Goal: Task Accomplishment & Management: Manage account settings

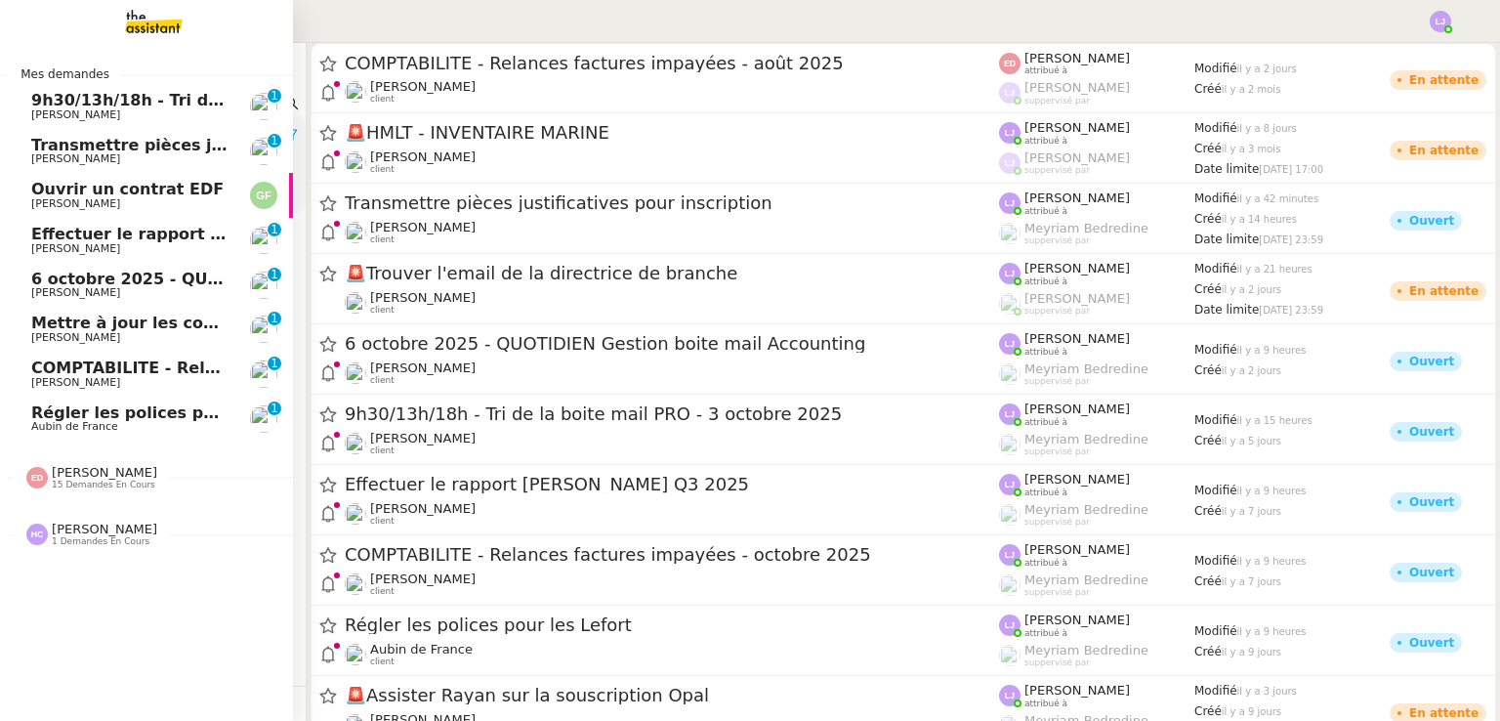
click at [210, 89] on link "9h30/13h/18h - Tri de la boite mail PRO - [DATE] [PERSON_NAME] 0 1 2 3 4 5 6 7 …" at bounding box center [146, 106] width 293 height 45
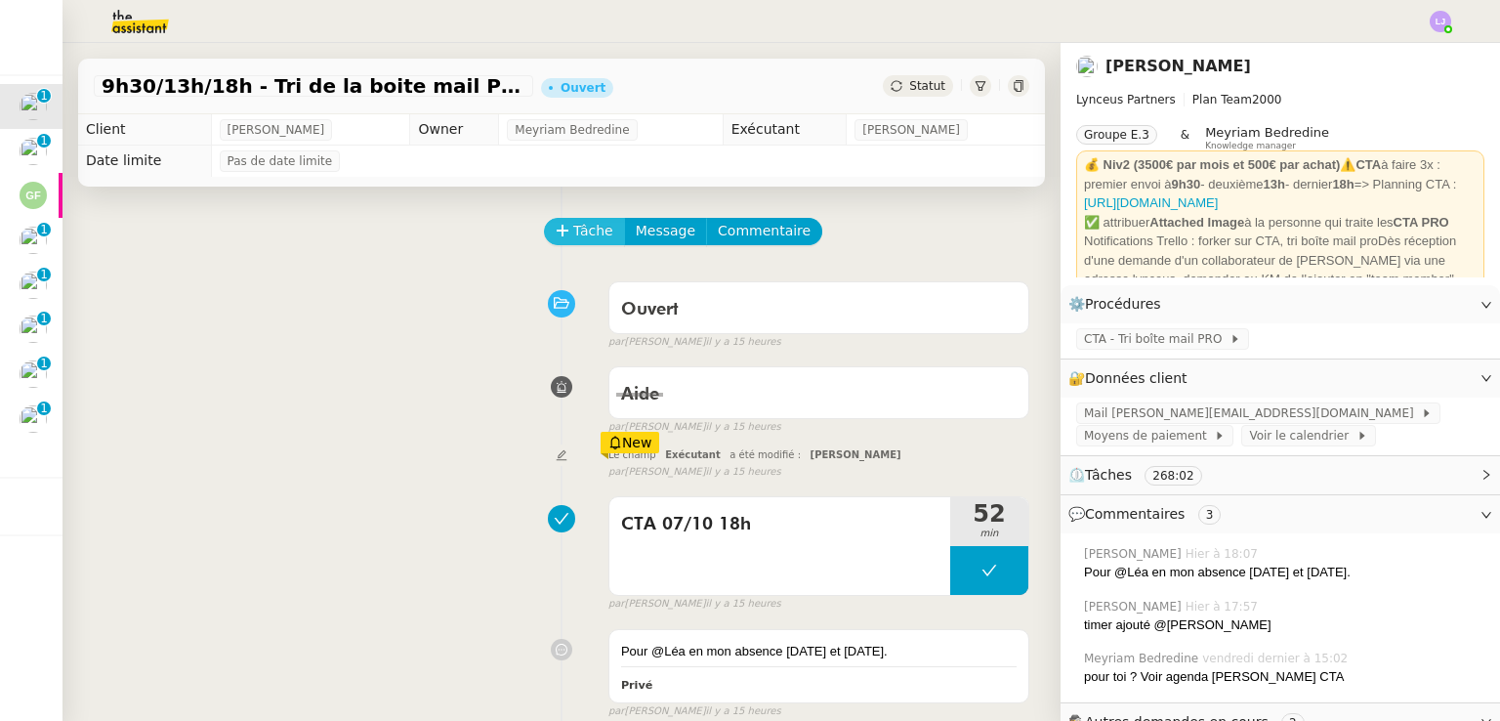
click at [573, 234] on span "Tâche" at bounding box center [593, 231] width 40 height 22
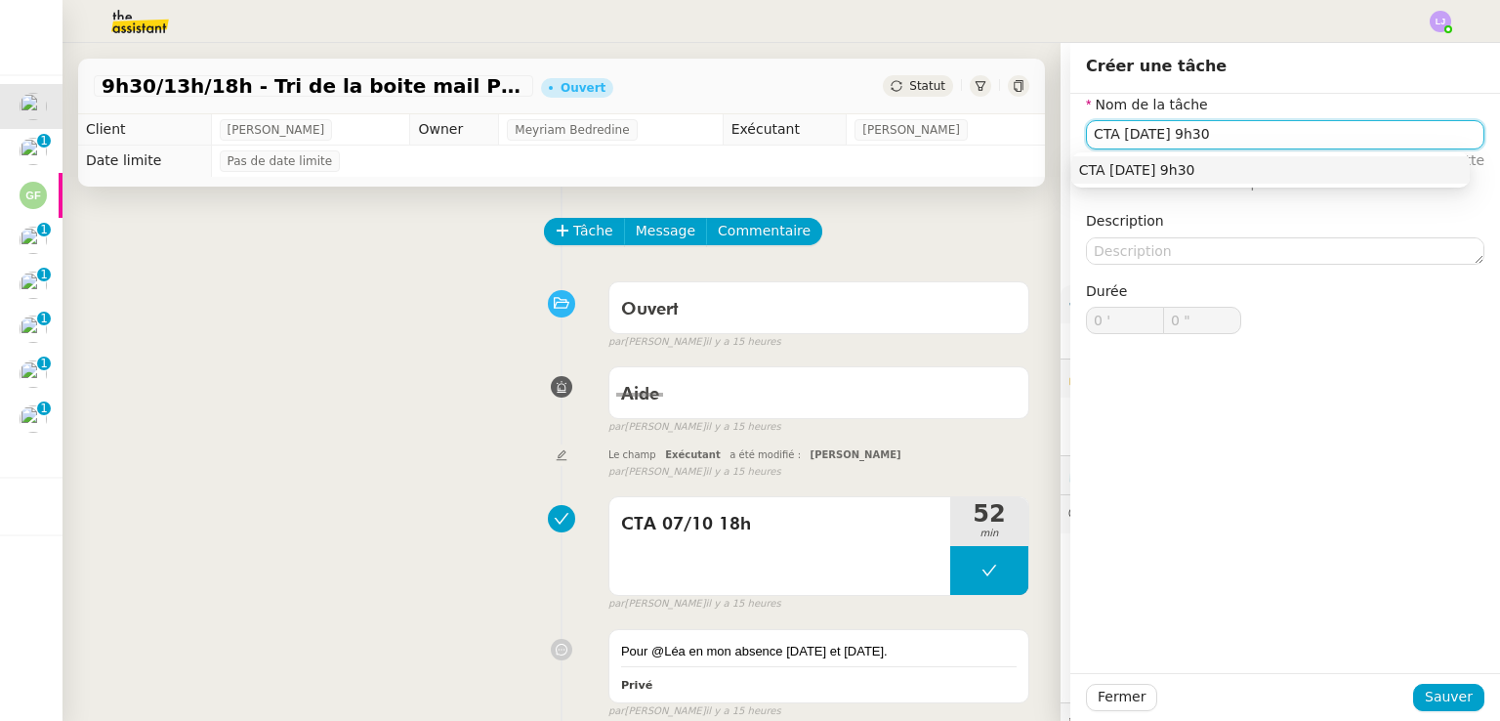
type input "CTA [DATE] 9h30"
click at [1402, 688] on div at bounding box center [1285, 696] width 256 height 27
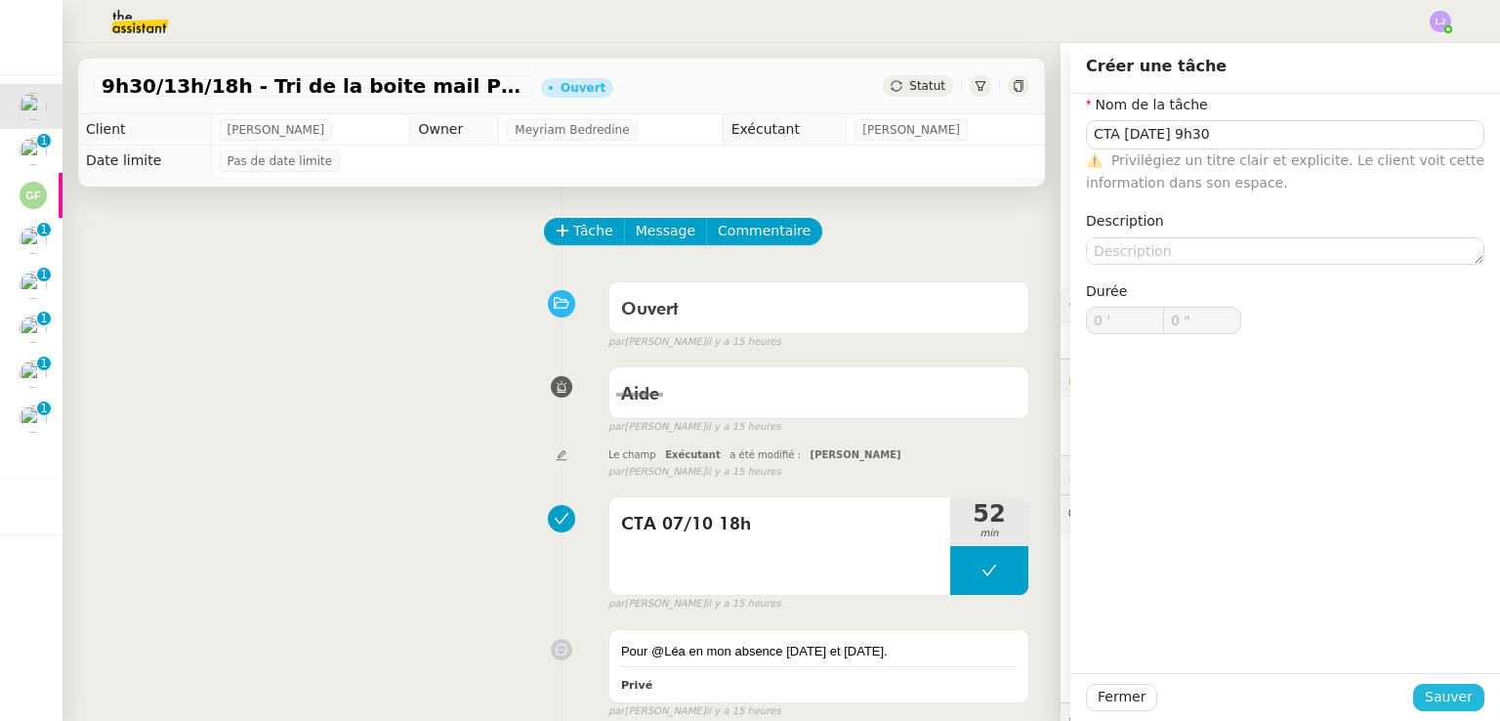
click at [1424, 688] on span "Sauver" at bounding box center [1448, 696] width 48 height 22
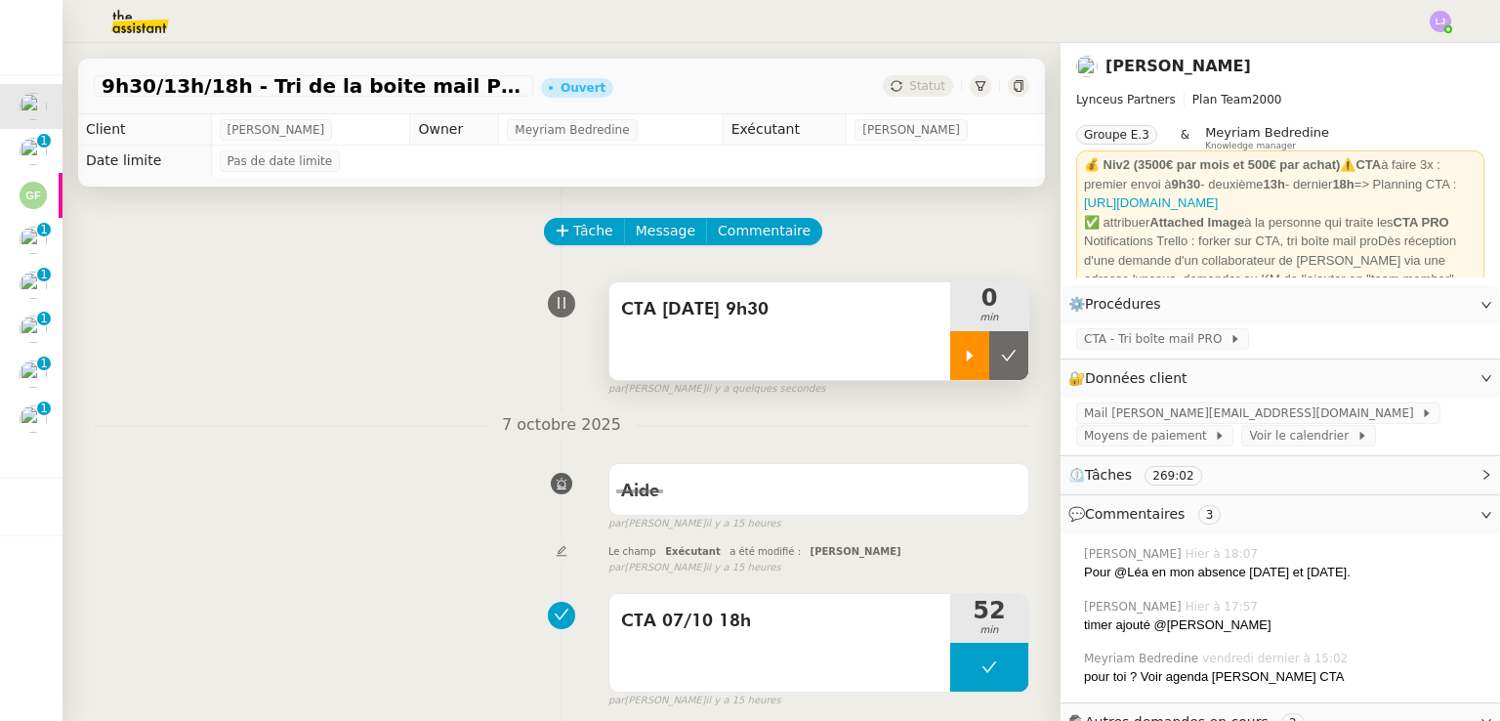
click at [950, 349] on div at bounding box center [969, 355] width 39 height 49
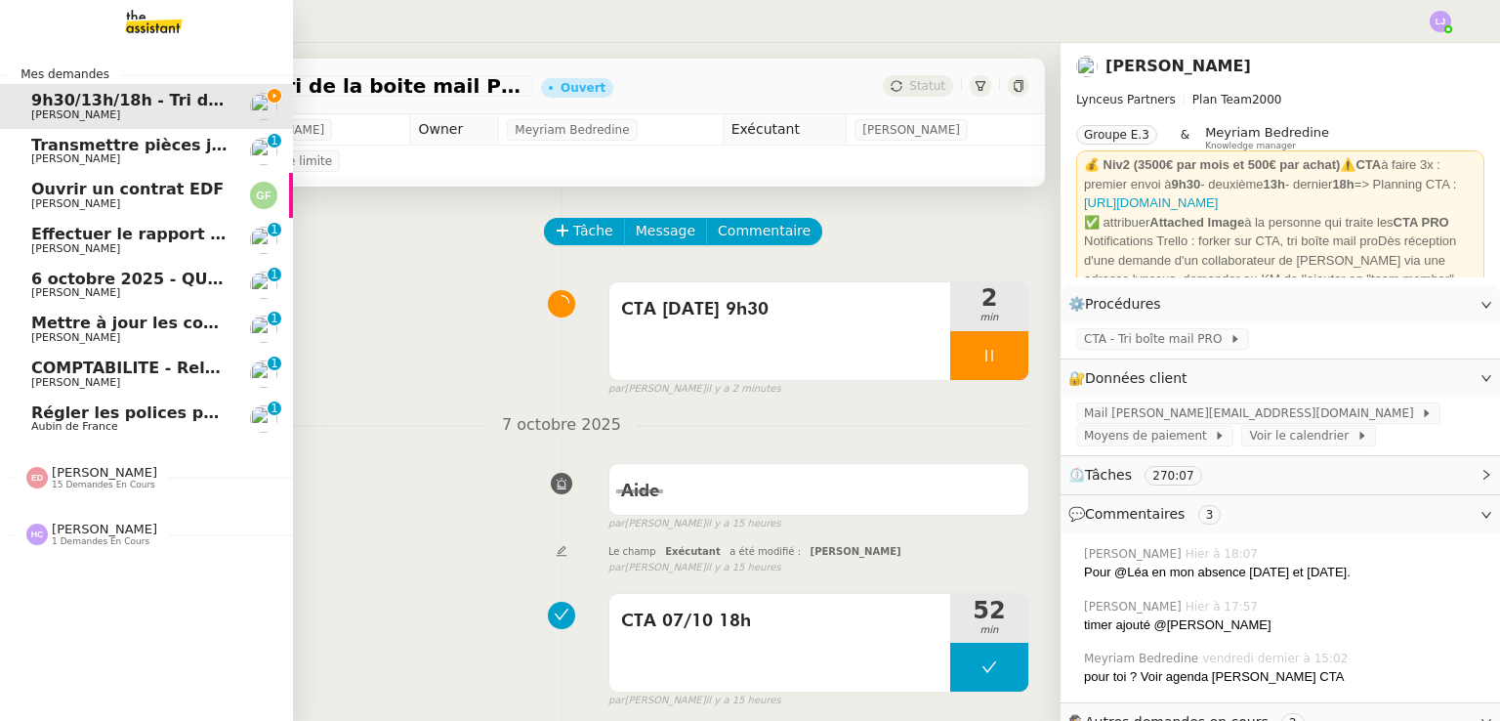
click at [31, 419] on span "Régler les polices pour les Lefort" at bounding box center [176, 412] width 291 height 19
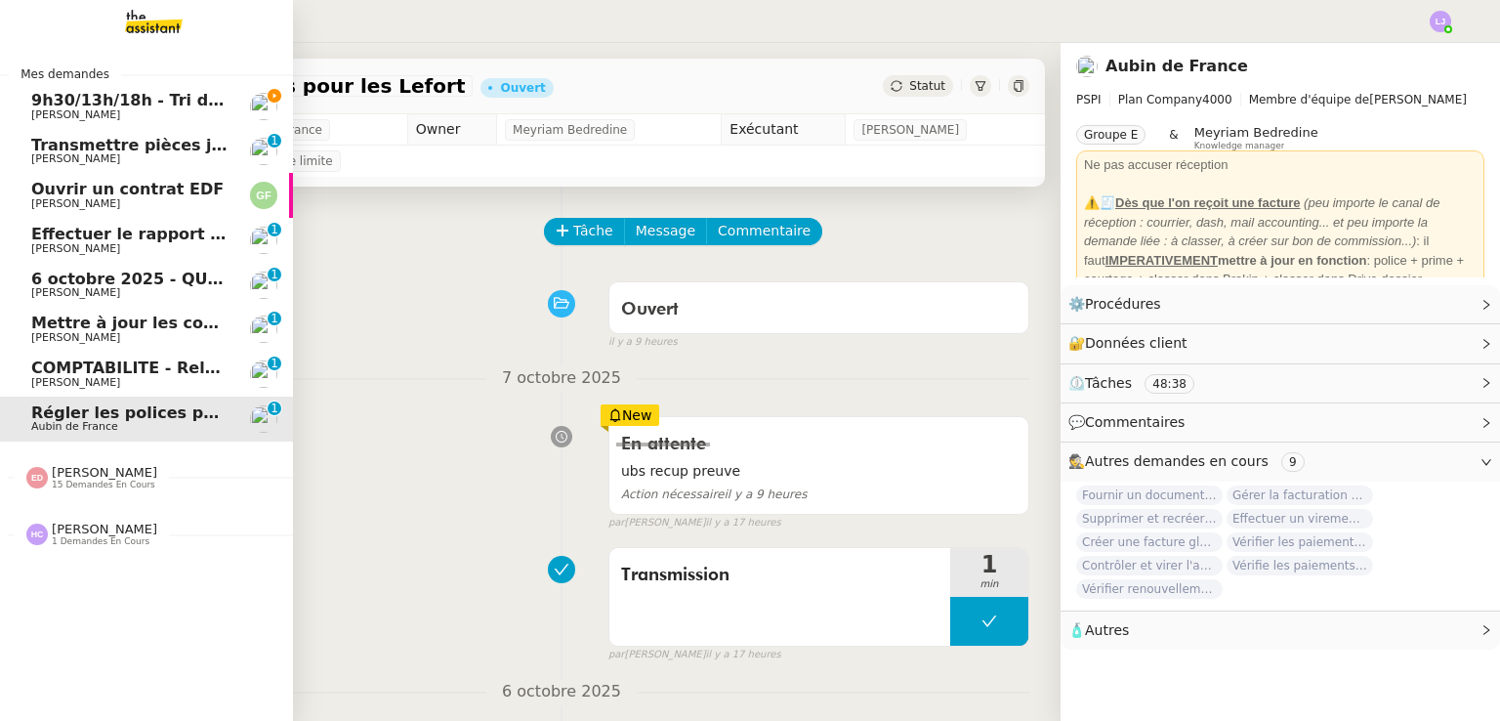
click at [155, 360] on span "COMPTABILITE - Relances factures impayées - octobre 2025" at bounding box center [293, 367] width 525 height 19
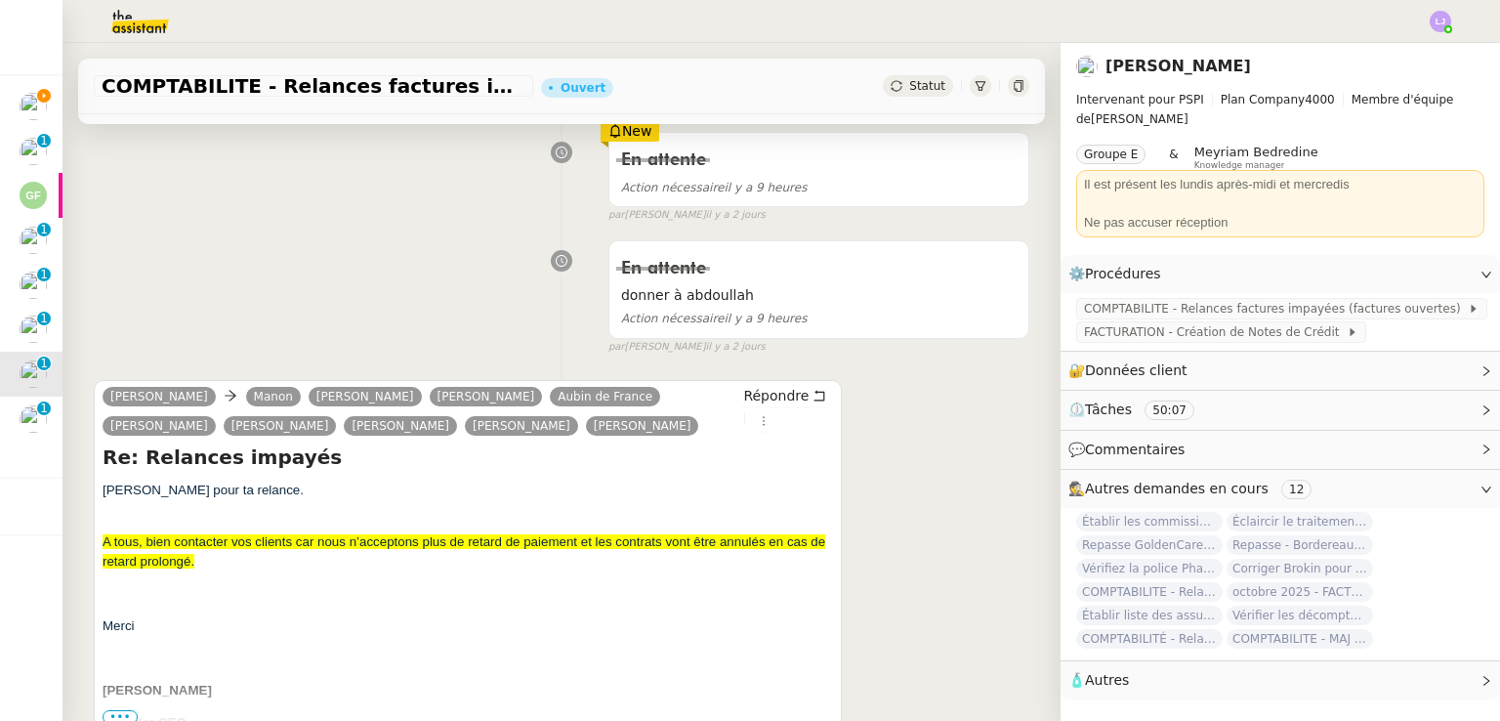
scroll to position [351, 0]
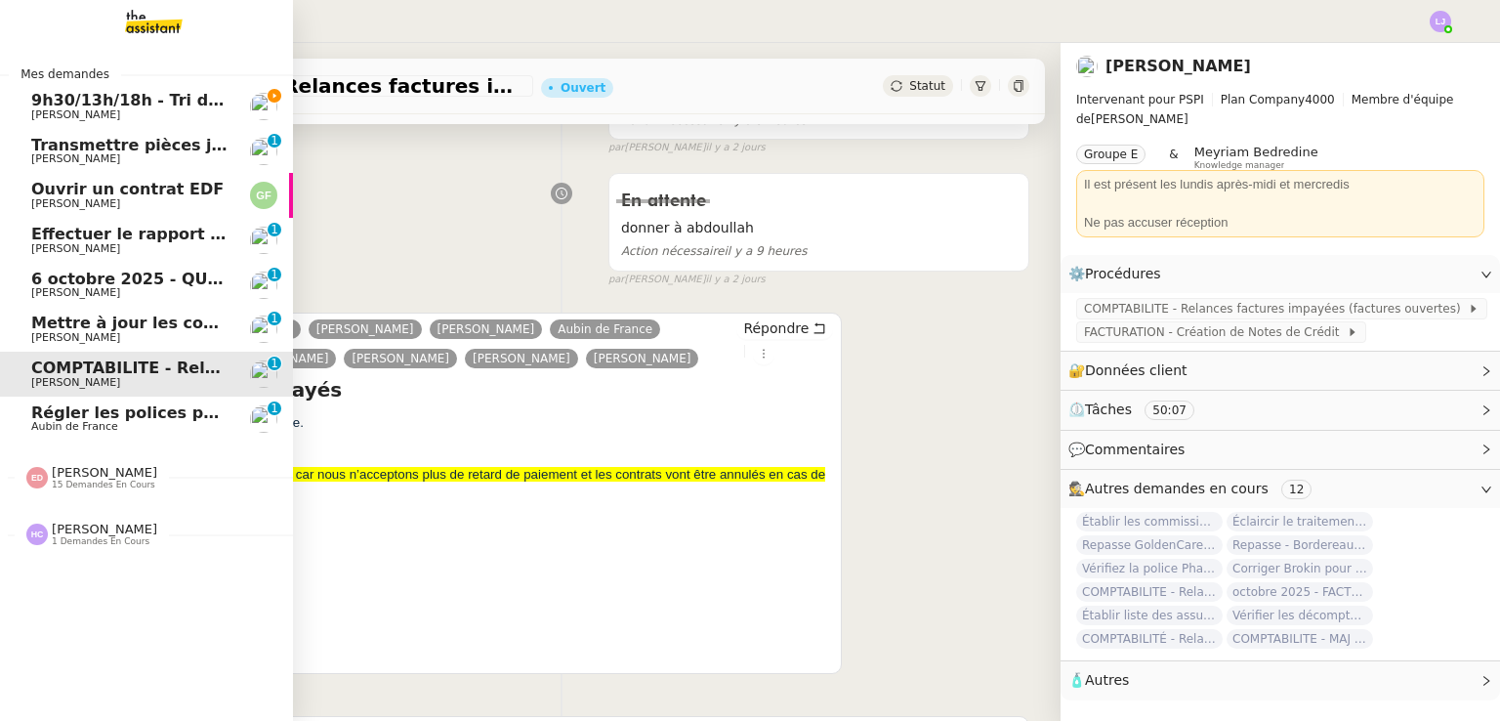
click at [59, 331] on span "[PERSON_NAME]" at bounding box center [75, 337] width 89 height 13
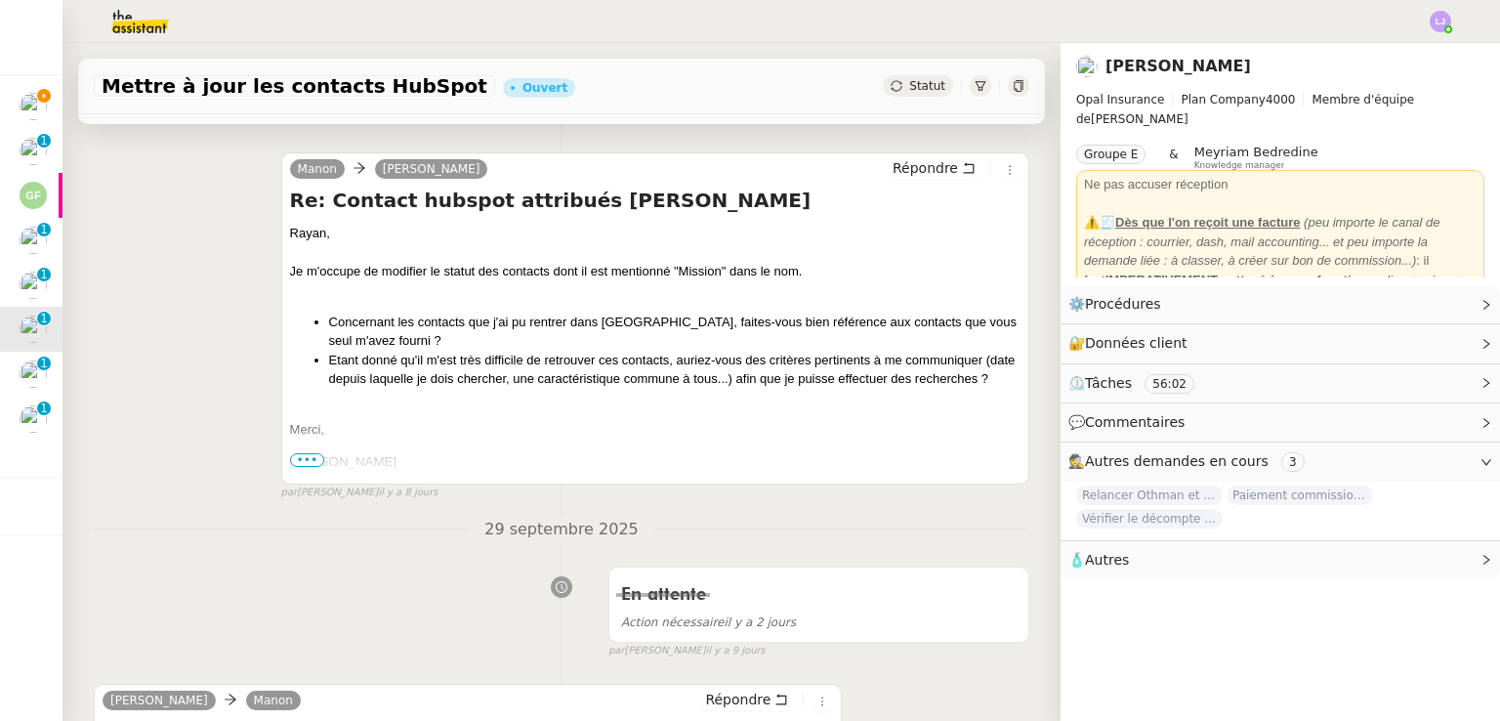
scroll to position [697, 0]
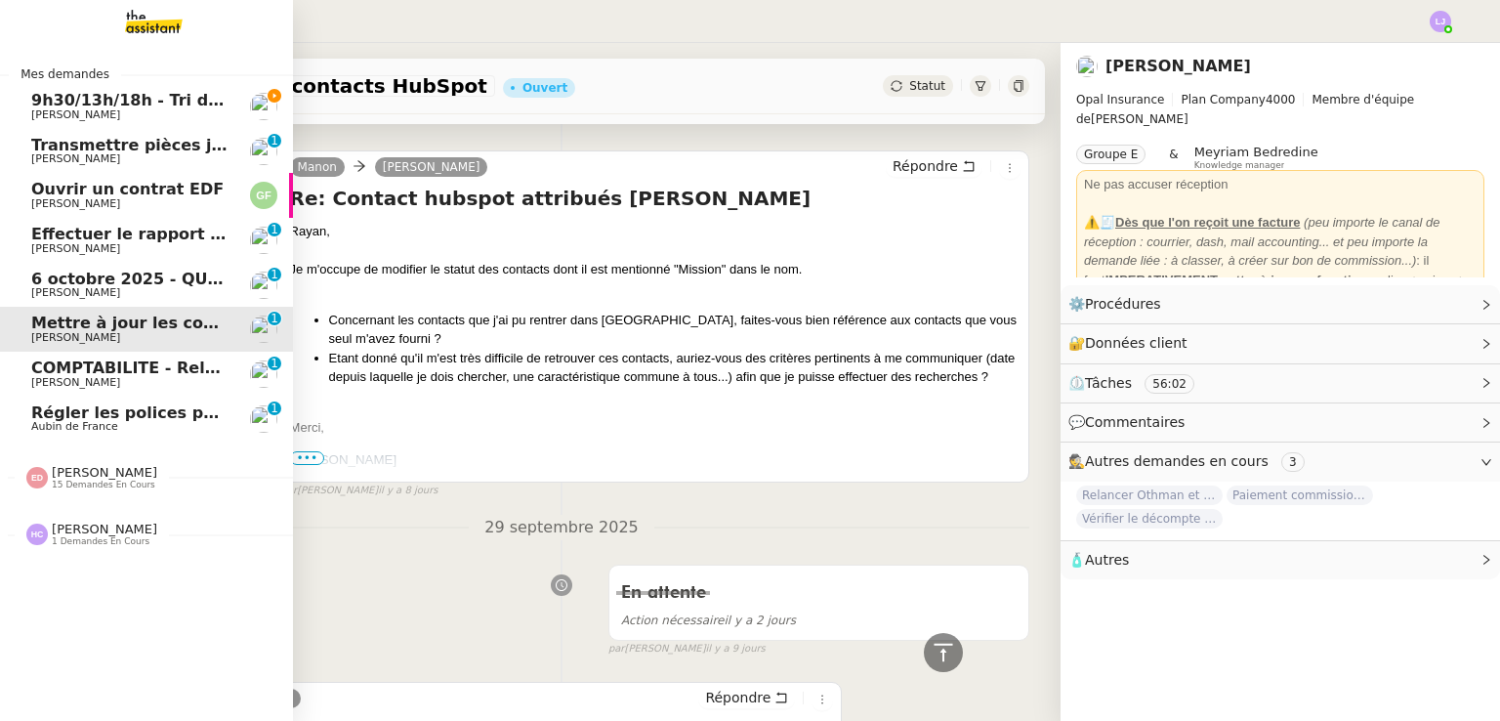
click at [109, 291] on span "[PERSON_NAME]" at bounding box center [129, 293] width 197 height 12
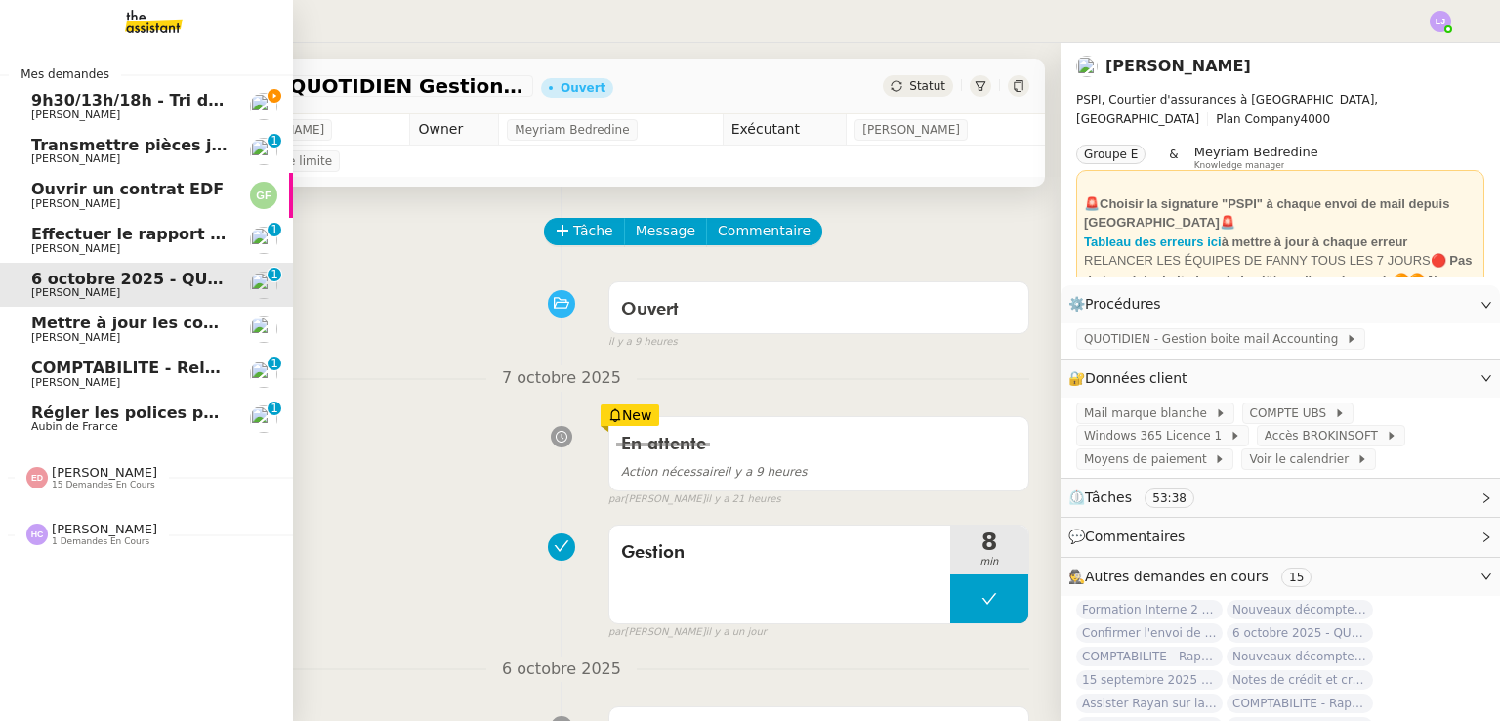
click at [50, 235] on span "Effectuer le rapport [PERSON_NAME] Q3 2025" at bounding box center [232, 234] width 402 height 19
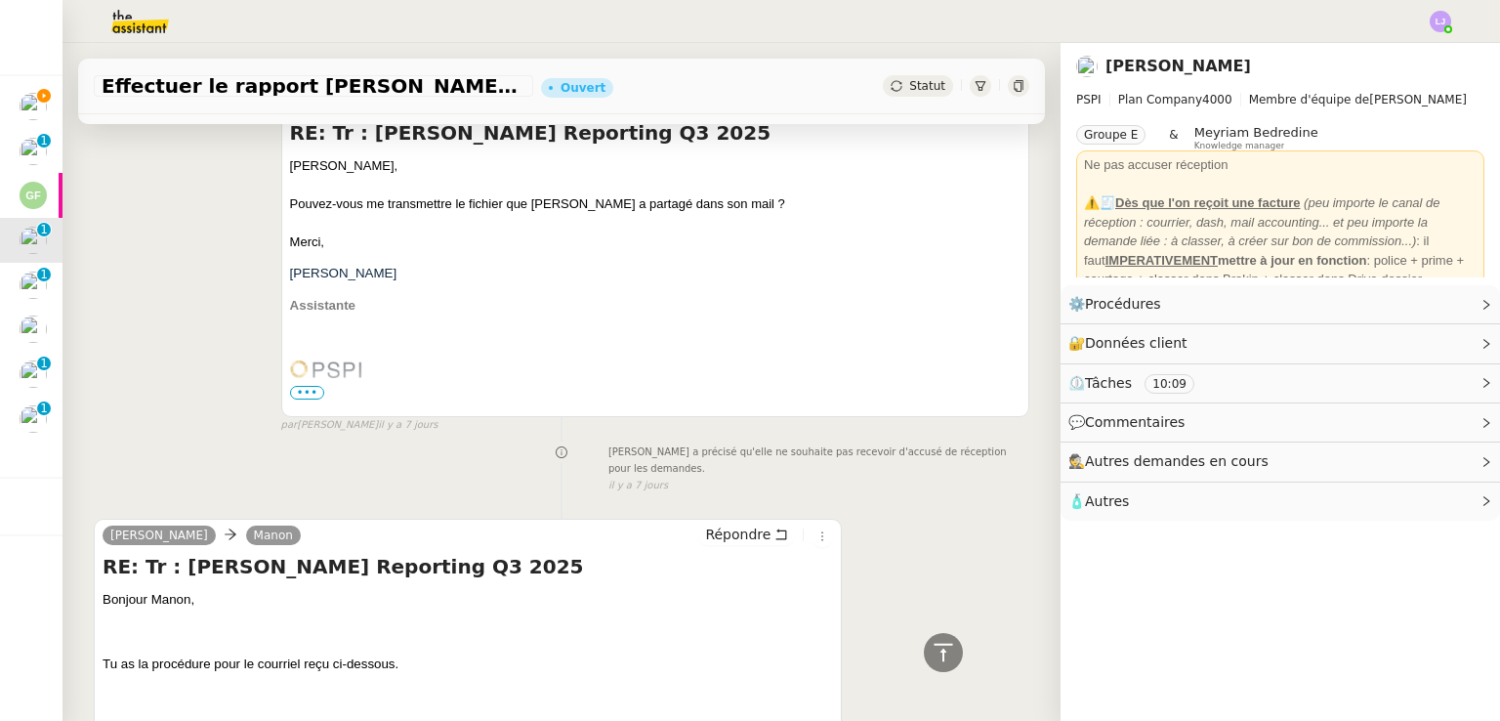
scroll to position [590, 0]
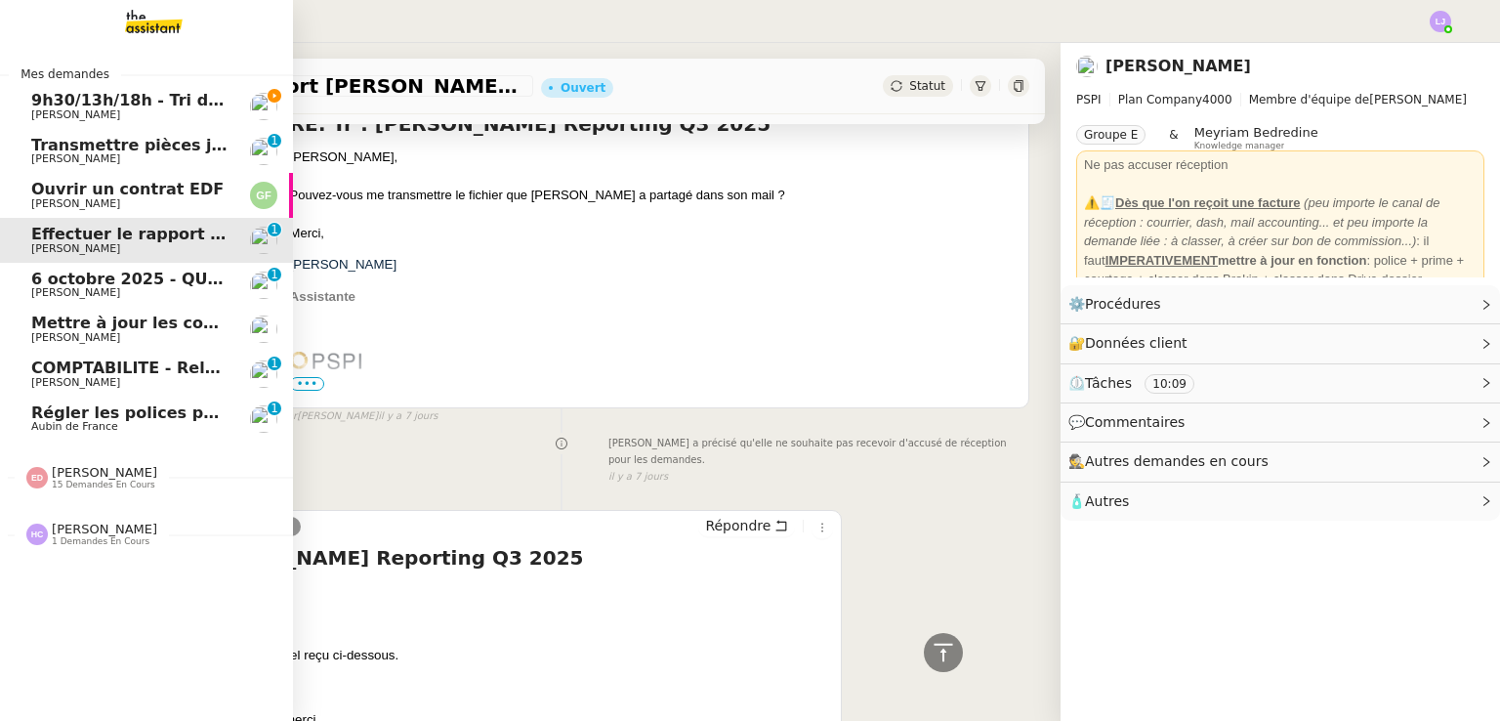
click at [149, 182] on span "Ouvrir un contrat EDF" at bounding box center [127, 189] width 192 height 19
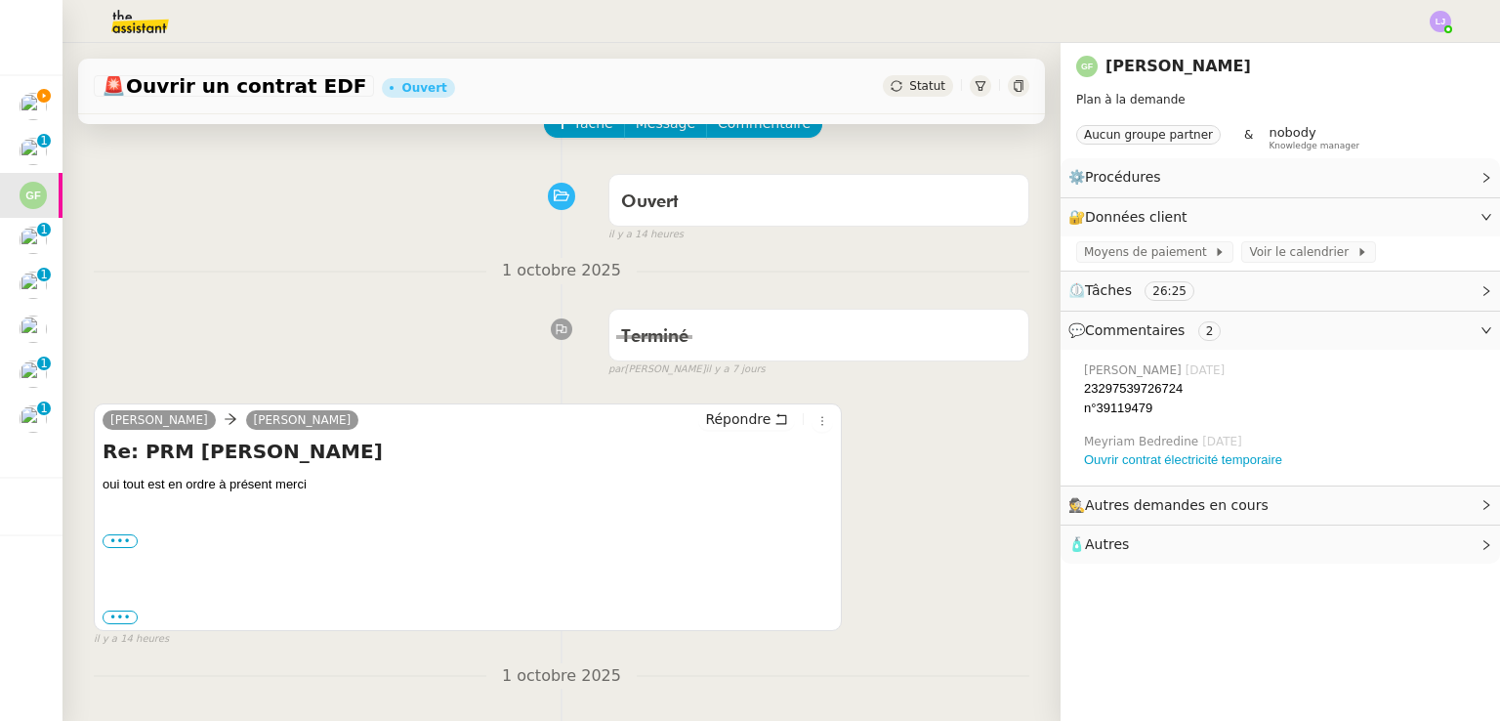
scroll to position [109, 0]
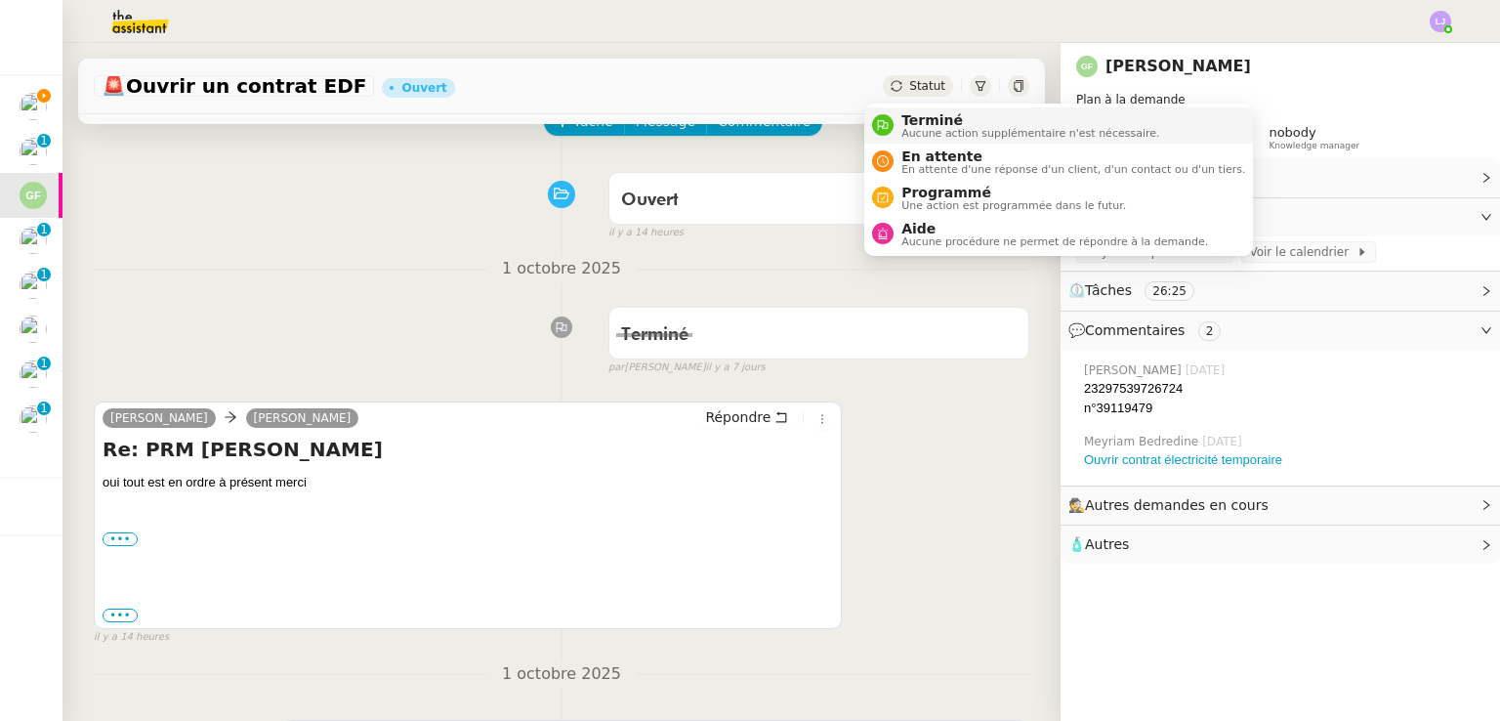
click at [918, 121] on span "Terminé" at bounding box center [1030, 120] width 258 height 16
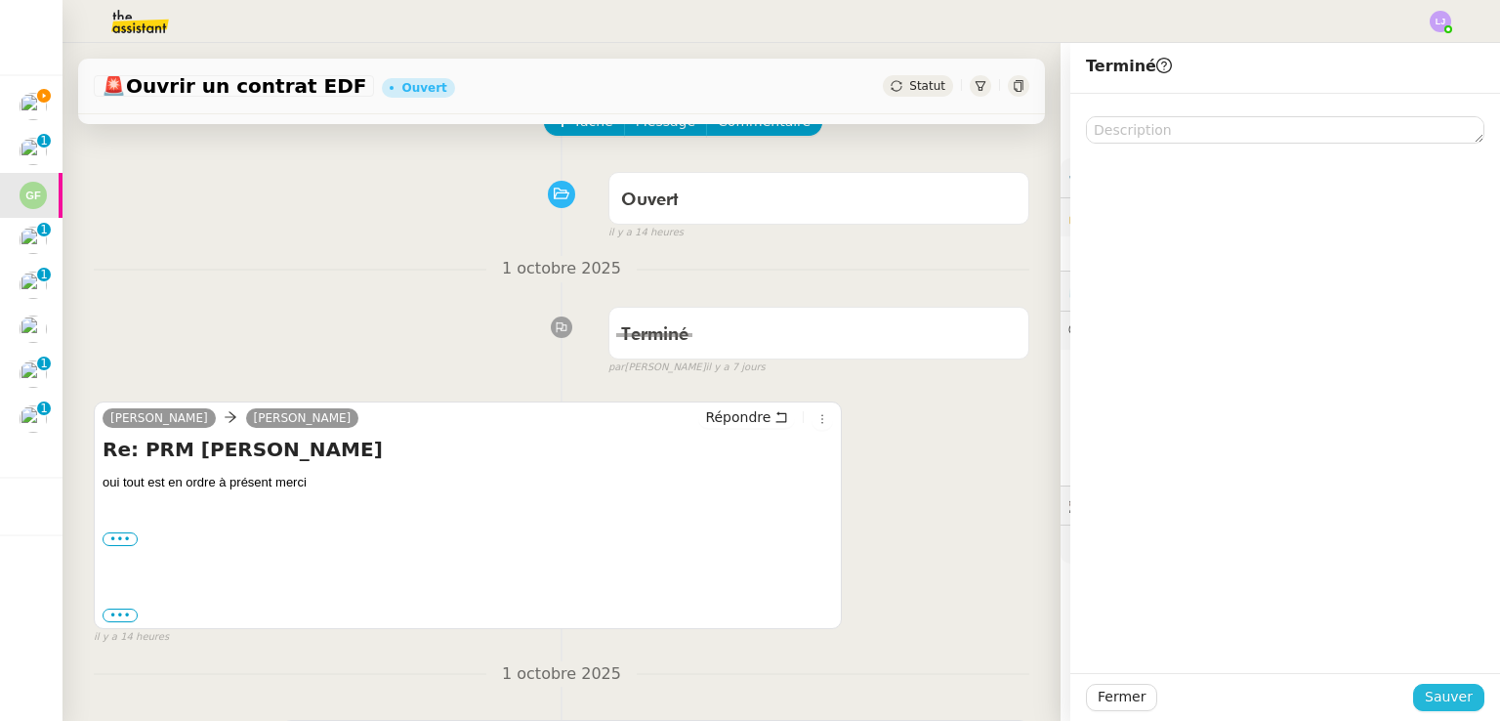
click at [1427, 691] on span "Sauver" at bounding box center [1448, 696] width 48 height 22
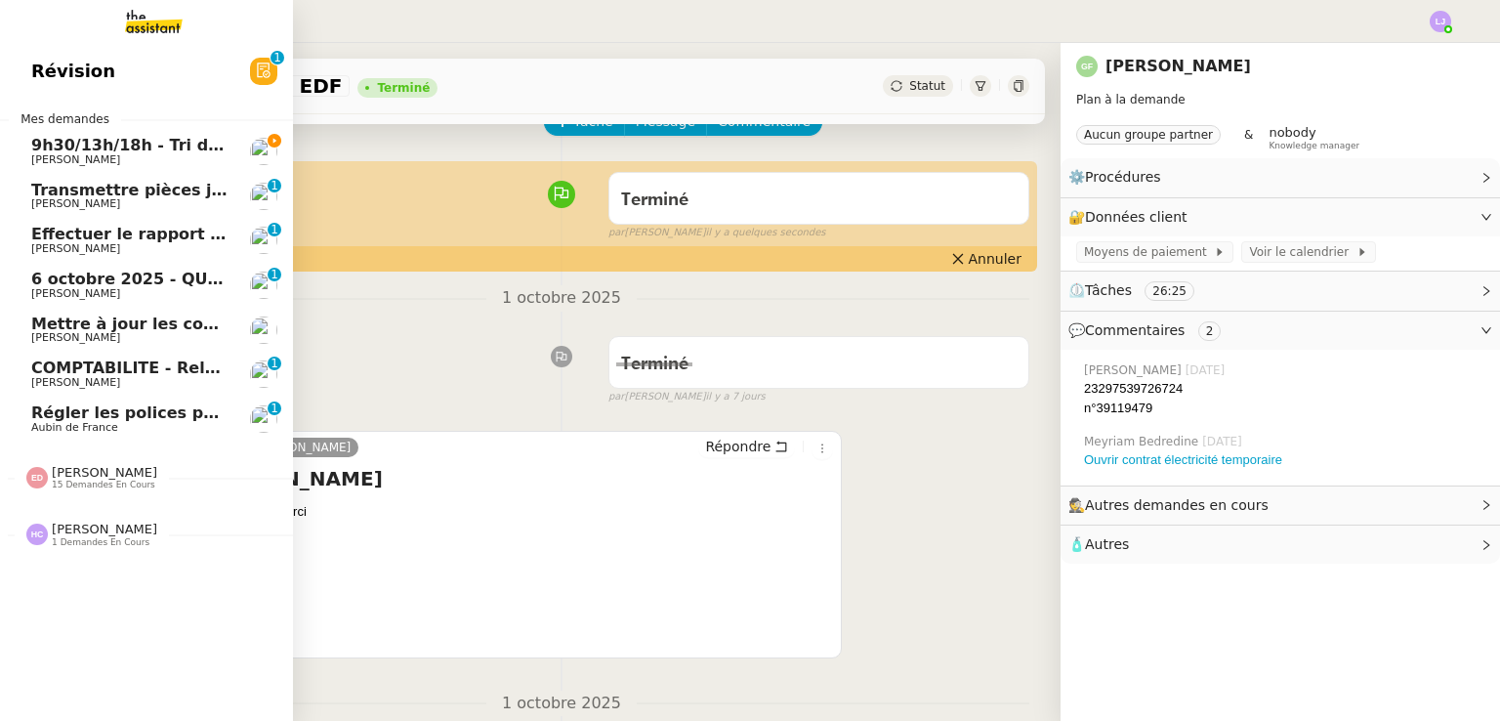
click at [179, 178] on link "Transmettre pièces justificatives pour inscription [PERSON_NAME] 0 1 2 3 4 5 6 …" at bounding box center [146, 196] width 293 height 45
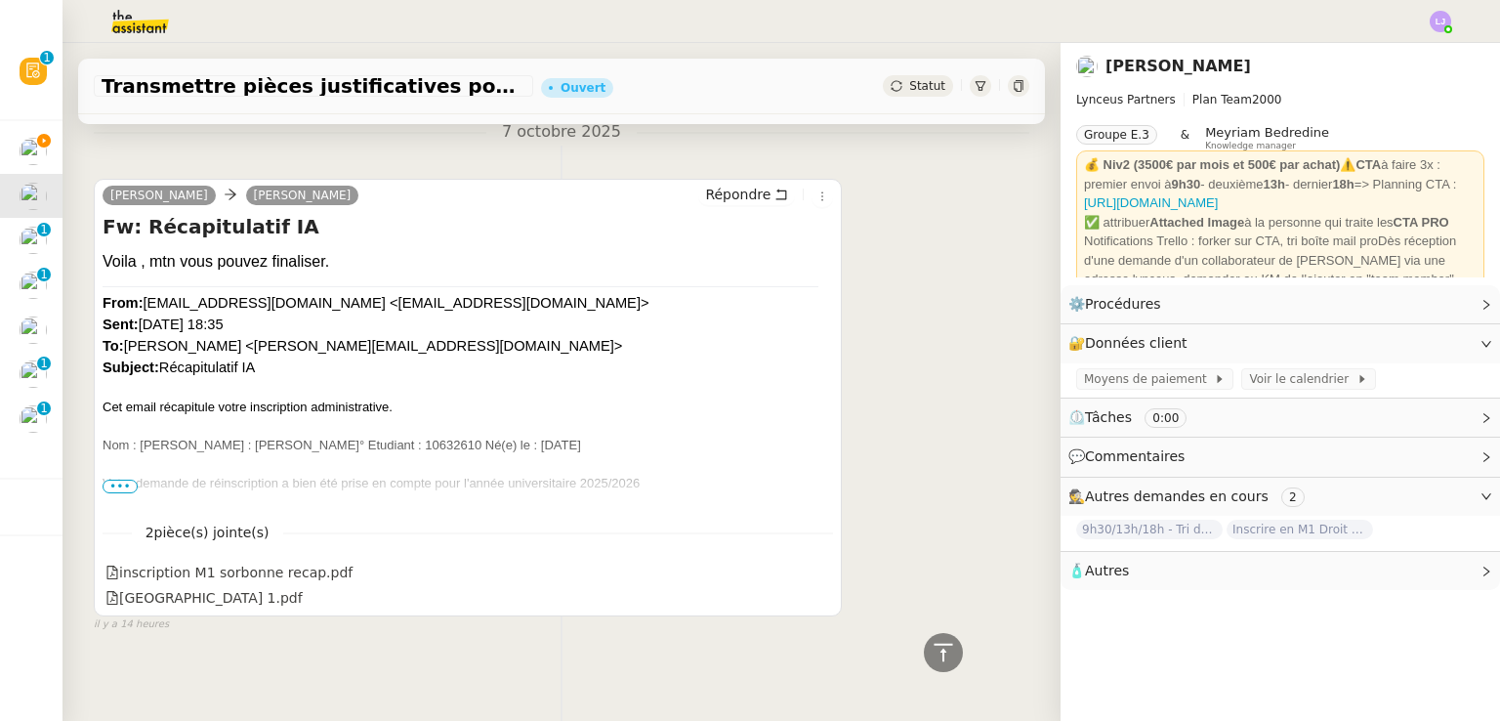
scroll to position [667, 0]
click at [112, 490] on span "•••" at bounding box center [120, 483] width 35 height 14
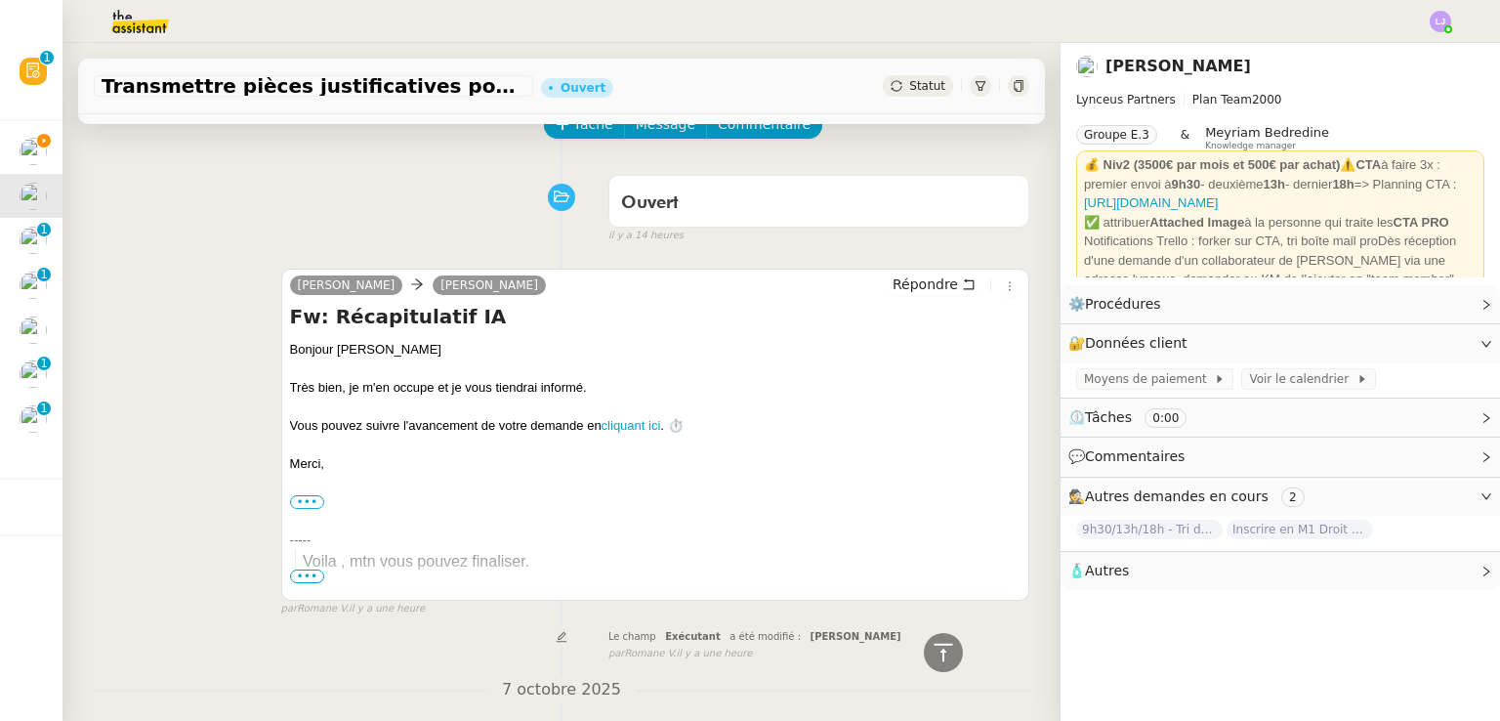
scroll to position [16, 0]
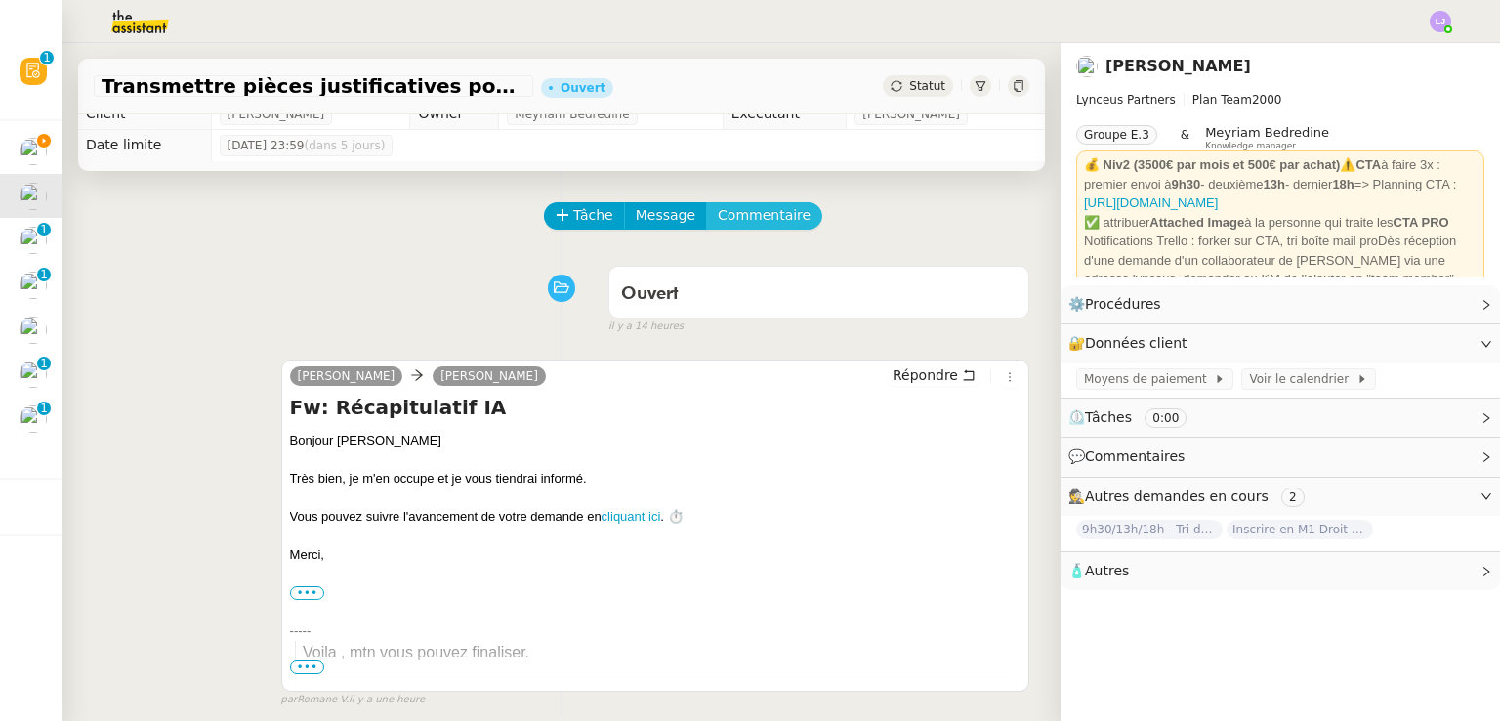
click at [759, 205] on button "Commentaire" at bounding box center [764, 215] width 116 height 27
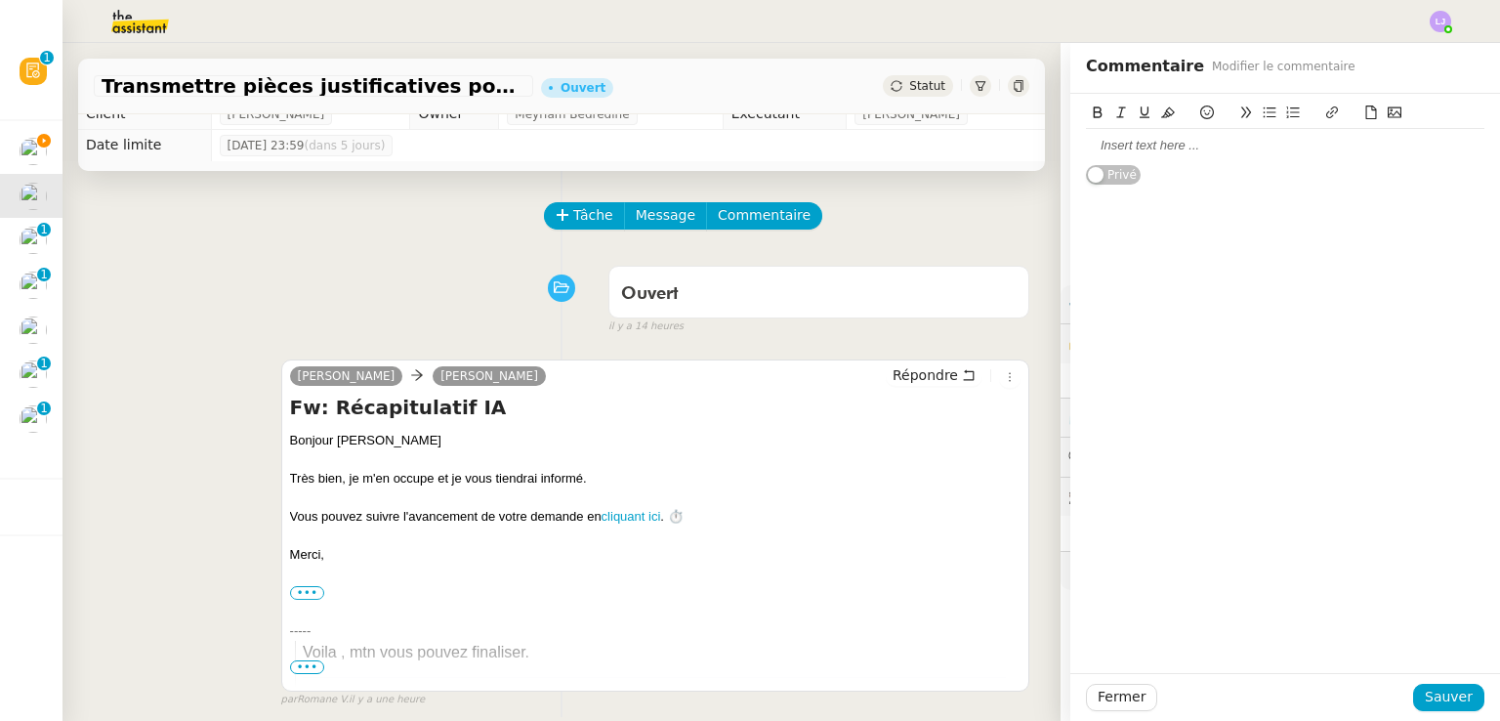
click at [1234, 138] on div at bounding box center [1285, 146] width 398 height 18
click at [1145, 146] on div "pour la personne qui s'occupe de l'inscription à [GEOGRAPHIC_DATA]" at bounding box center [1285, 155] width 398 height 36
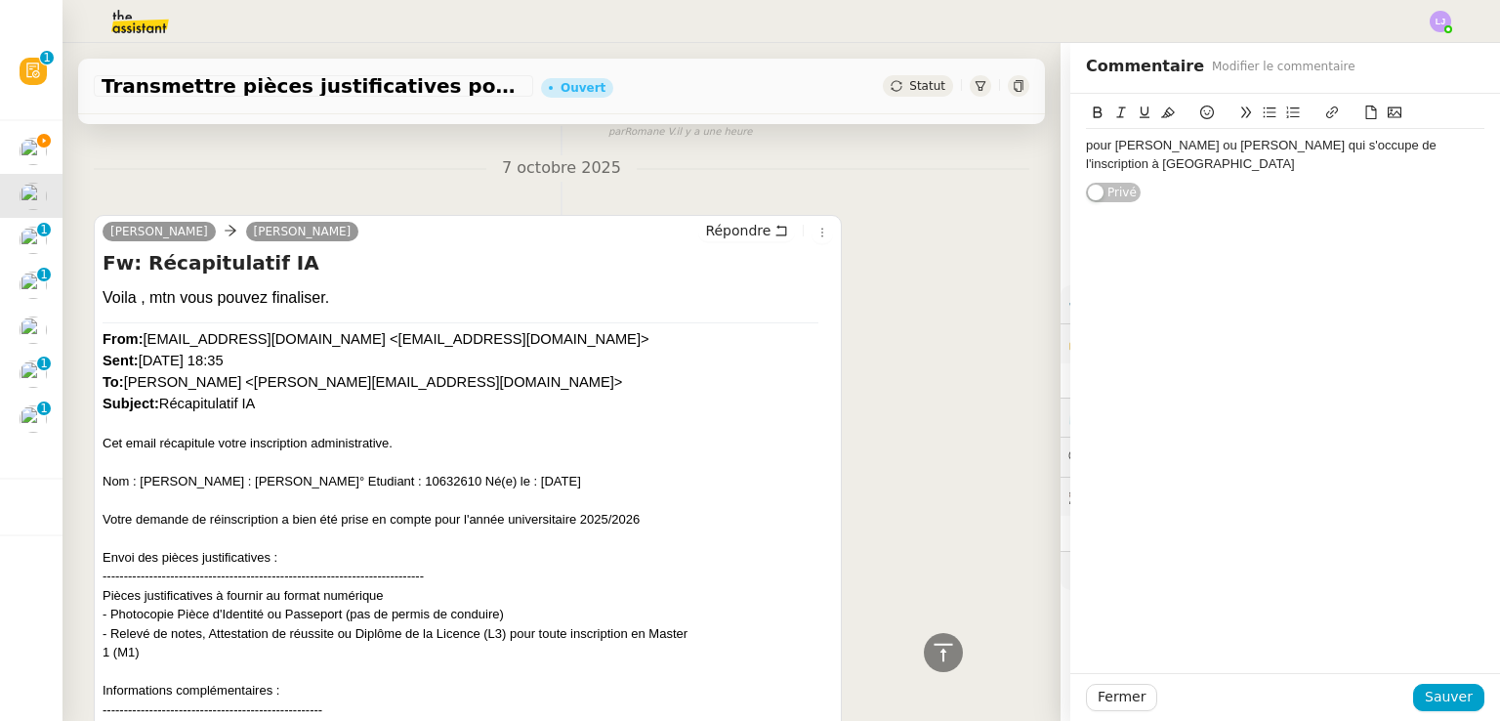
scroll to position [629, 0]
click at [1424, 697] on span "Sauver" at bounding box center [1448, 696] width 48 height 22
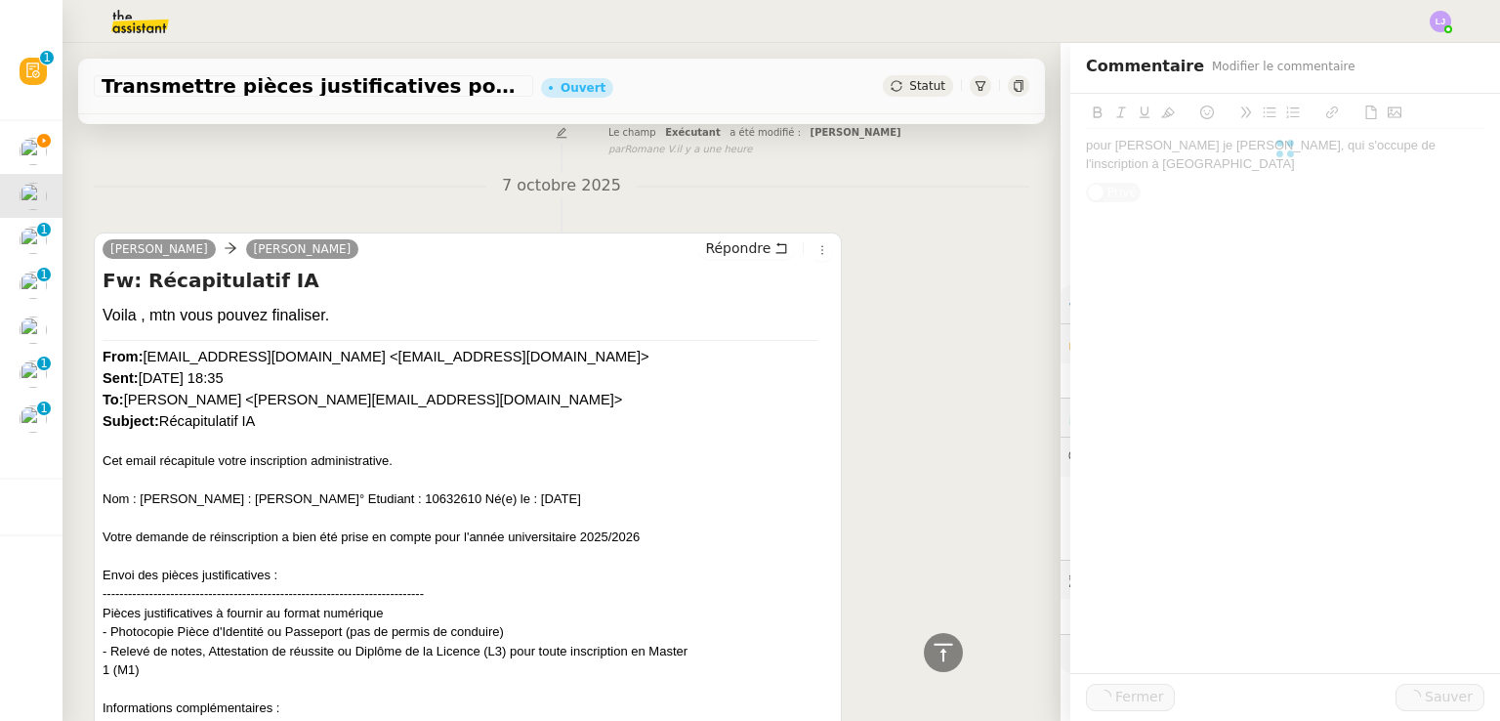
scroll to position [129, 0]
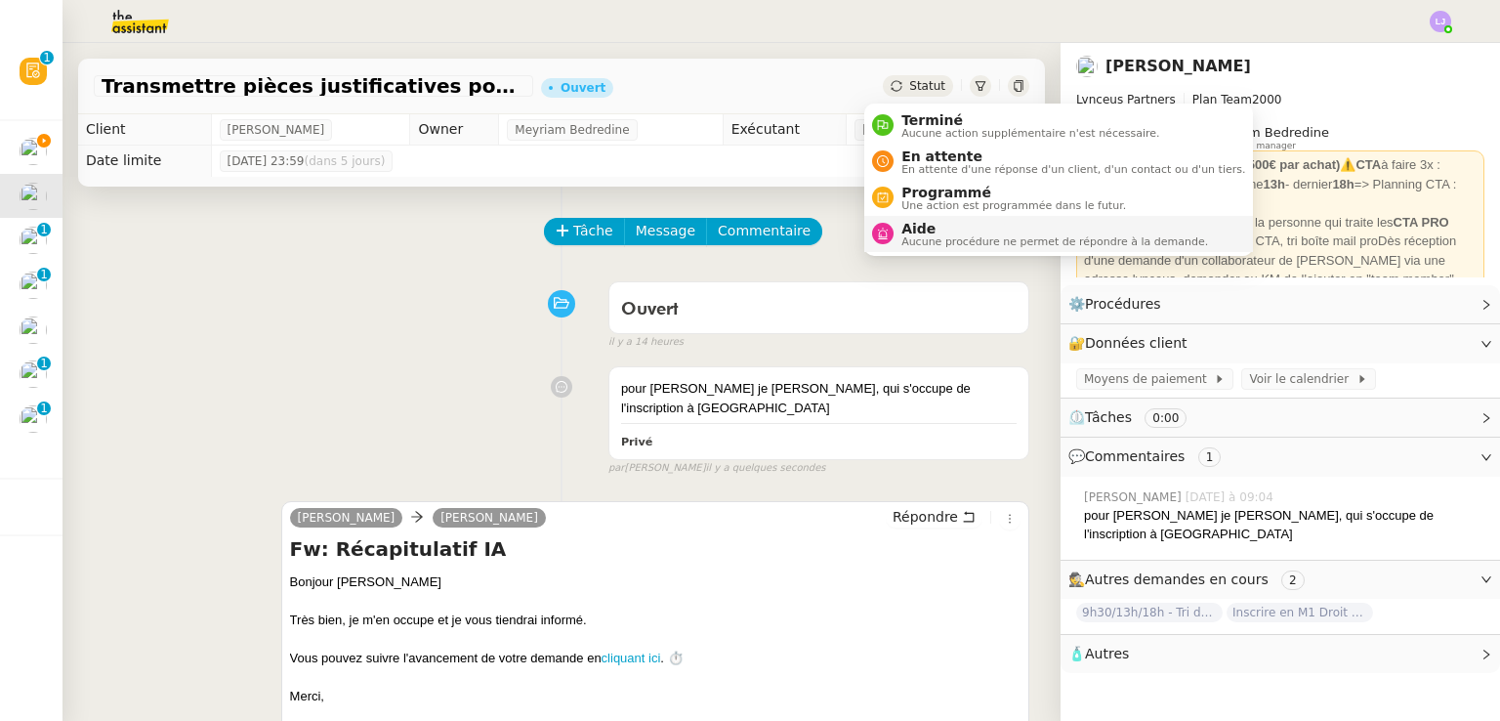
click at [937, 225] on span "Aide" at bounding box center [1054, 229] width 307 height 16
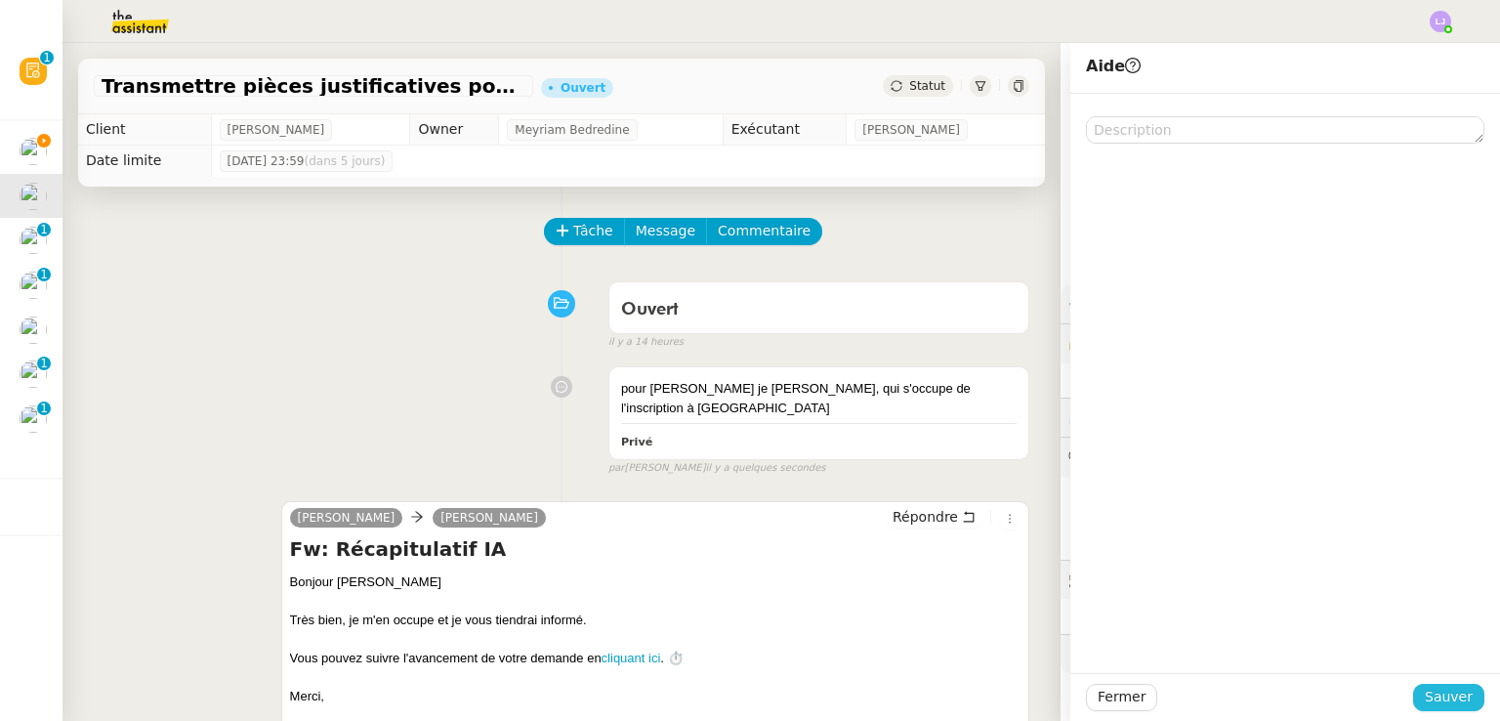
click at [1424, 692] on span "Sauver" at bounding box center [1448, 696] width 48 height 22
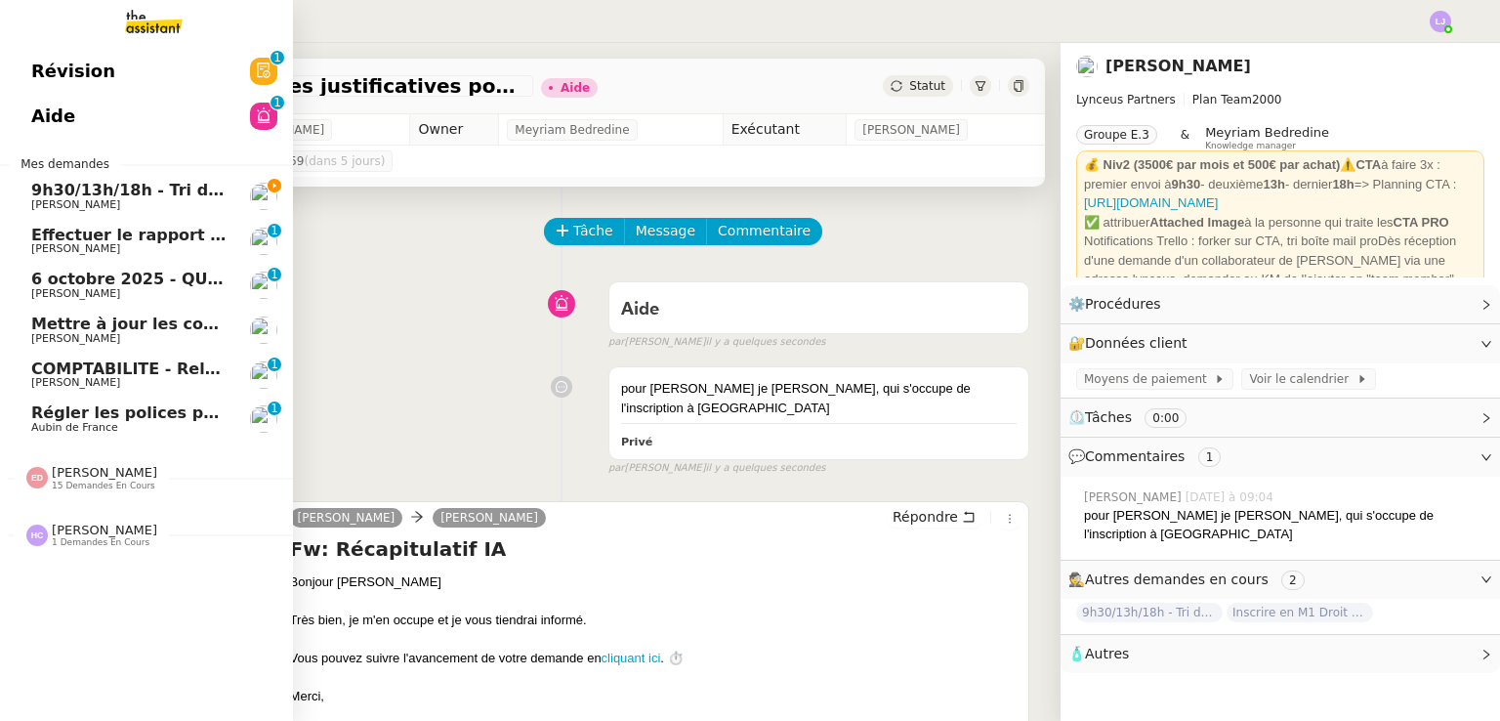
click at [64, 196] on span "9h30/13h/18h - Tri de la boite mail PRO - 3 octobre 2025" at bounding box center [278, 190] width 495 height 19
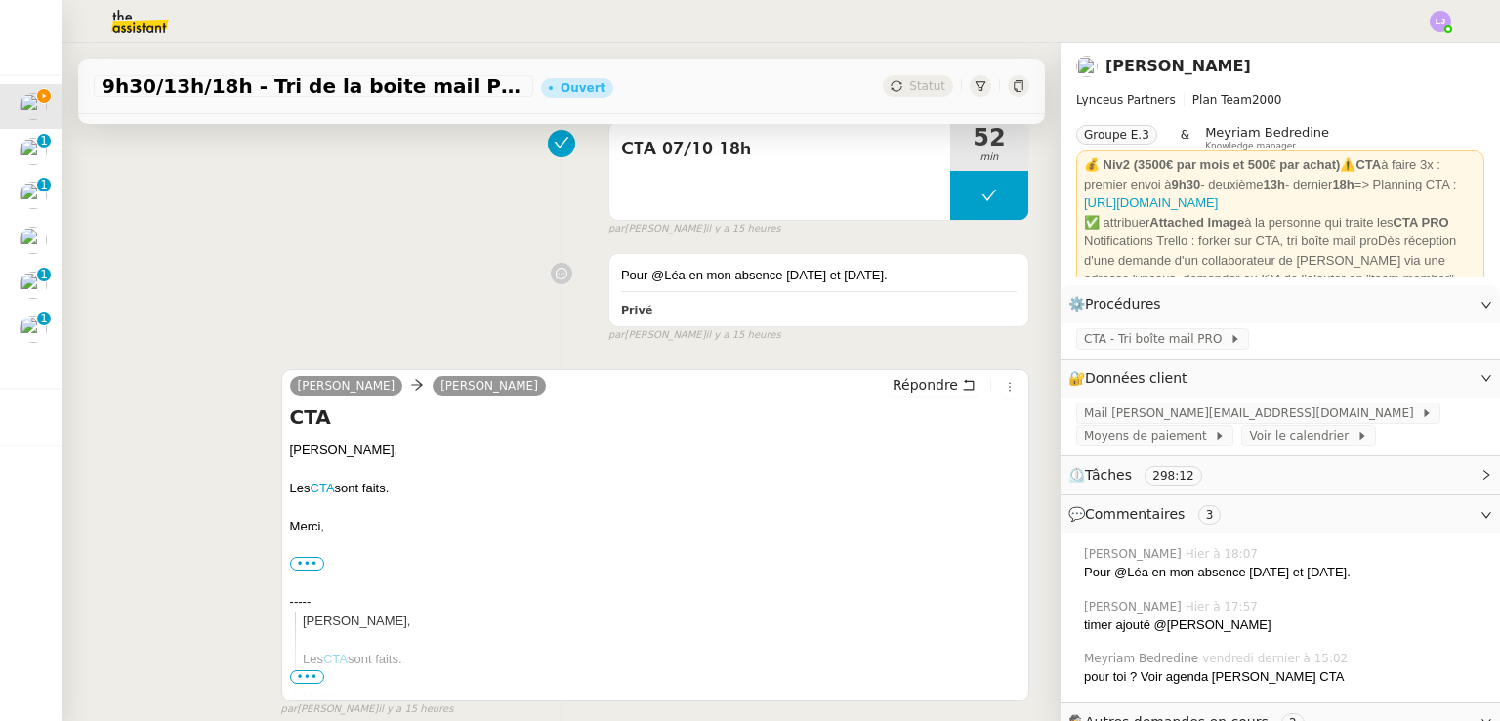
scroll to position [435, 0]
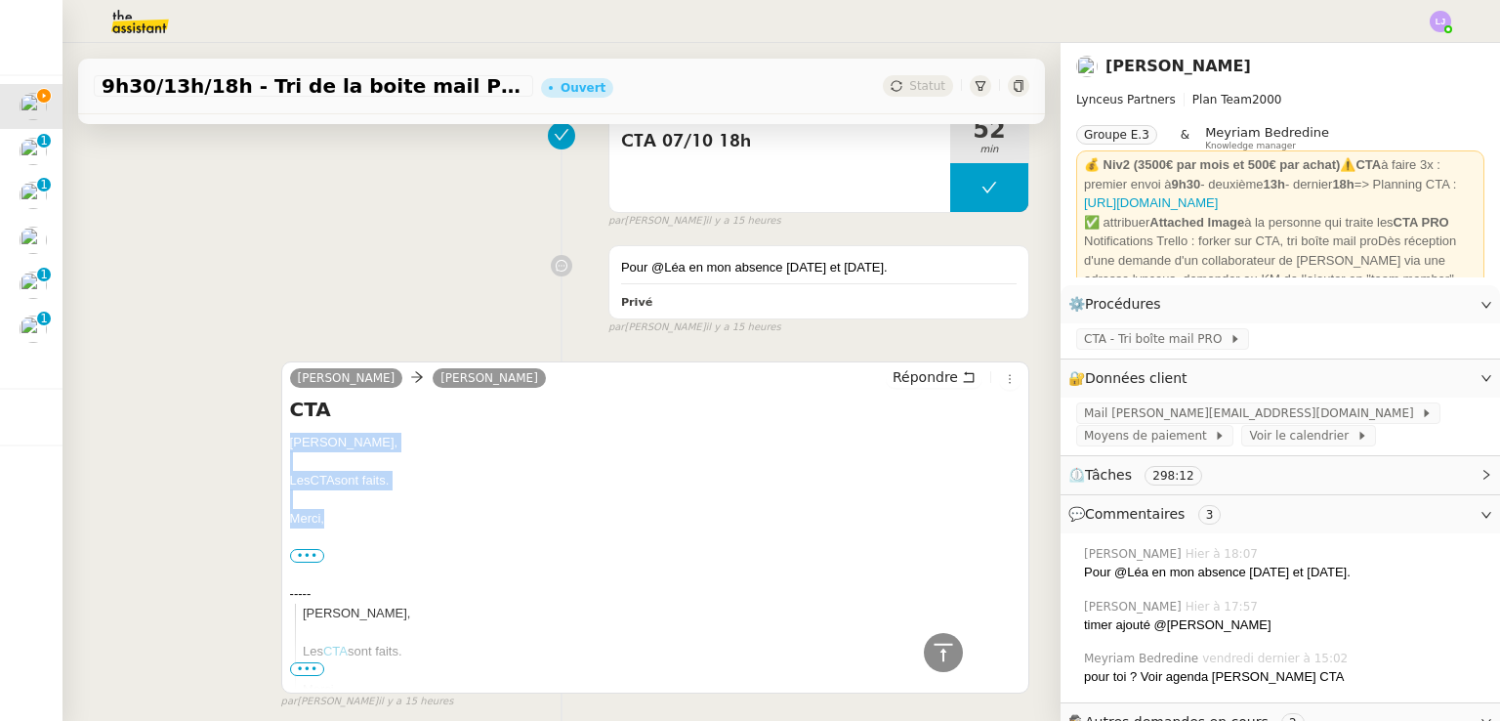
drag, startPoint x: 345, startPoint y: 524, endPoint x: 279, endPoint y: 443, distance: 104.1
click at [281, 443] on div "[PERSON_NAME] [PERSON_NAME] Répondre CTA [PERSON_NAME], Les CTA sont faits. [GE…" at bounding box center [655, 527] width 748 height 332
copy div "[PERSON_NAME], Les CTA sont faits. [GEOGRAPHIC_DATA],"
click at [962, 372] on icon at bounding box center [969, 377] width 14 height 14
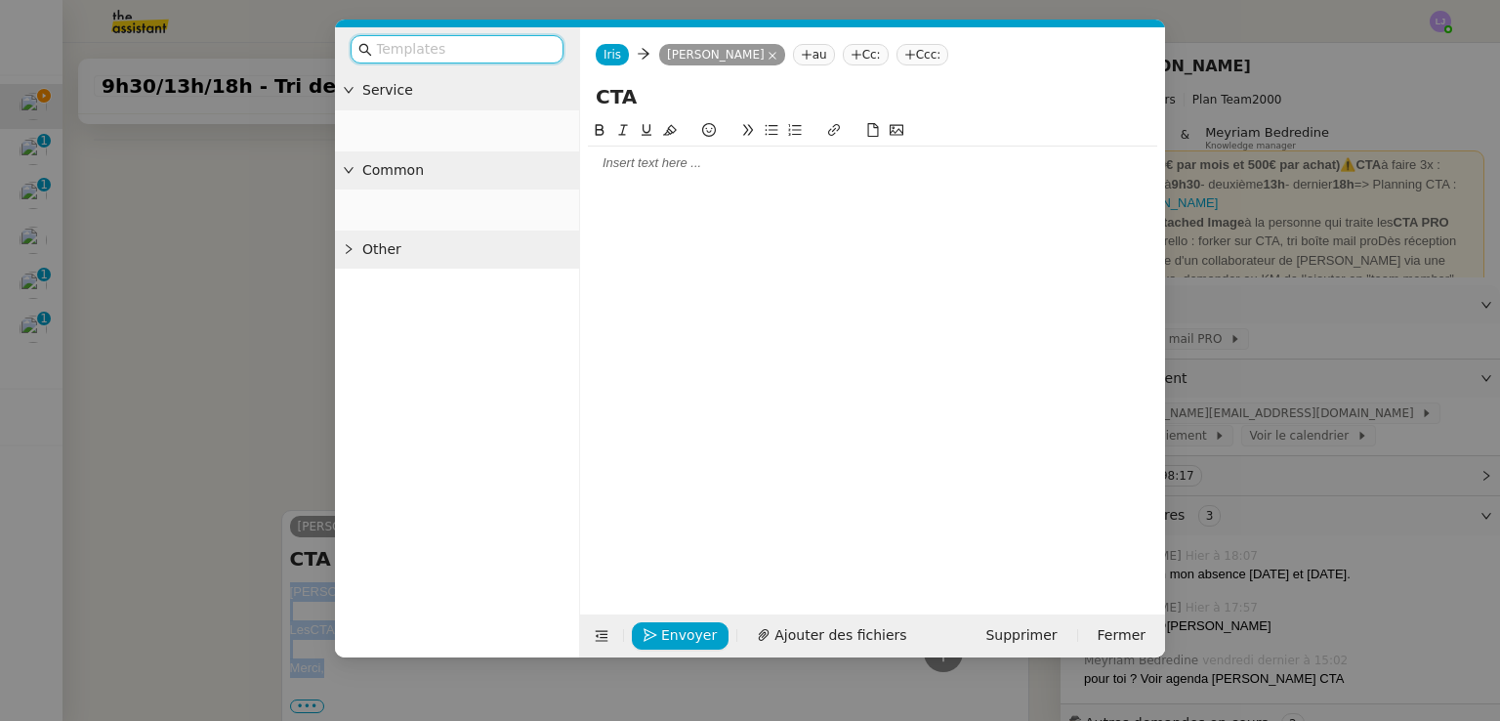
scroll to position [586, 0]
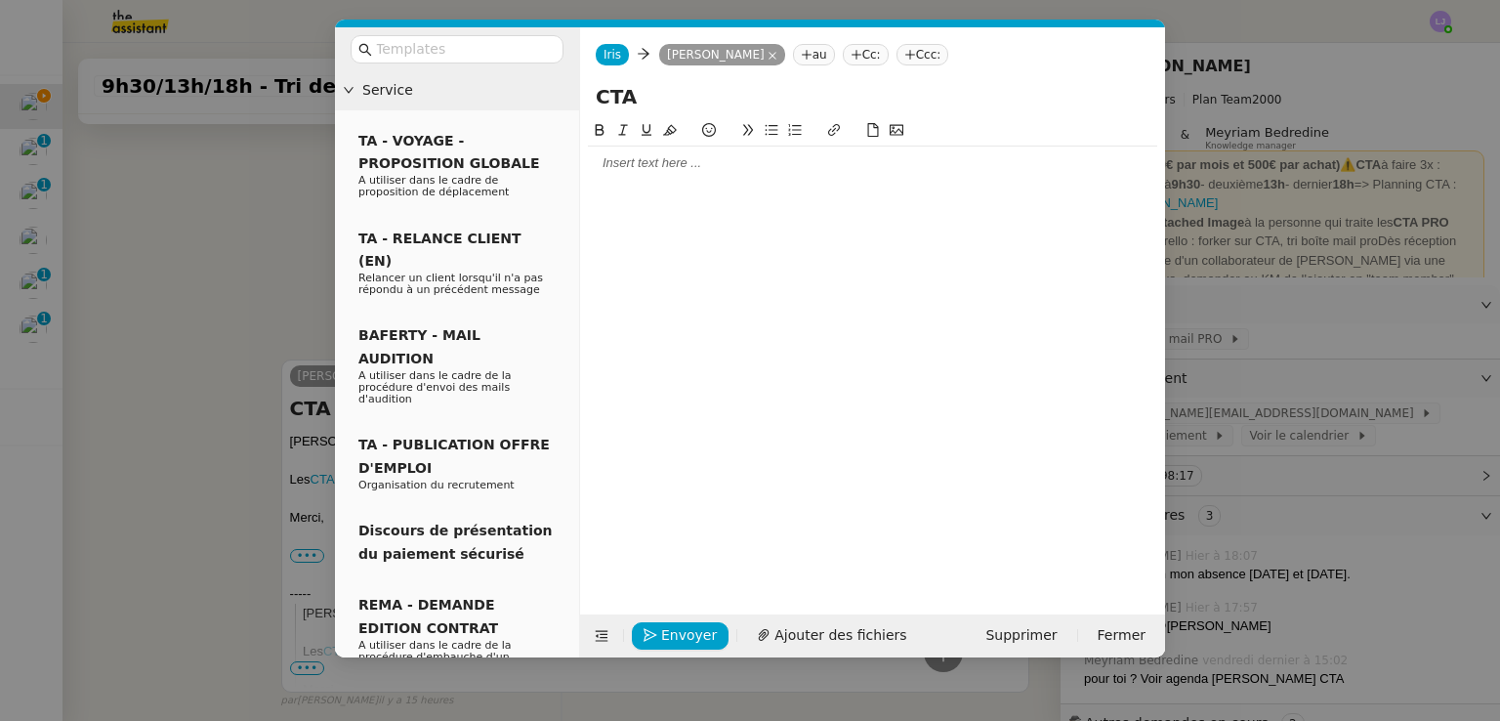
click at [734, 177] on div at bounding box center [872, 162] width 569 height 33
click at [699, 638] on span "Envoyer" at bounding box center [689, 635] width 56 height 22
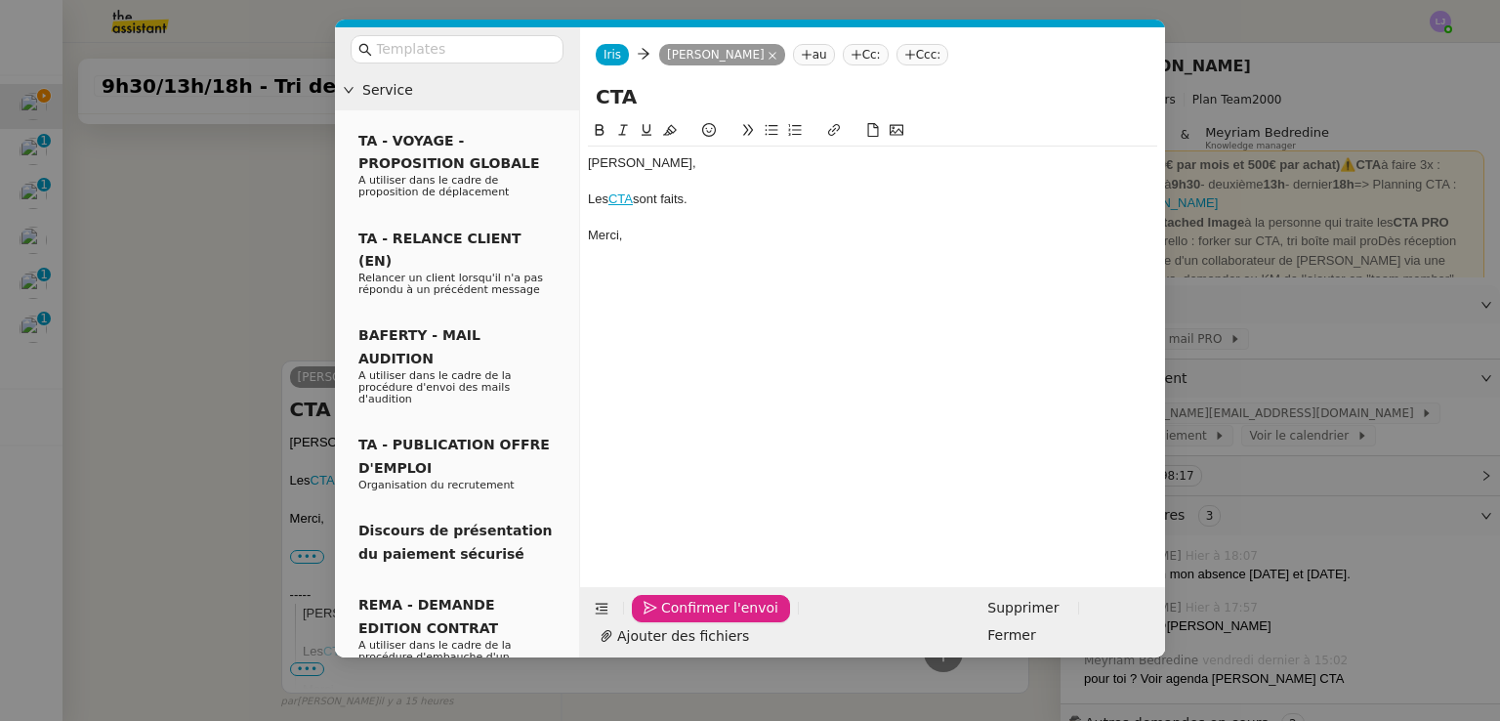
click at [699, 619] on span "Confirmer l'envoi" at bounding box center [719, 608] width 117 height 22
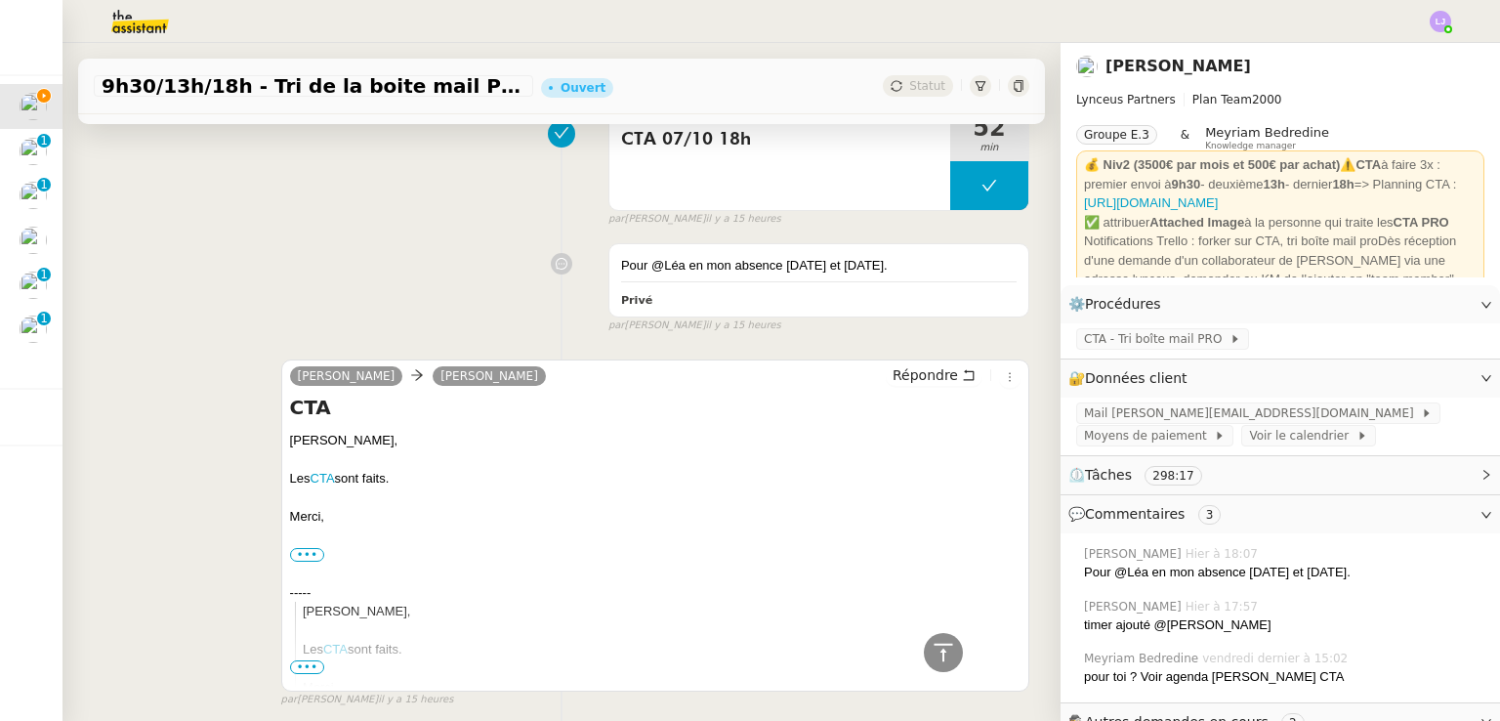
scroll to position [648, 0]
click at [121, 454] on div "[PERSON_NAME] [PERSON_NAME] Répondre CTA [PERSON_NAME], Les CTA sont faits. [GE…" at bounding box center [561, 527] width 935 height 366
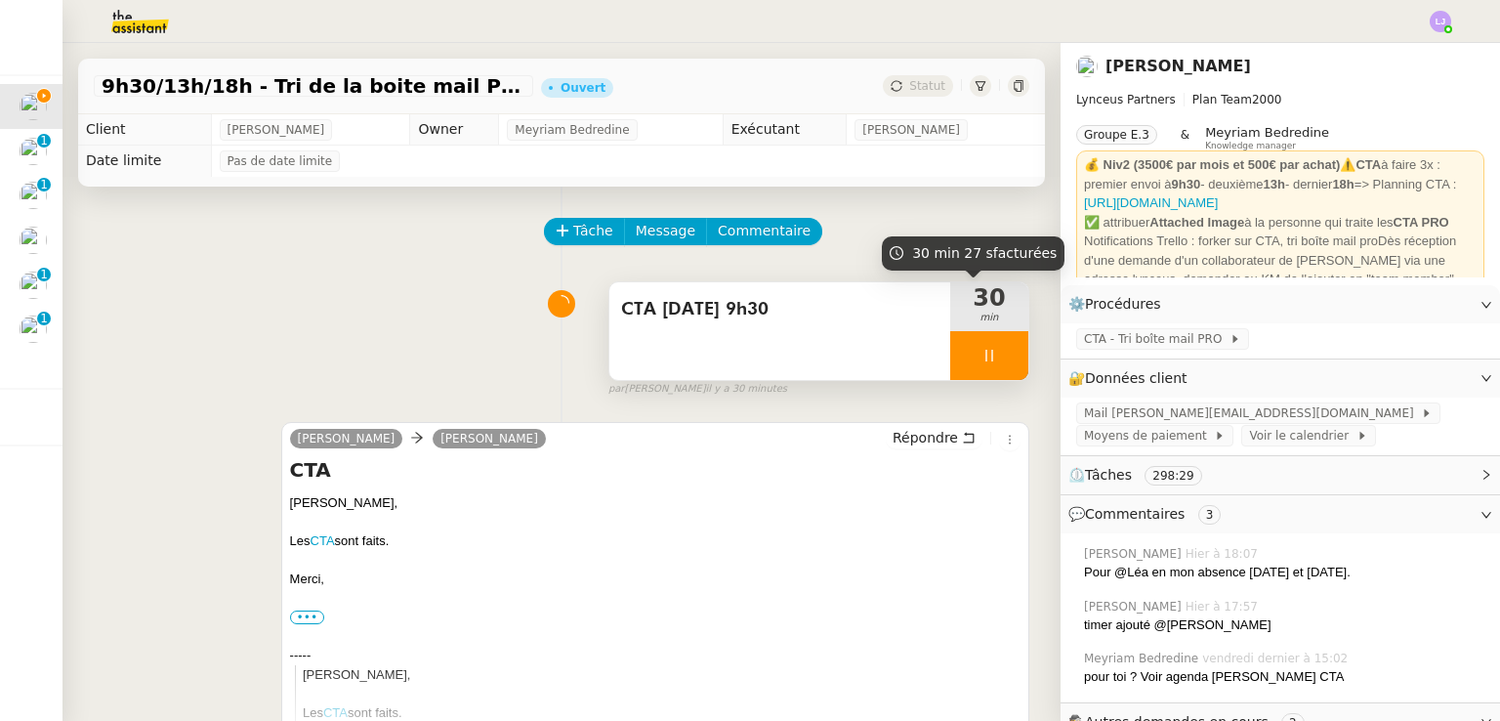
click at [986, 352] on div at bounding box center [989, 355] width 78 height 49
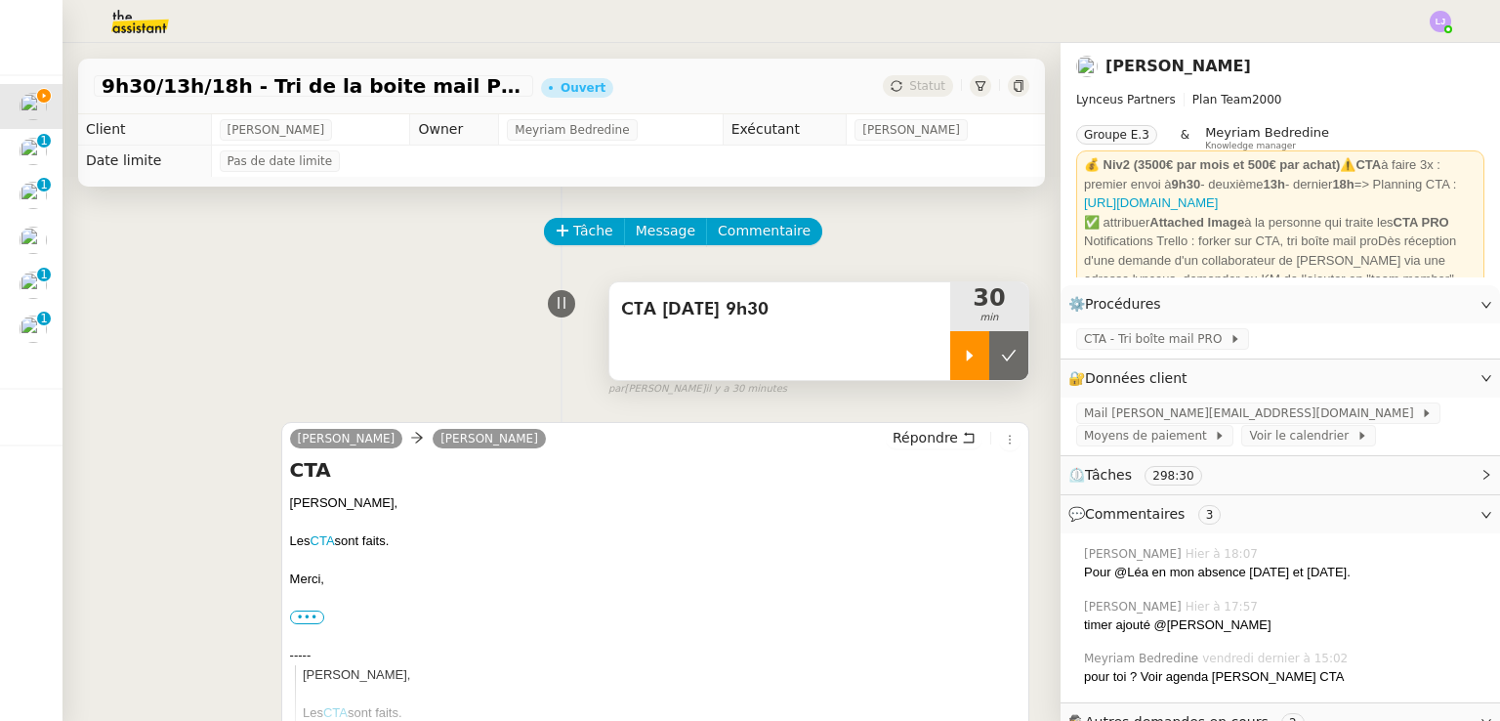
click at [1001, 352] on icon at bounding box center [1009, 356] width 16 height 16
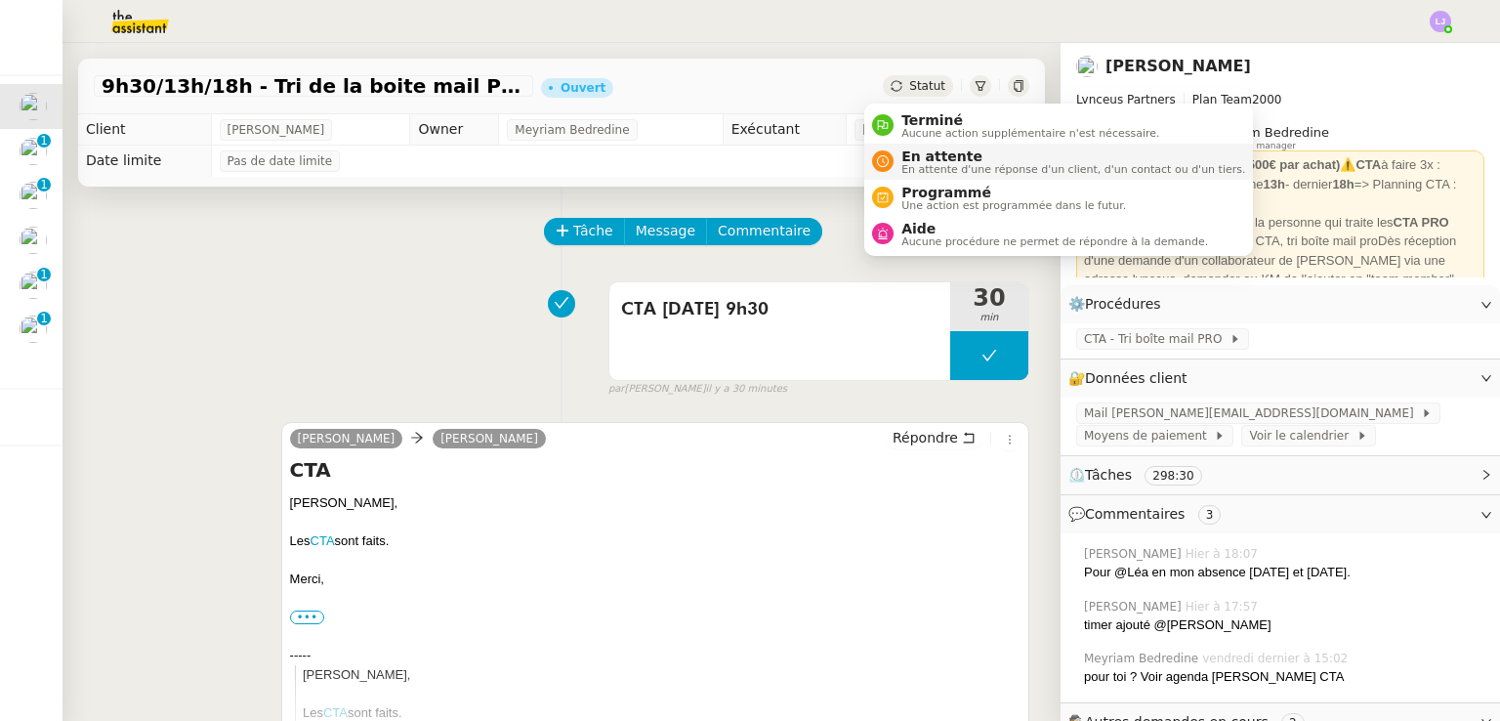
click at [937, 168] on span "En attente d'une réponse d'un client, d'un contact ou d'un tiers." at bounding box center [1073, 169] width 344 height 11
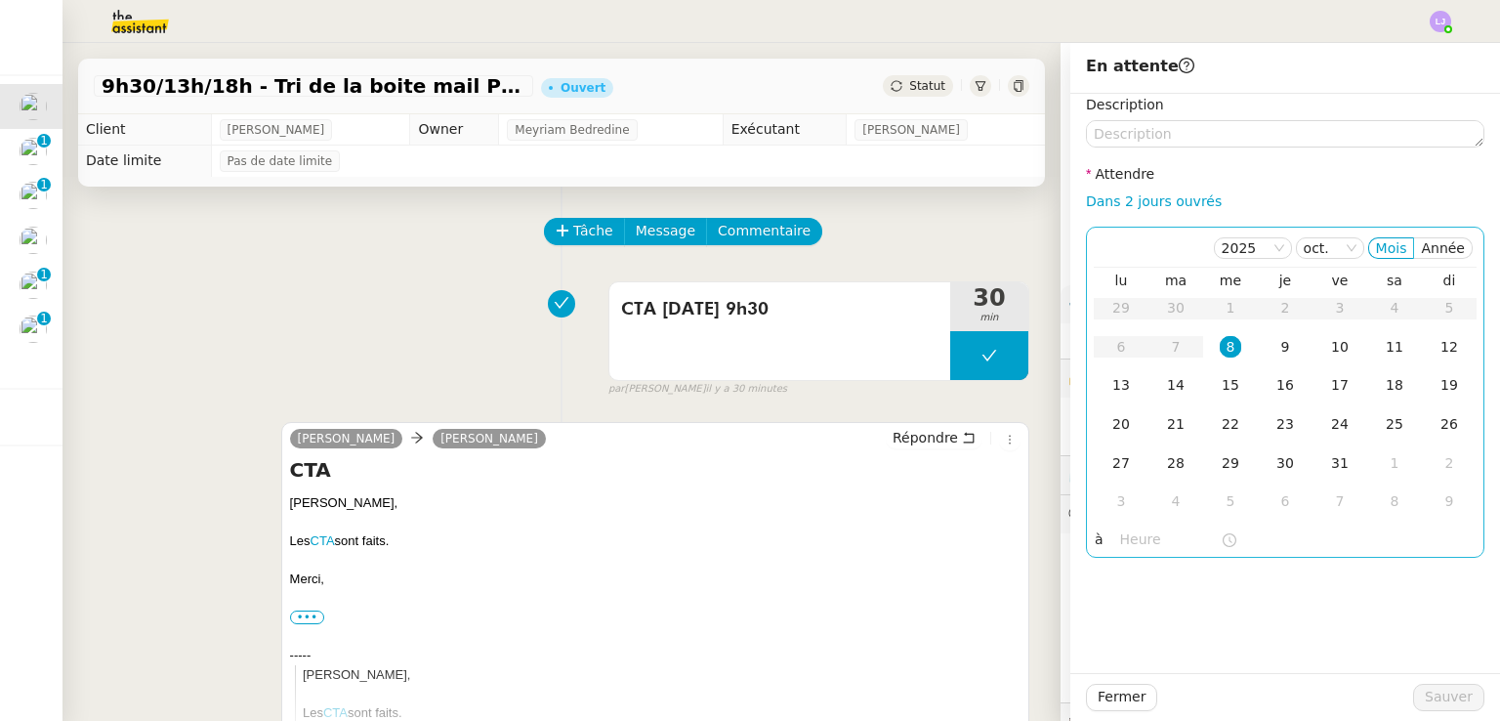
click at [1203, 351] on td "8" at bounding box center [1230, 347] width 55 height 39
click at [1151, 541] on input "text" at bounding box center [1170, 539] width 101 height 22
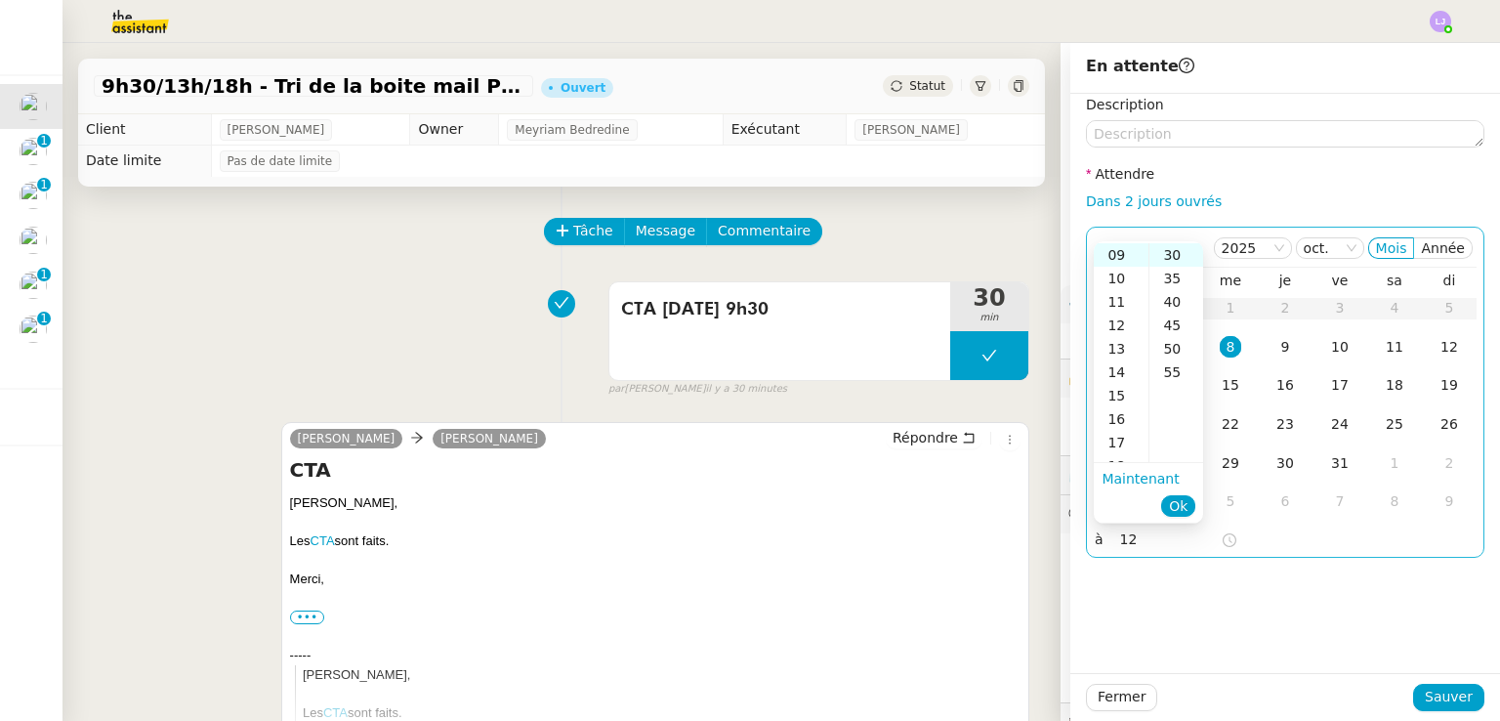
scroll to position [141, 0]
click at [1125, 320] on div "12" at bounding box center [1120, 324] width 55 height 23
click at [1178, 493] on li "Ok" at bounding box center [1178, 505] width 34 height 27
click at [1183, 509] on span "Ok" at bounding box center [1178, 506] width 19 height 20
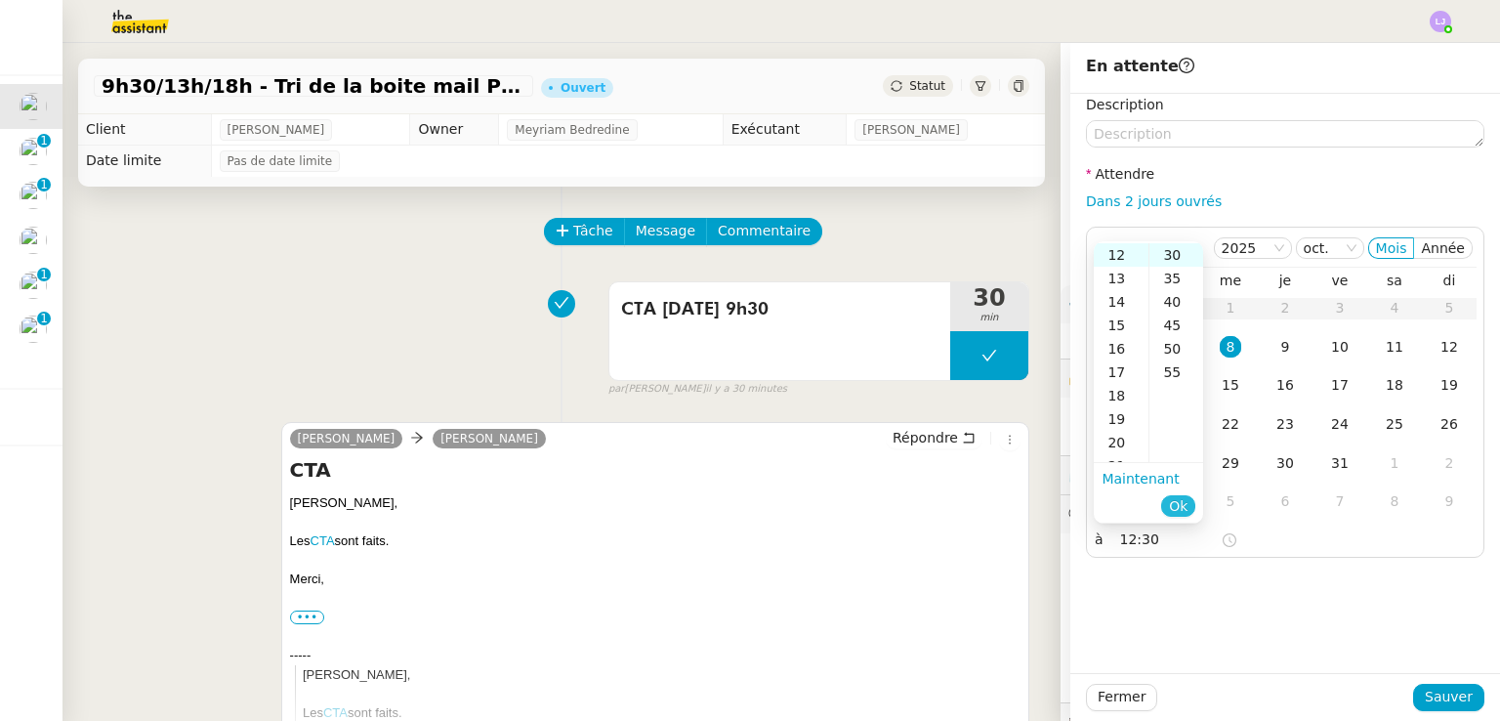
type input "12:30"
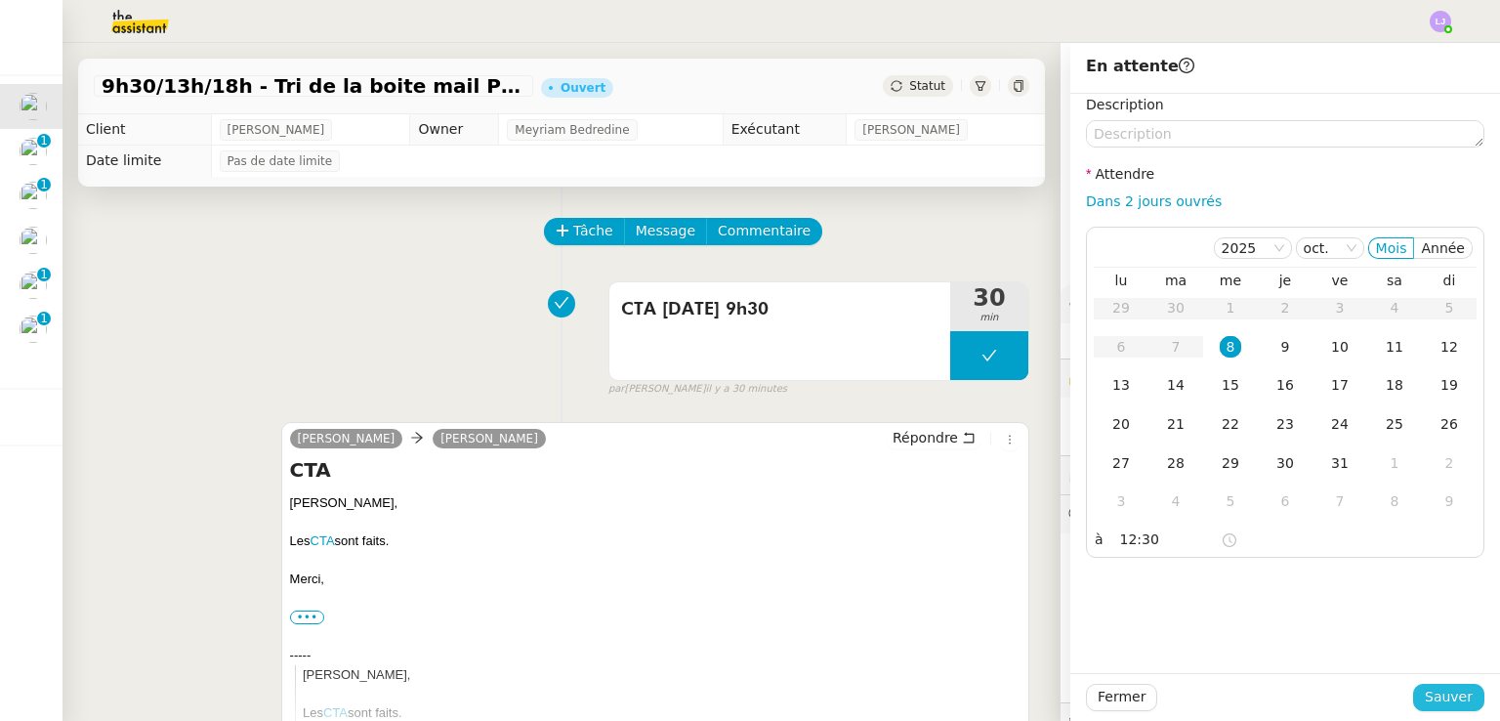
click at [1424, 689] on span "Sauver" at bounding box center [1448, 696] width 48 height 22
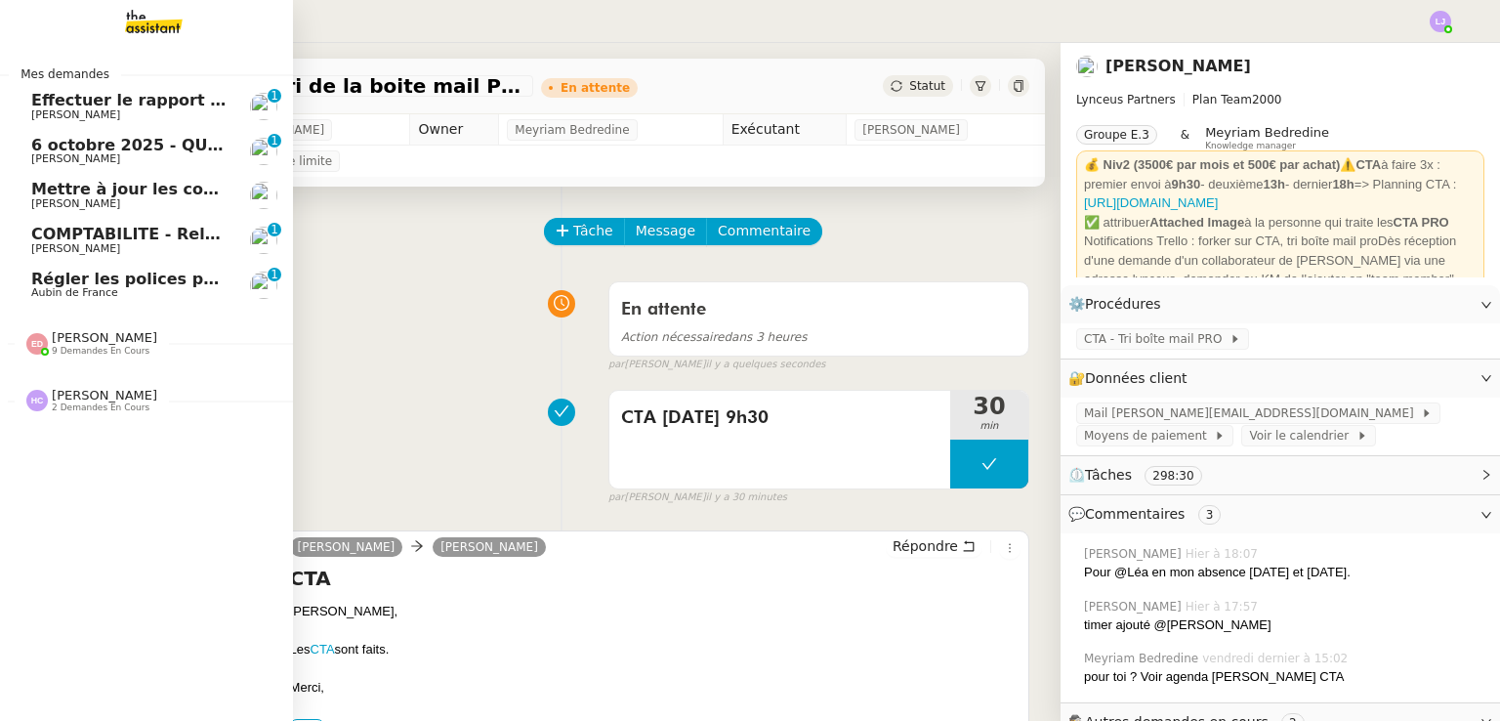
click at [91, 101] on span "Effectuer le rapport [PERSON_NAME] Q3 2025" at bounding box center [232, 100] width 402 height 19
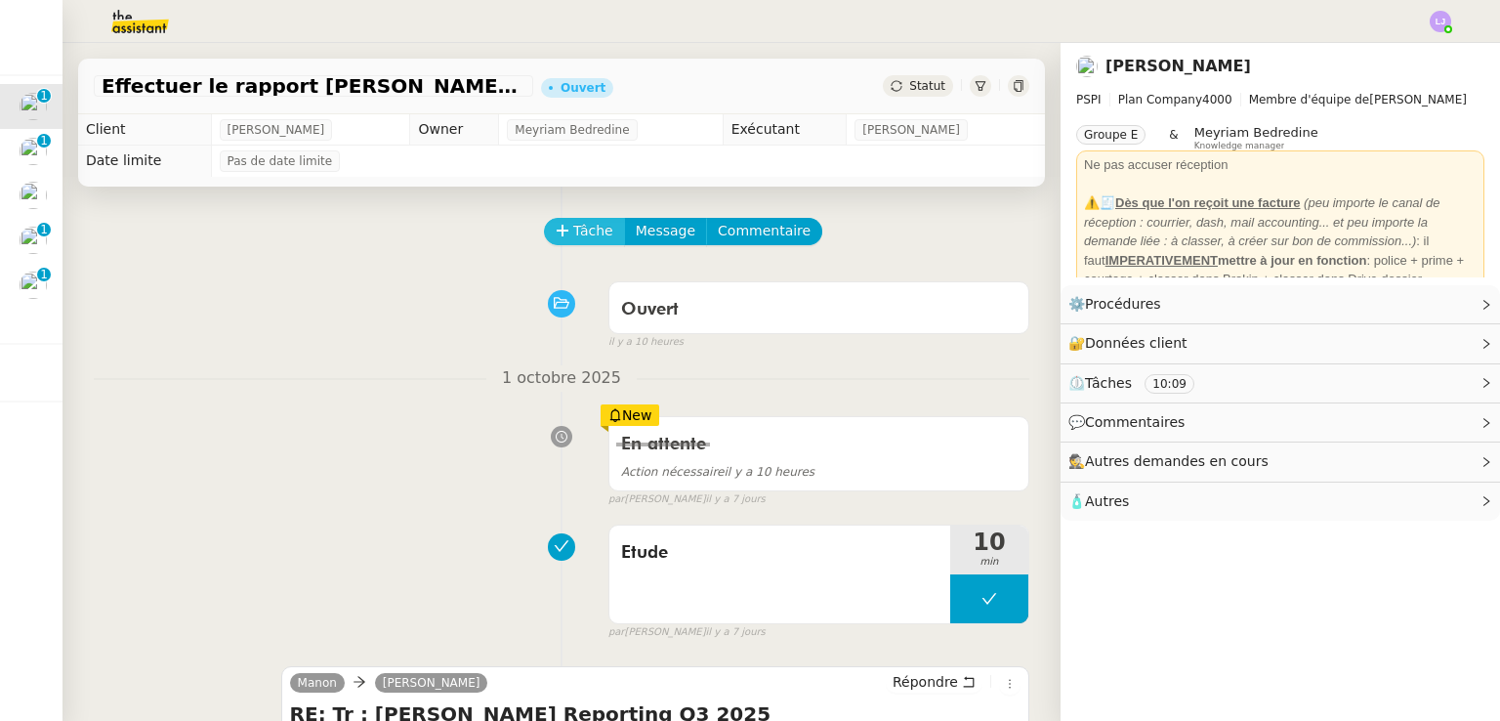
click at [590, 227] on span "Tâche" at bounding box center [593, 231] width 40 height 22
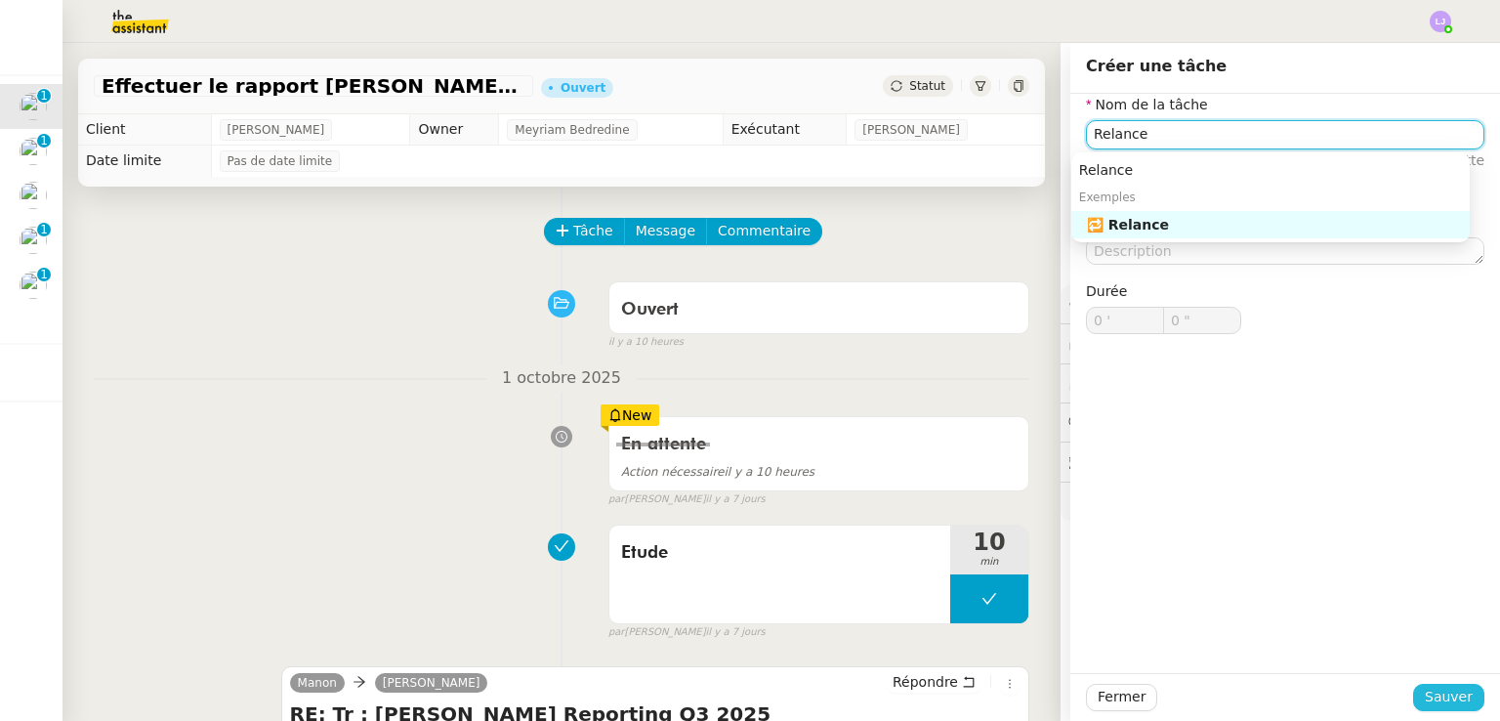
type input "Relance"
click at [1449, 703] on span "Sauver" at bounding box center [1448, 696] width 48 height 22
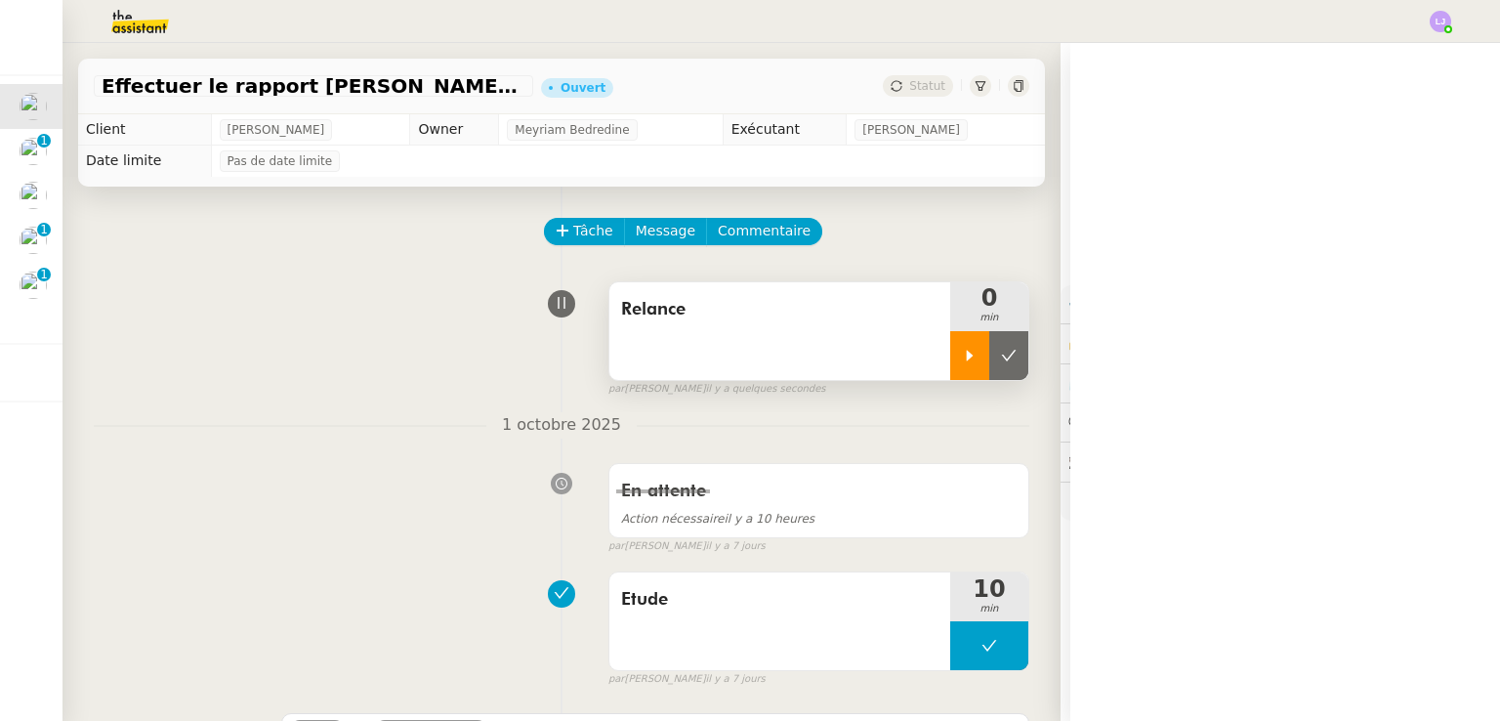
click at [962, 350] on icon at bounding box center [970, 356] width 16 height 16
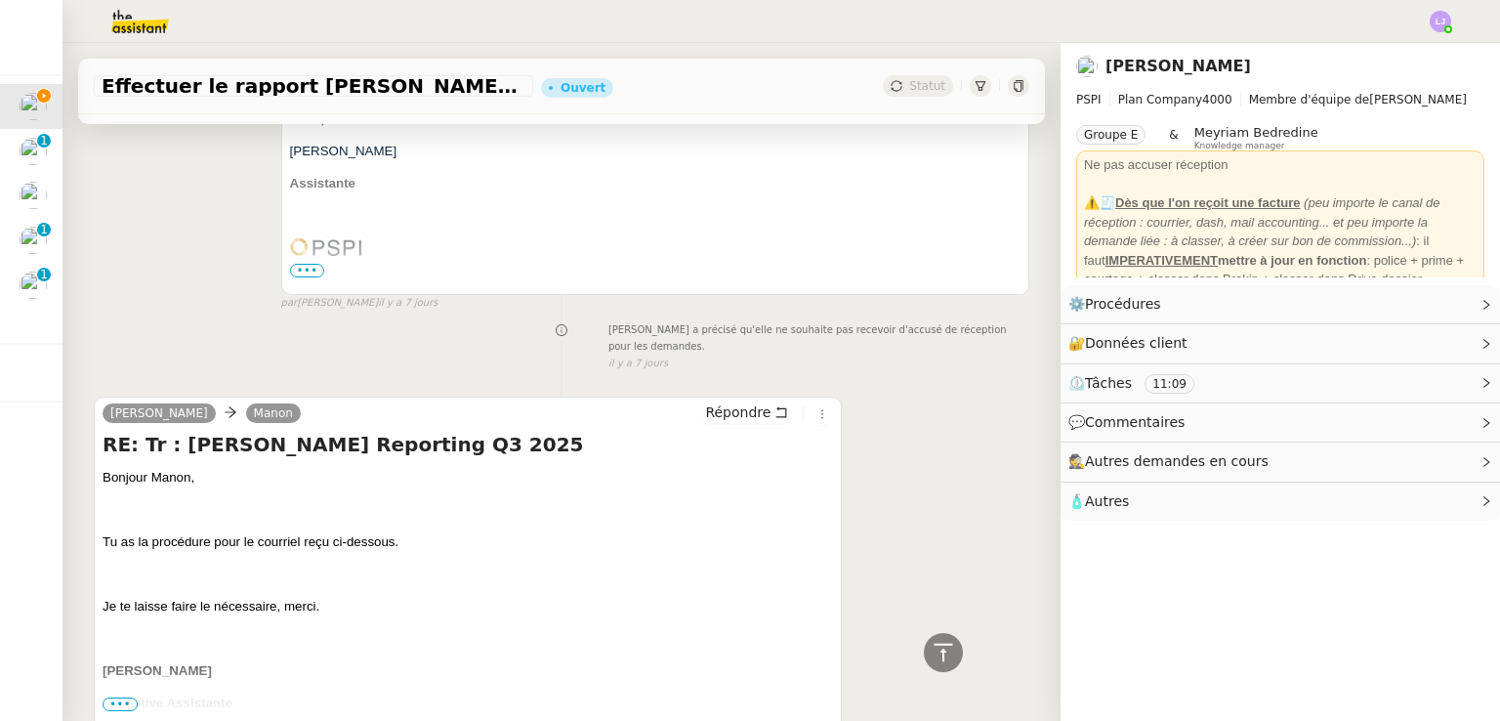
scroll to position [546, 0]
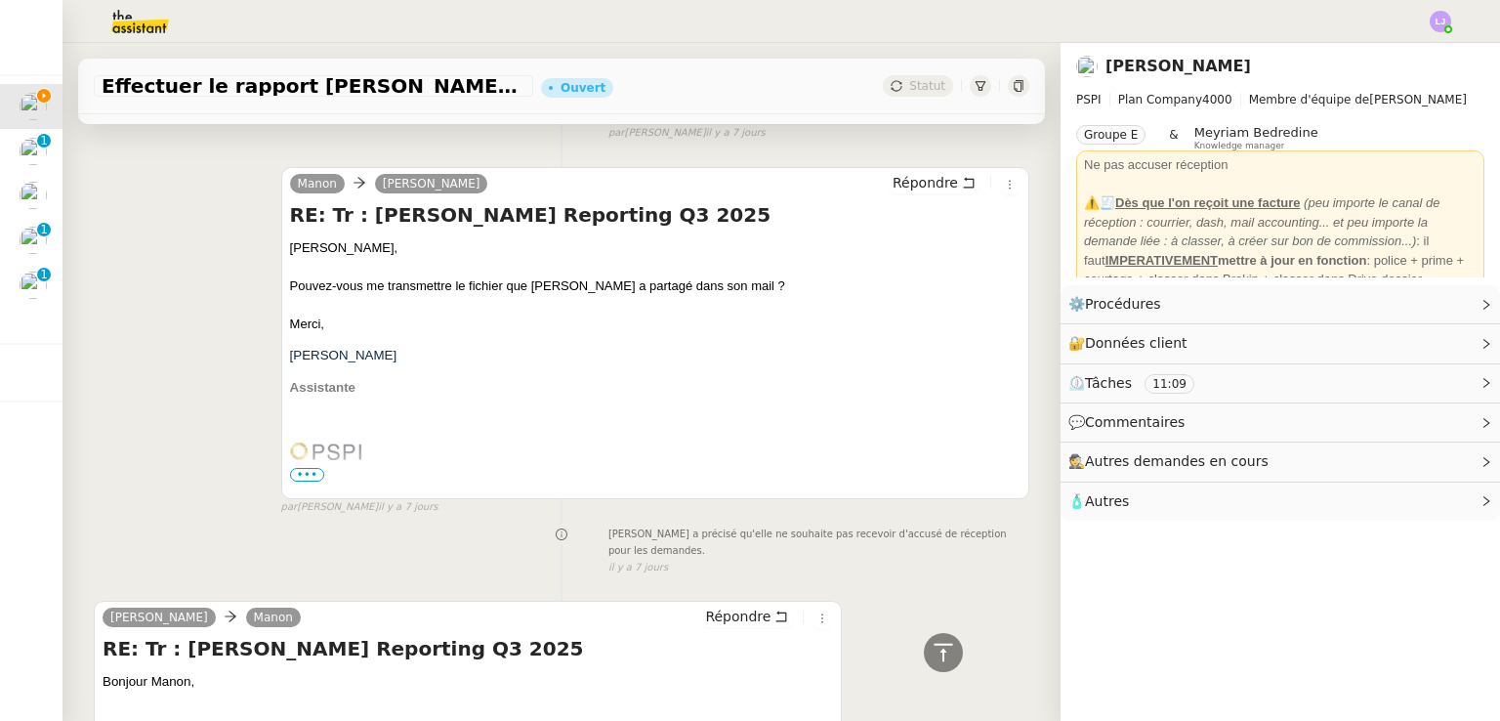
click at [359, 293] on div "Pouvez-vous me transmettre le fichier que [PERSON_NAME] a partagé dans son mail…" at bounding box center [655, 286] width 730 height 20
copy div "Pouvez-vous me transmettre le fichier que [PERSON_NAME] a partagé dans son mail…"
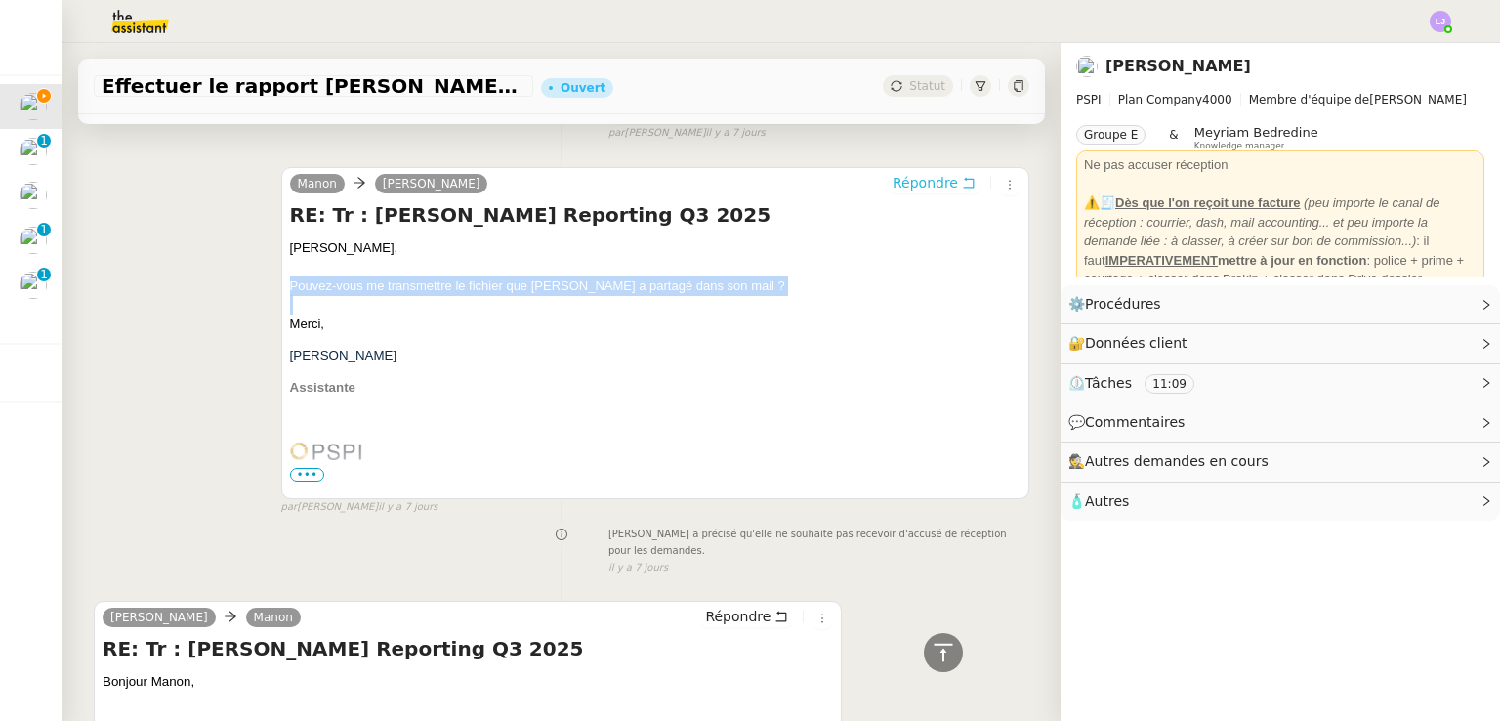
click at [921, 178] on span "Répondre" at bounding box center [924, 183] width 65 height 20
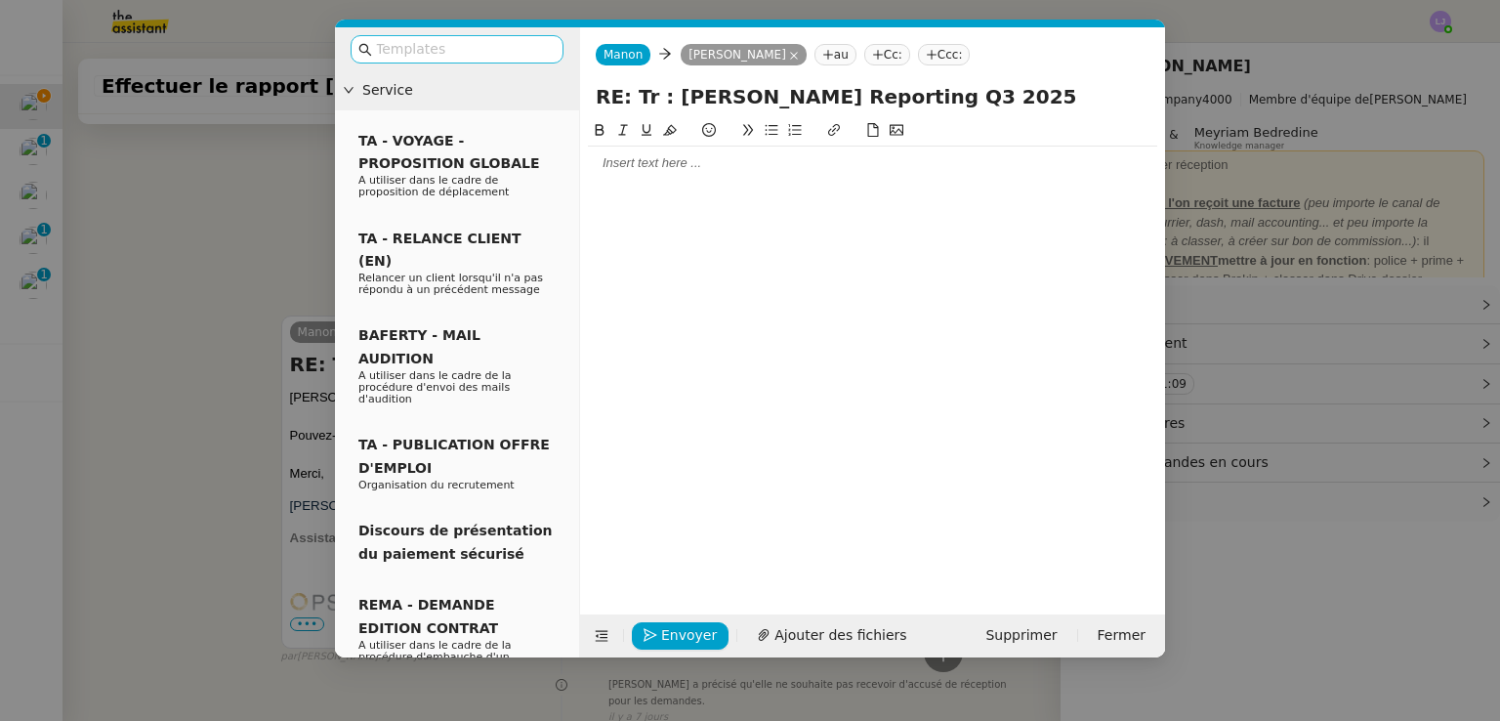
scroll to position [695, 0]
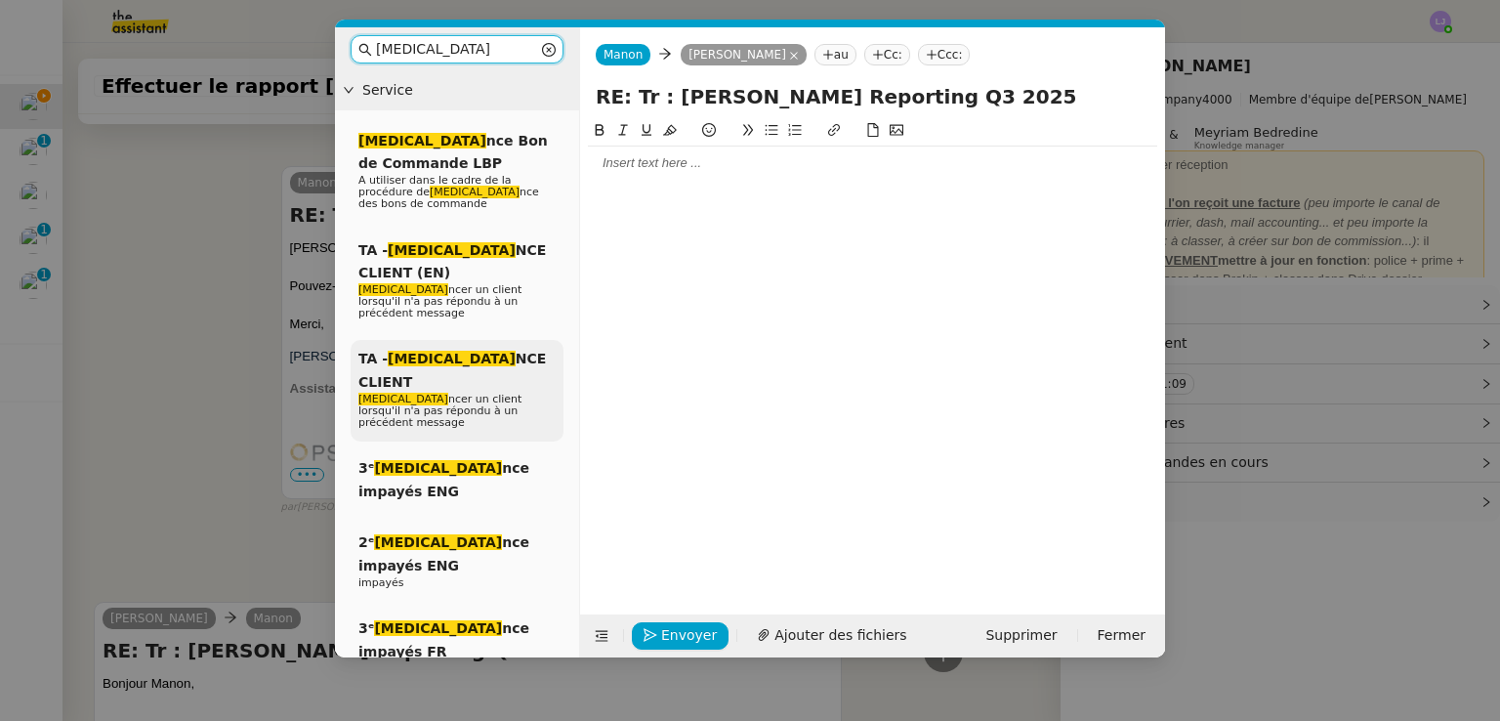
type input "[MEDICAL_DATA]"
click at [482, 350] on span "TA - [MEDICAL_DATA] NCE CLIENT" at bounding box center [451, 369] width 187 height 38
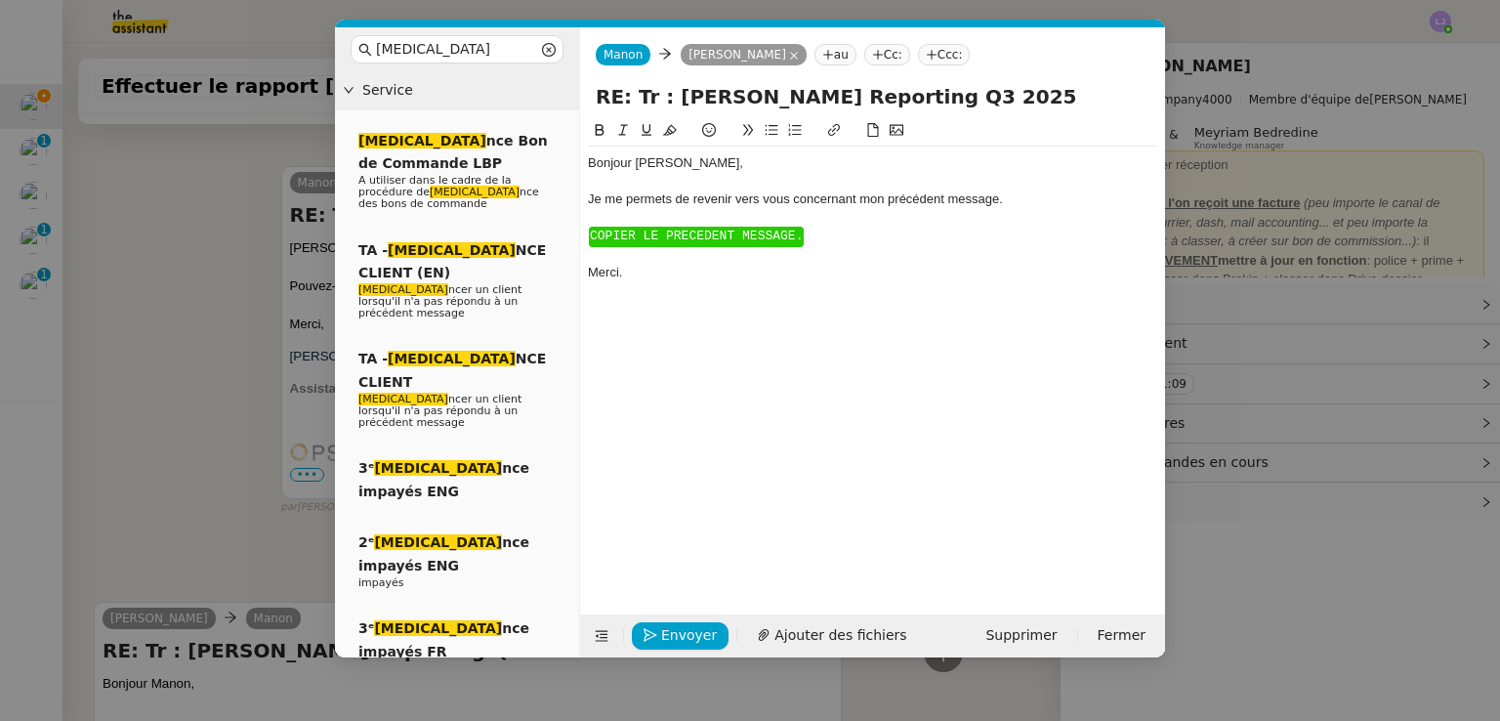
click at [673, 239] on span "COPIER LE PRECEDENT MESSAGE." at bounding box center [696, 235] width 213 height 15
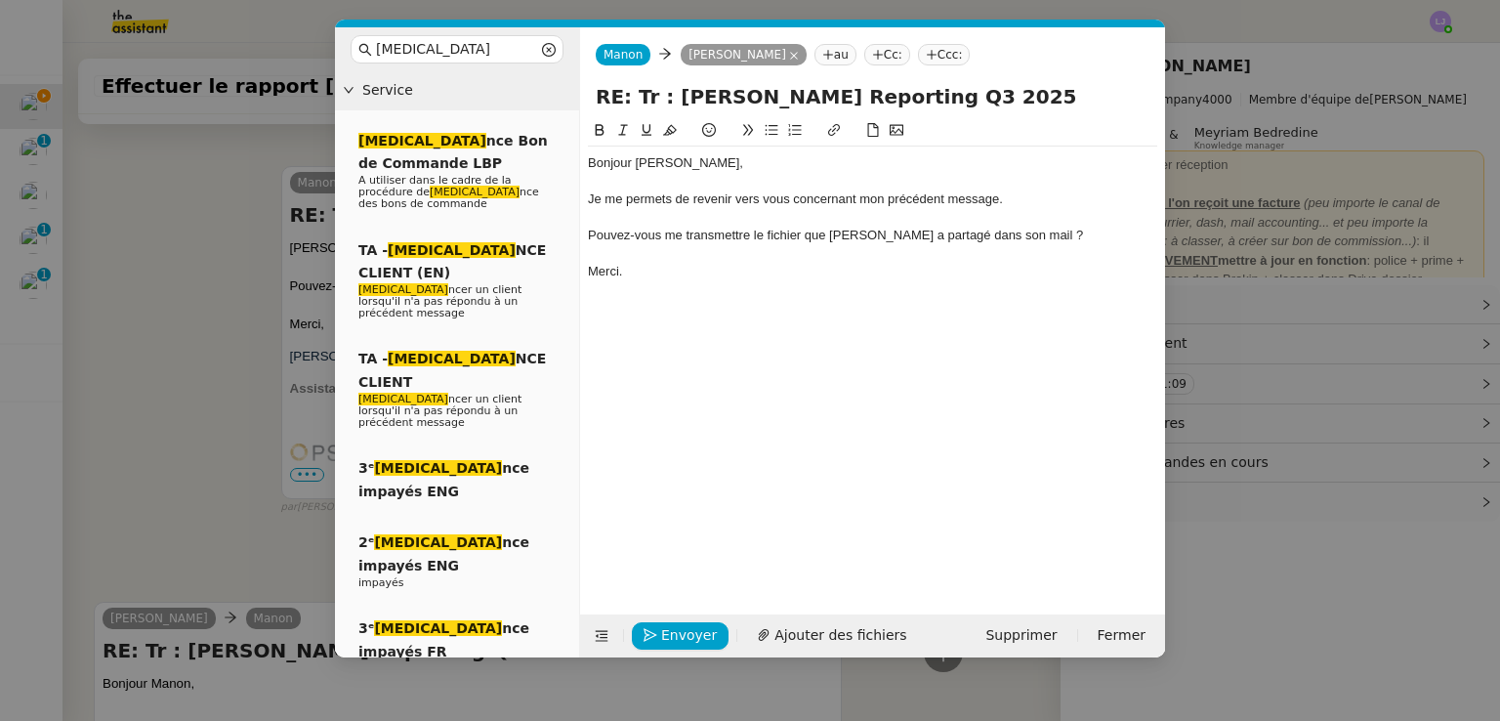
click at [673, 239] on div "Pouvez-vous me transmettre le fichier que [PERSON_NAME] a partagé dans son mail…" at bounding box center [872, 236] width 569 height 18
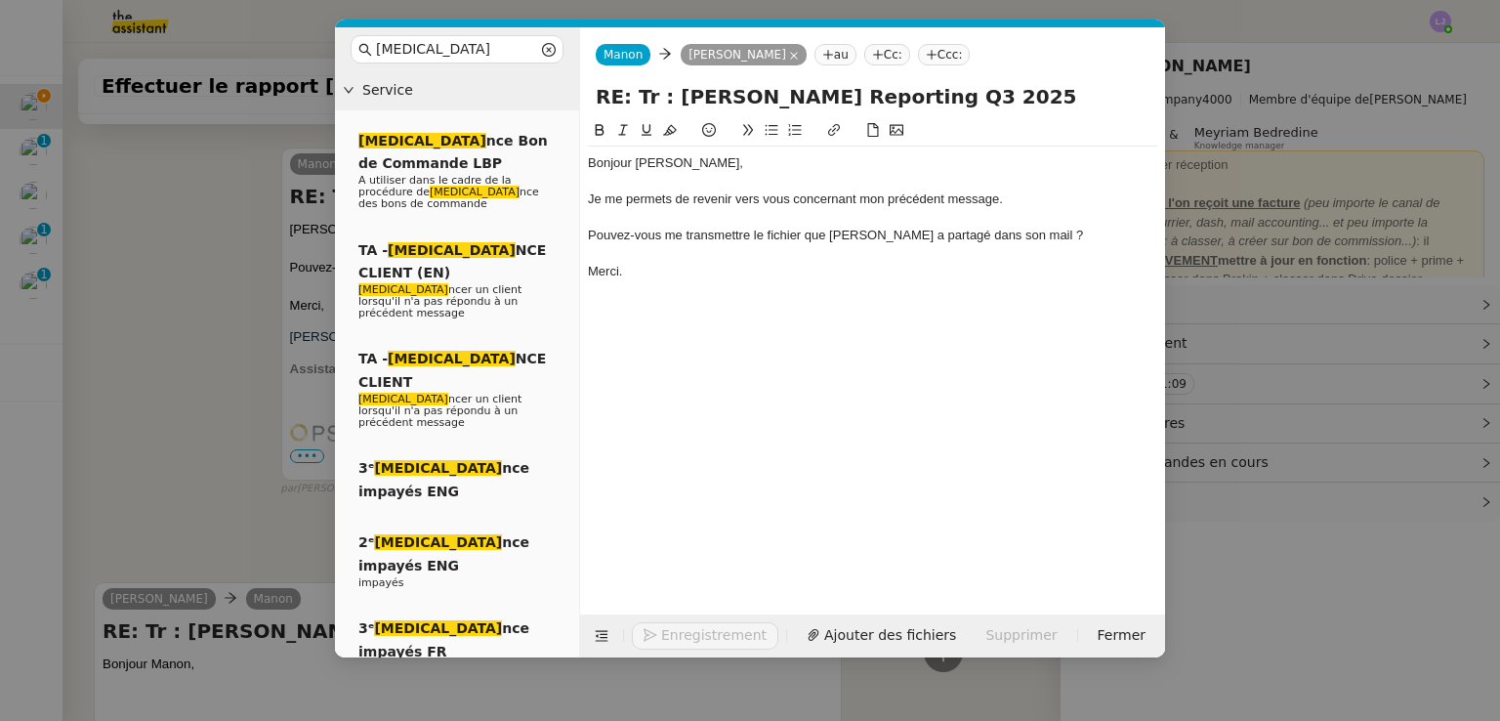
scroll to position [829, 0]
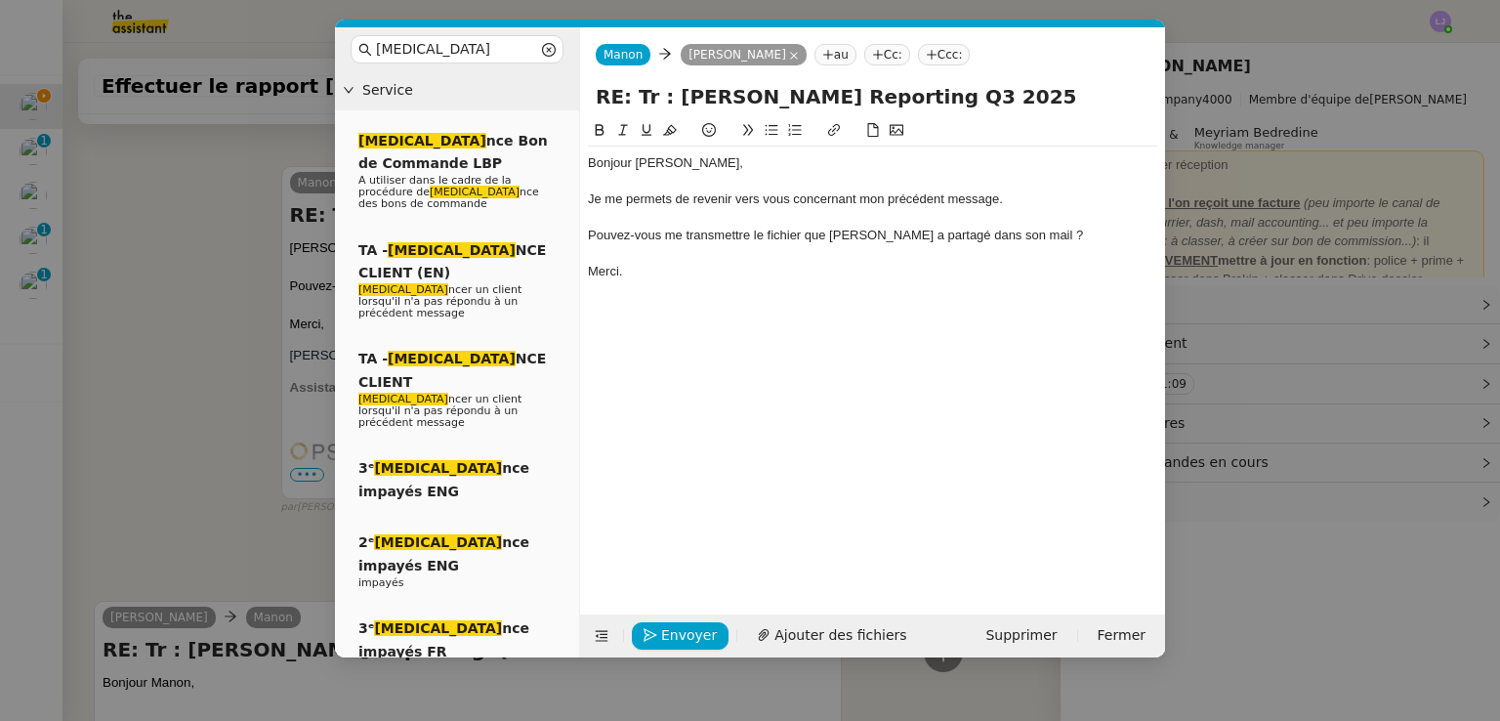
click at [766, 134] on icon at bounding box center [771, 130] width 14 height 14
click at [670, 624] on span "Envoyer" at bounding box center [689, 635] width 56 height 22
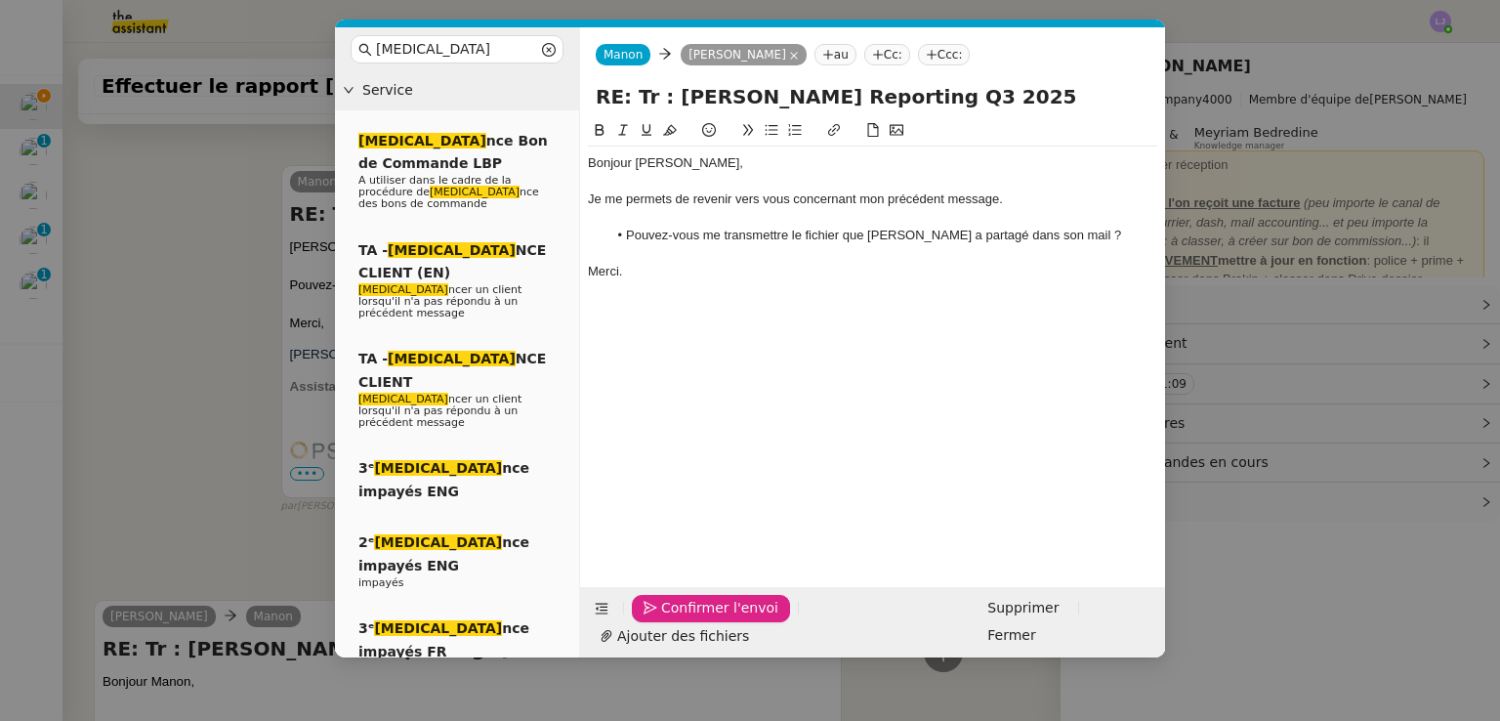
click at [670, 619] on span "Confirmer l'envoi" at bounding box center [719, 608] width 117 height 22
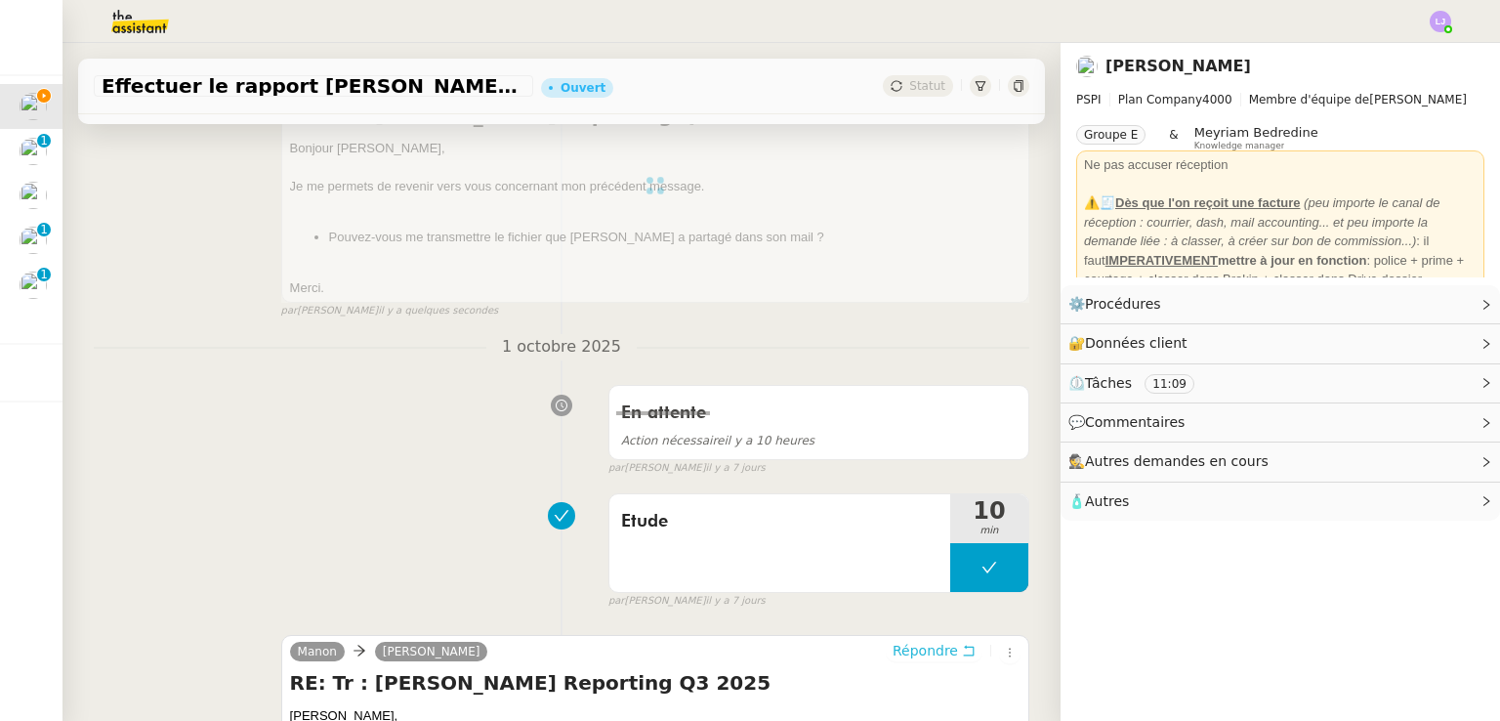
scroll to position [0, 0]
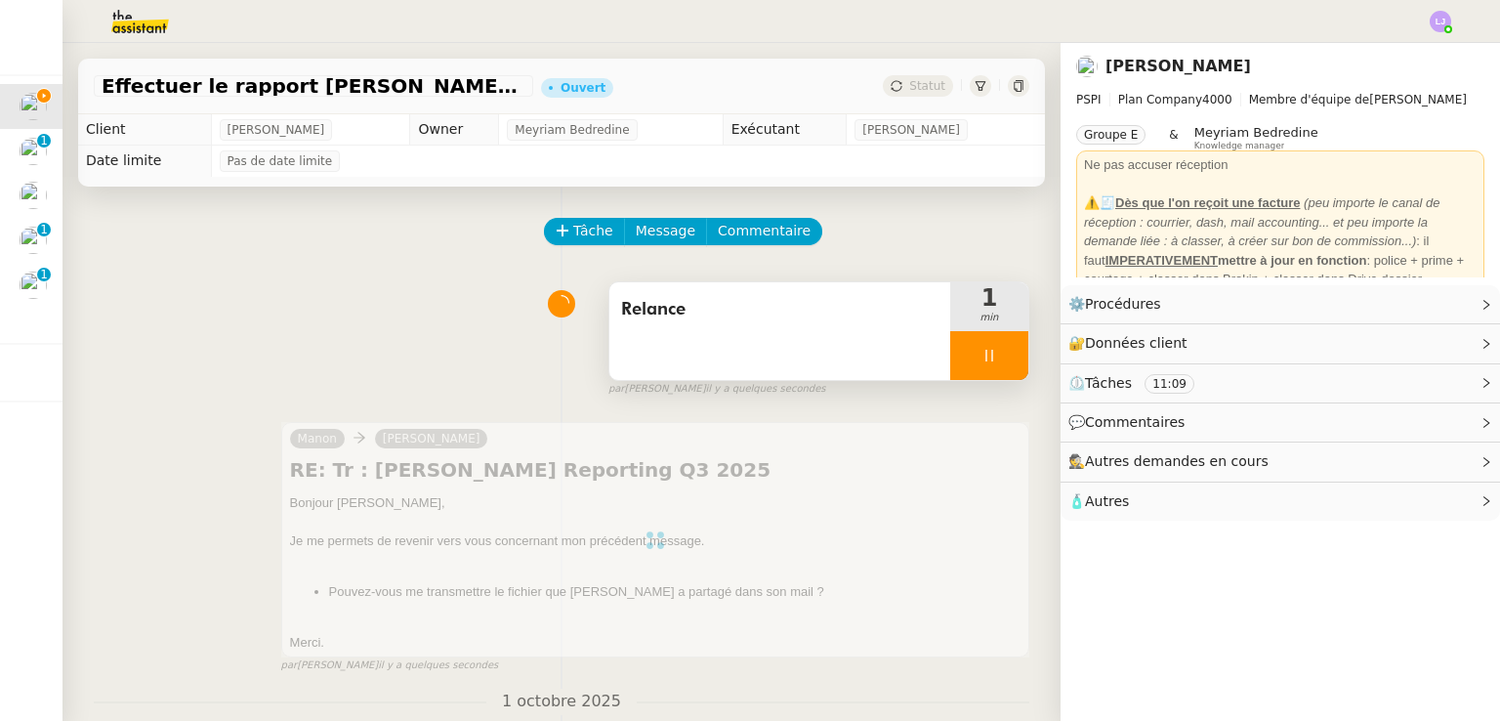
click at [981, 356] on div at bounding box center [989, 355] width 78 height 49
click at [1001, 356] on icon at bounding box center [1009, 356] width 16 height 16
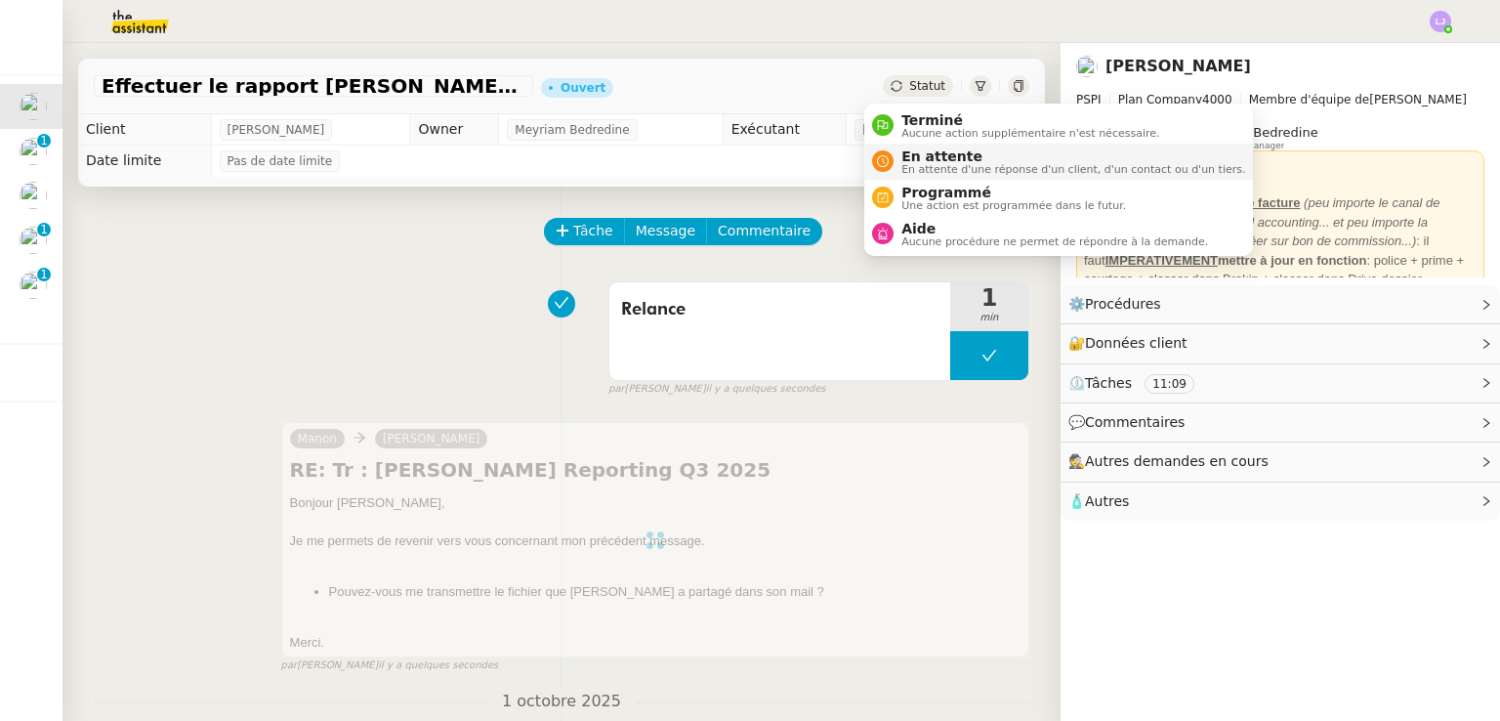
click at [915, 148] on span "En attente" at bounding box center [1073, 156] width 344 height 16
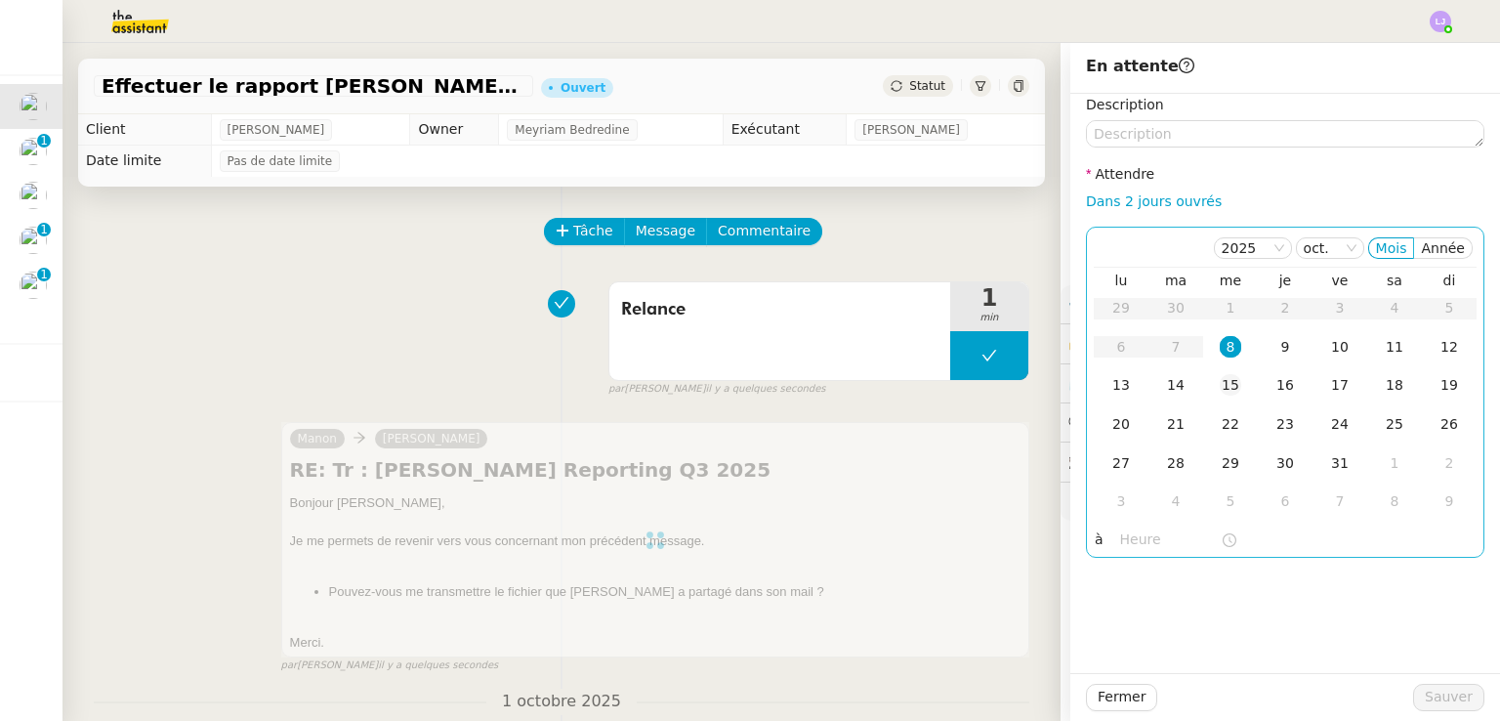
click at [1219, 380] on div "15" at bounding box center [1229, 384] width 21 height 21
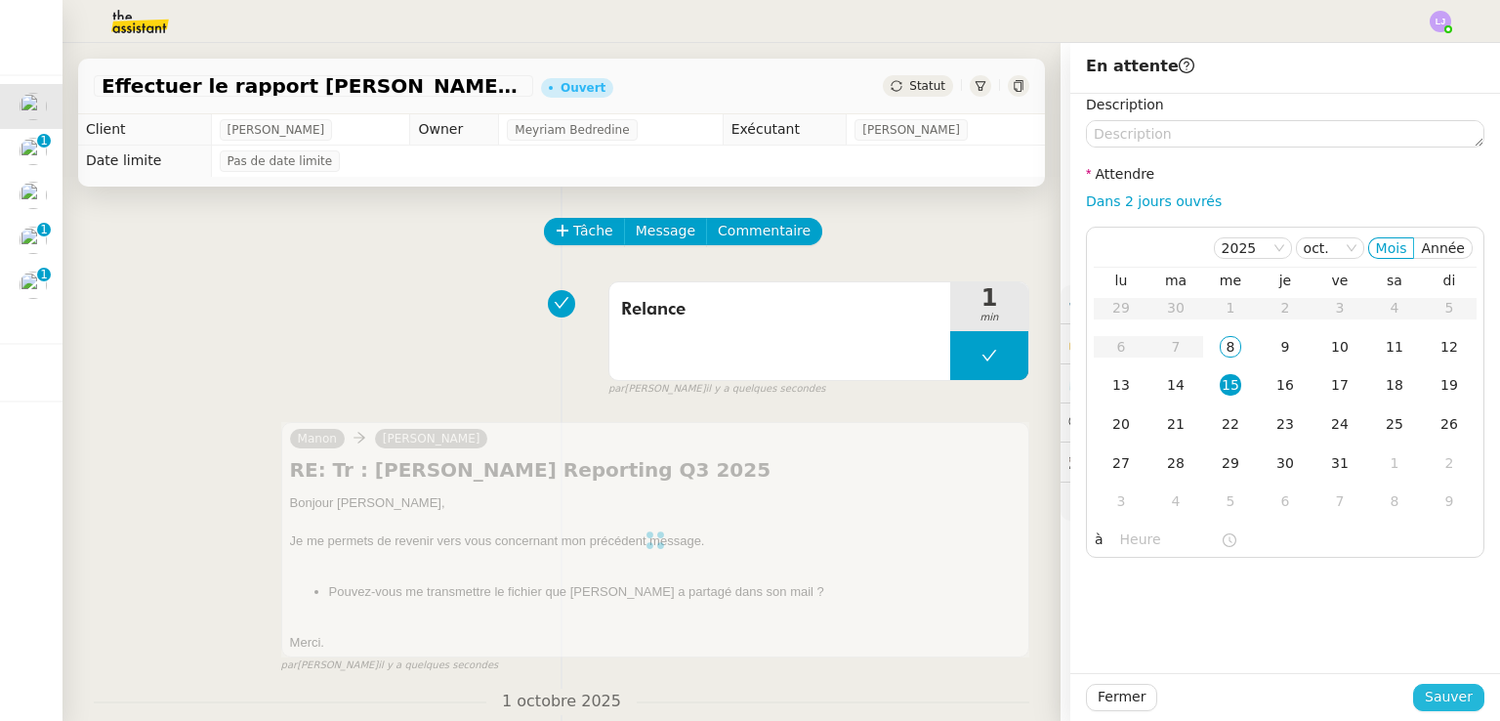
click at [1439, 691] on span "Sauver" at bounding box center [1448, 696] width 48 height 22
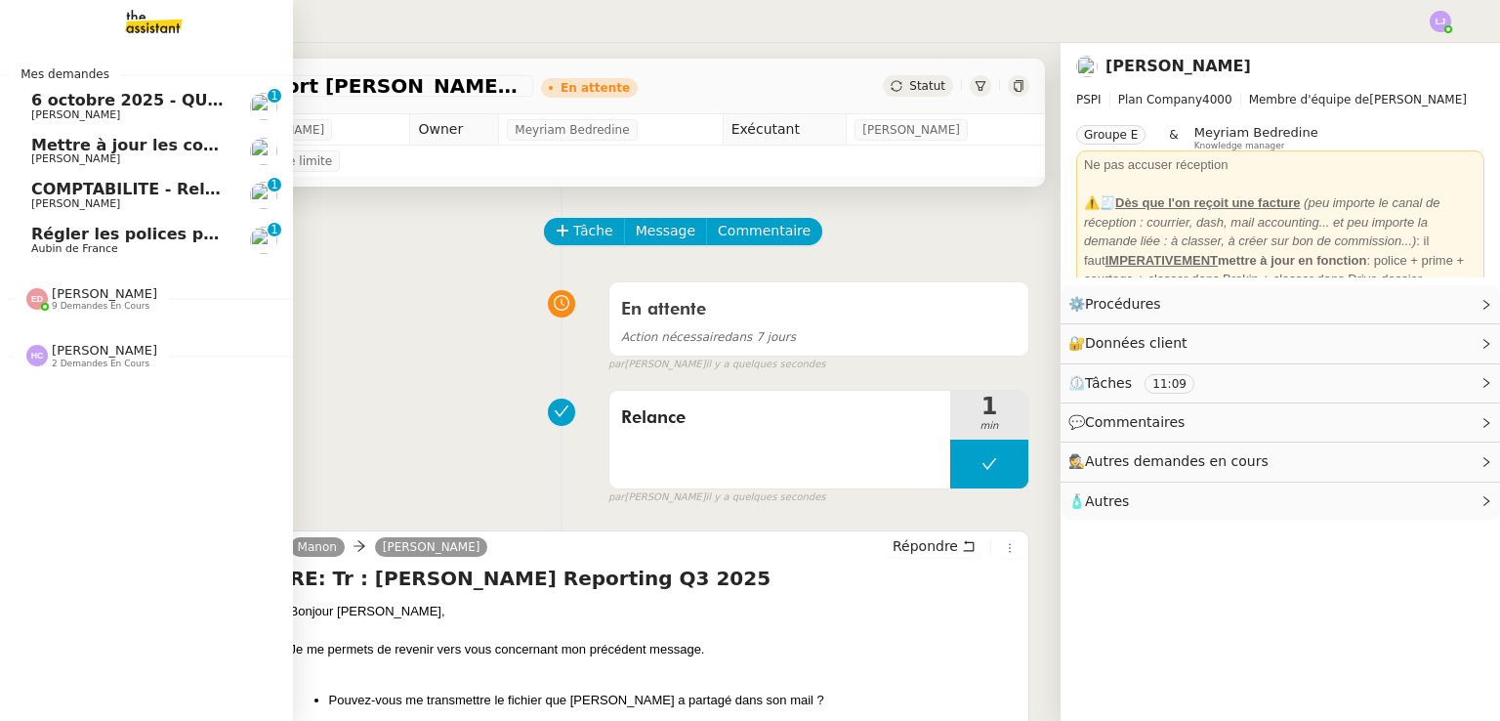
click at [39, 103] on span "6 octobre 2025 - QUOTIDIEN Gestion boite mail Accounting" at bounding box center [290, 100] width 519 height 19
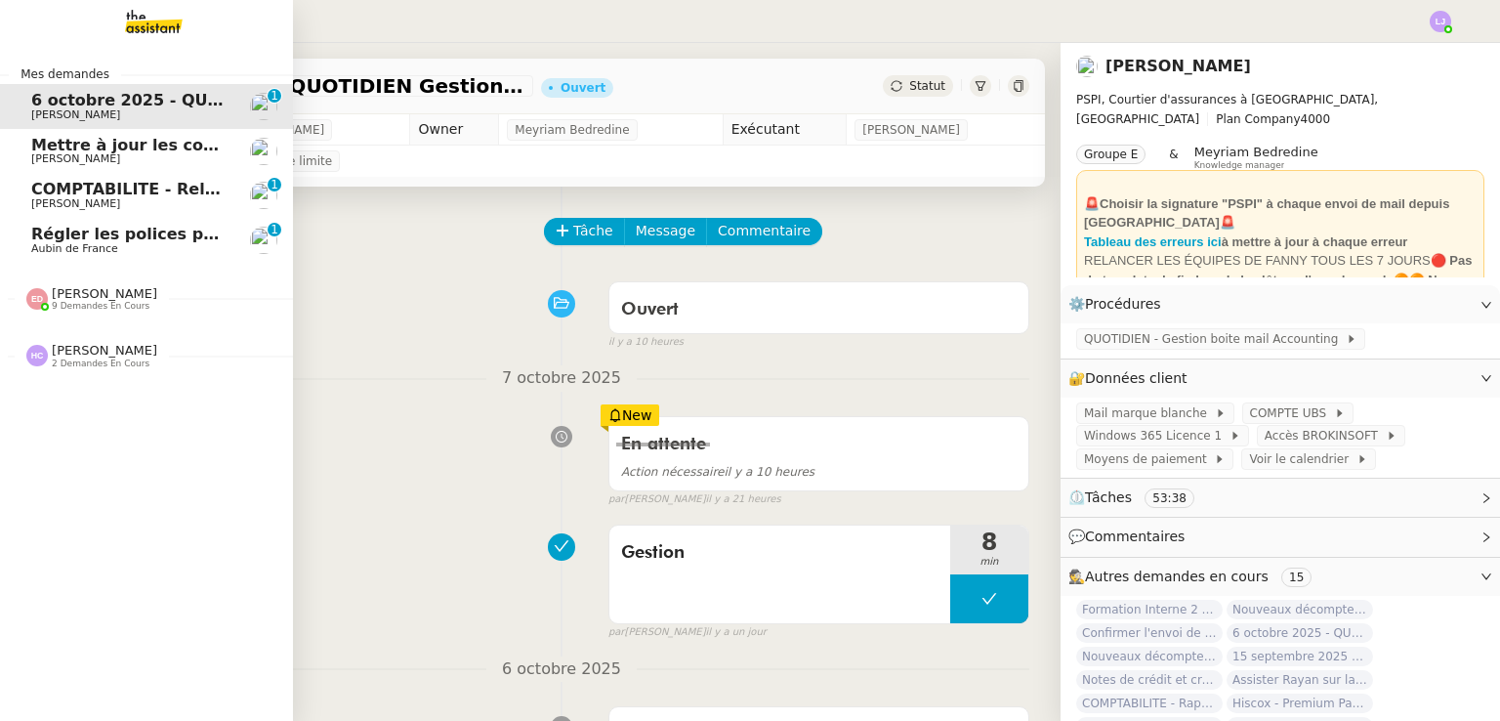
click at [68, 252] on span "Aubin de France" at bounding box center [74, 248] width 87 height 13
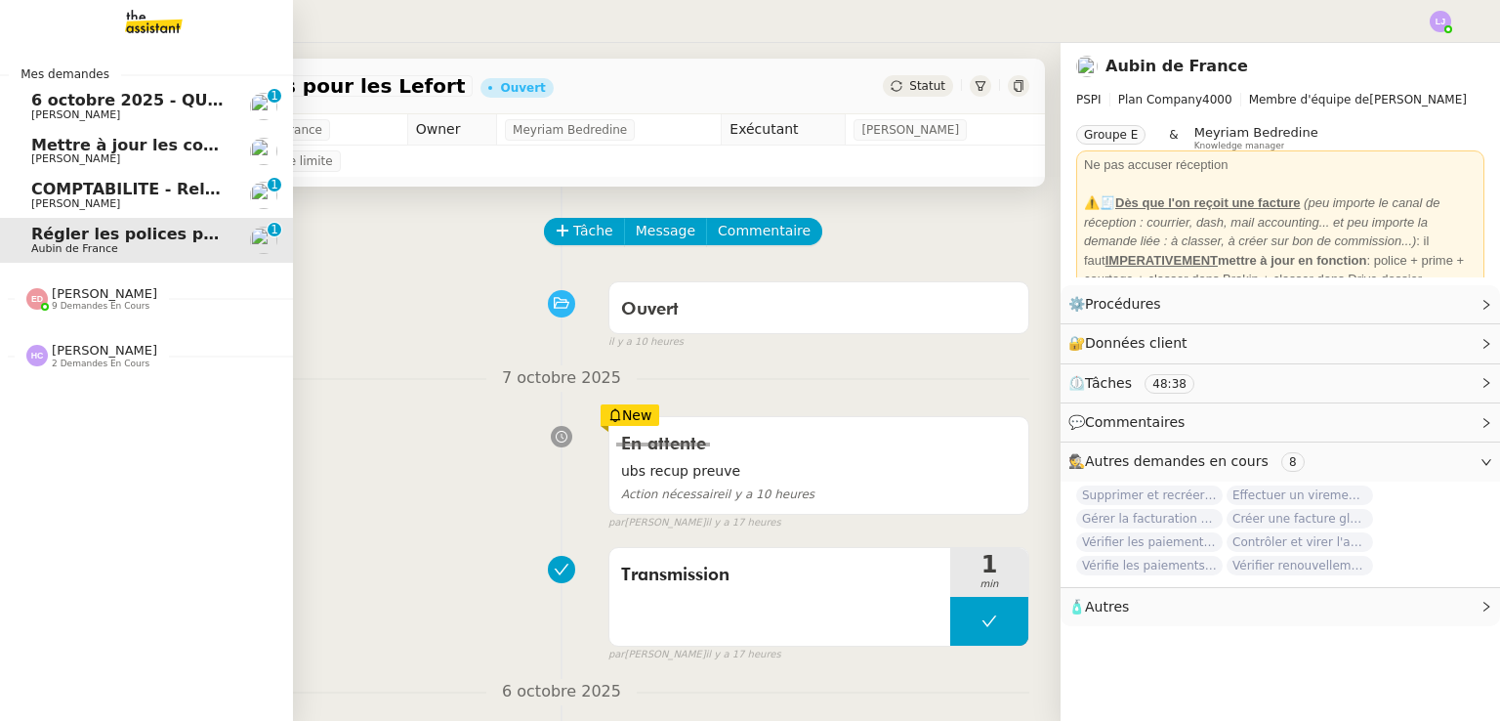
click at [8, 185] on link "COMPTABILITE - Relances factures impayées - [DATE] [PERSON_NAME] 0 1 2 3 4 5 6 …" at bounding box center [146, 195] width 293 height 45
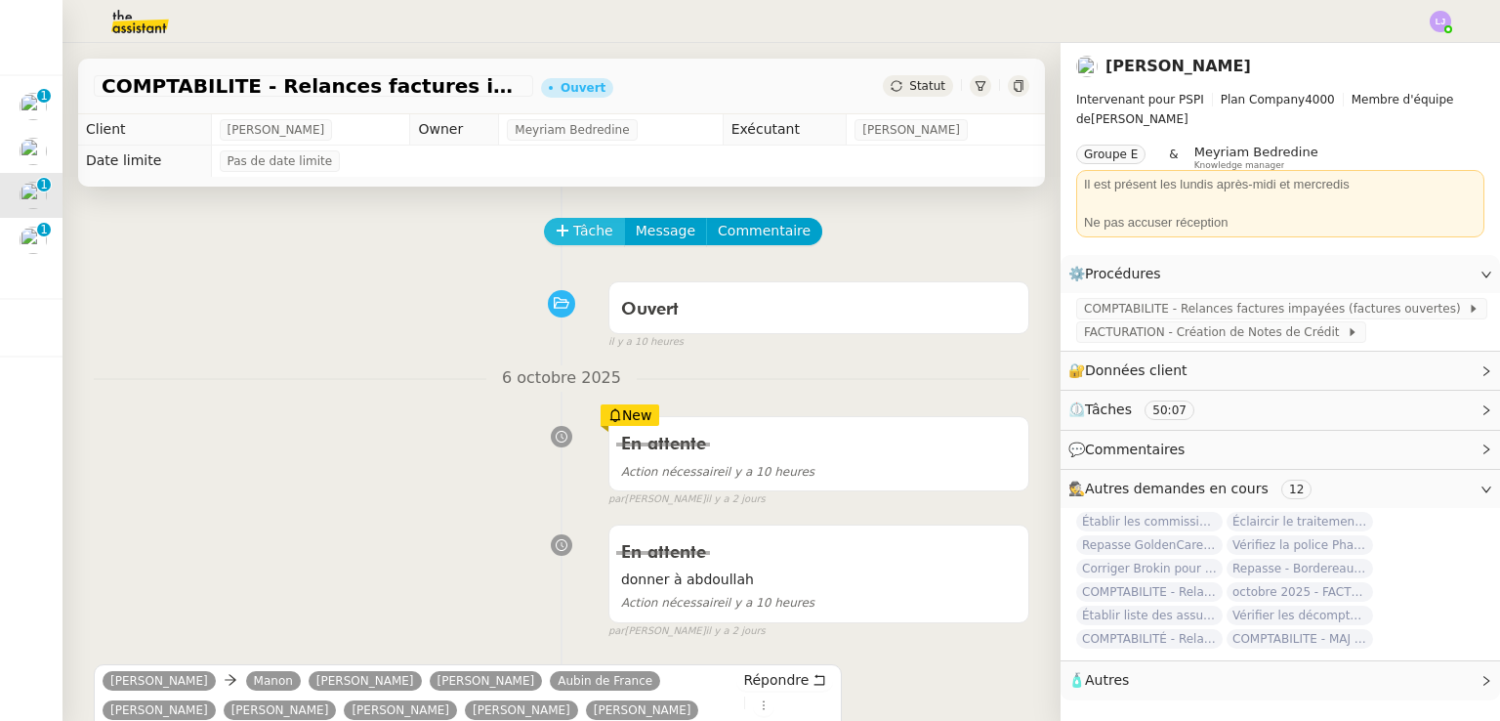
click at [544, 236] on button "Tâche" at bounding box center [584, 231] width 81 height 27
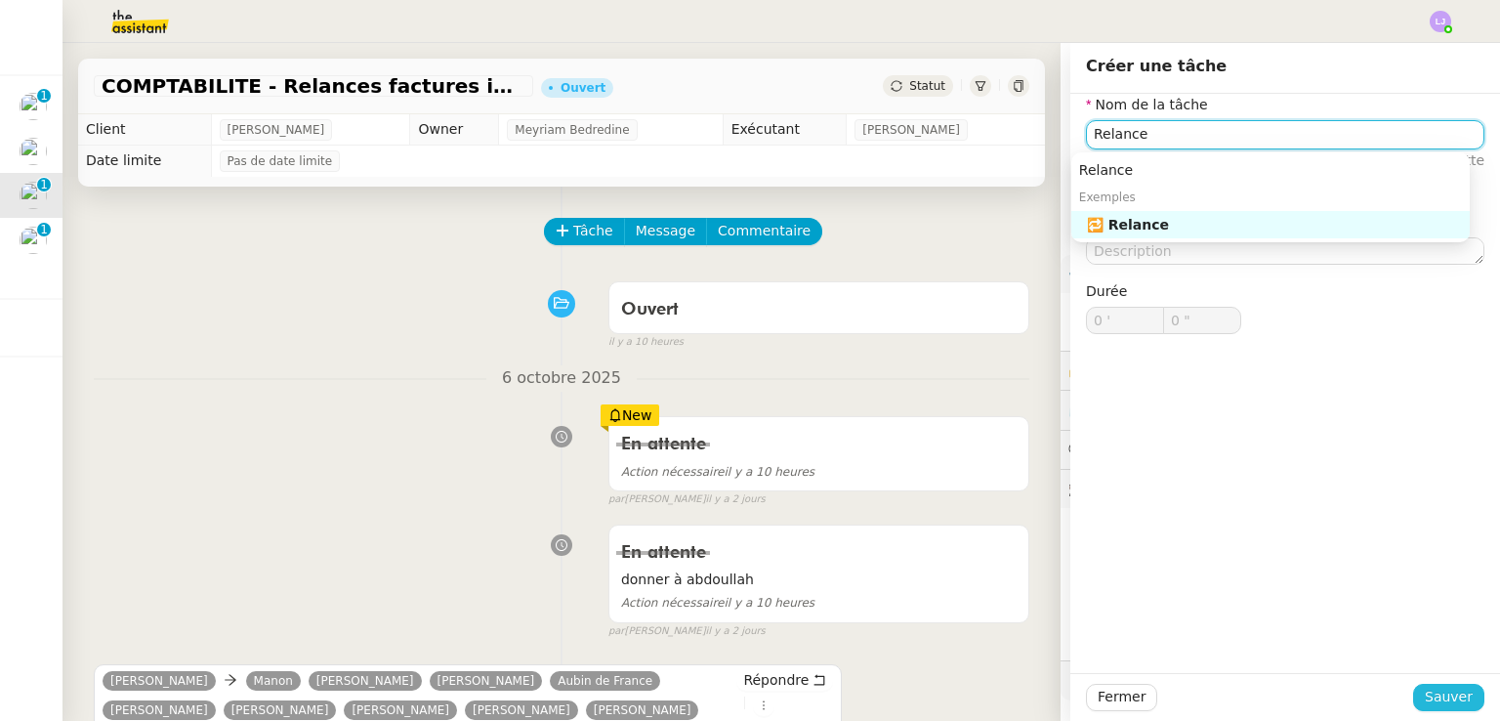
type input "Relance"
click at [1428, 694] on span "Sauver" at bounding box center [1448, 696] width 48 height 22
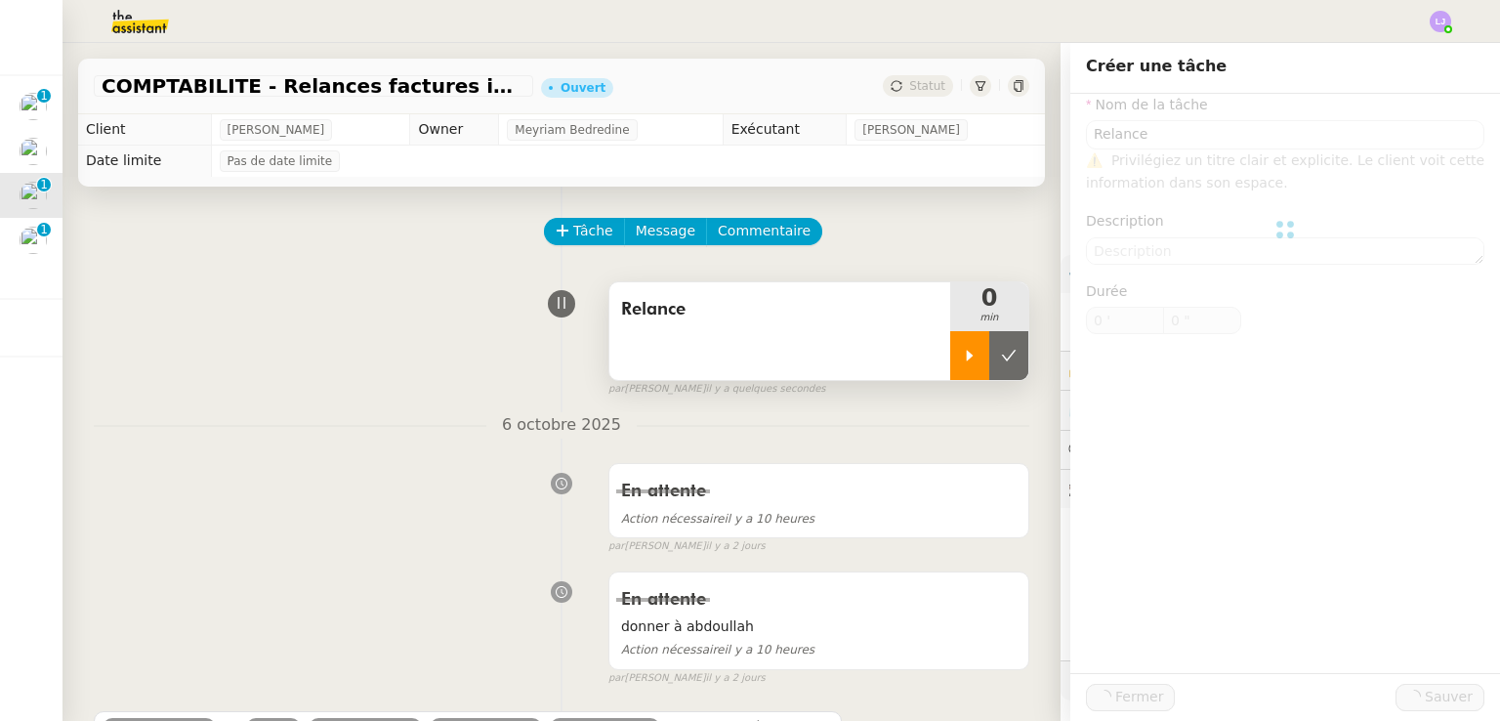
click at [950, 335] on div at bounding box center [969, 355] width 39 height 49
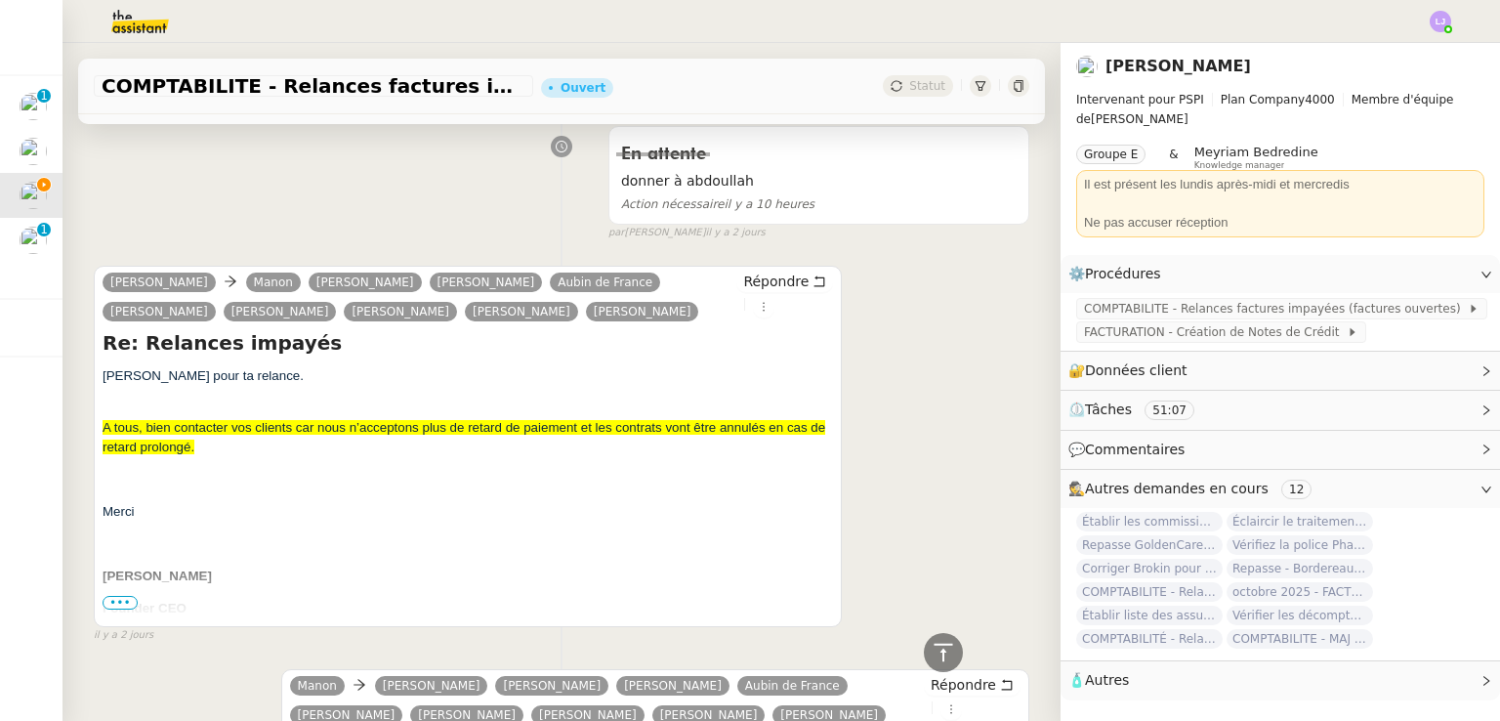
scroll to position [441, 0]
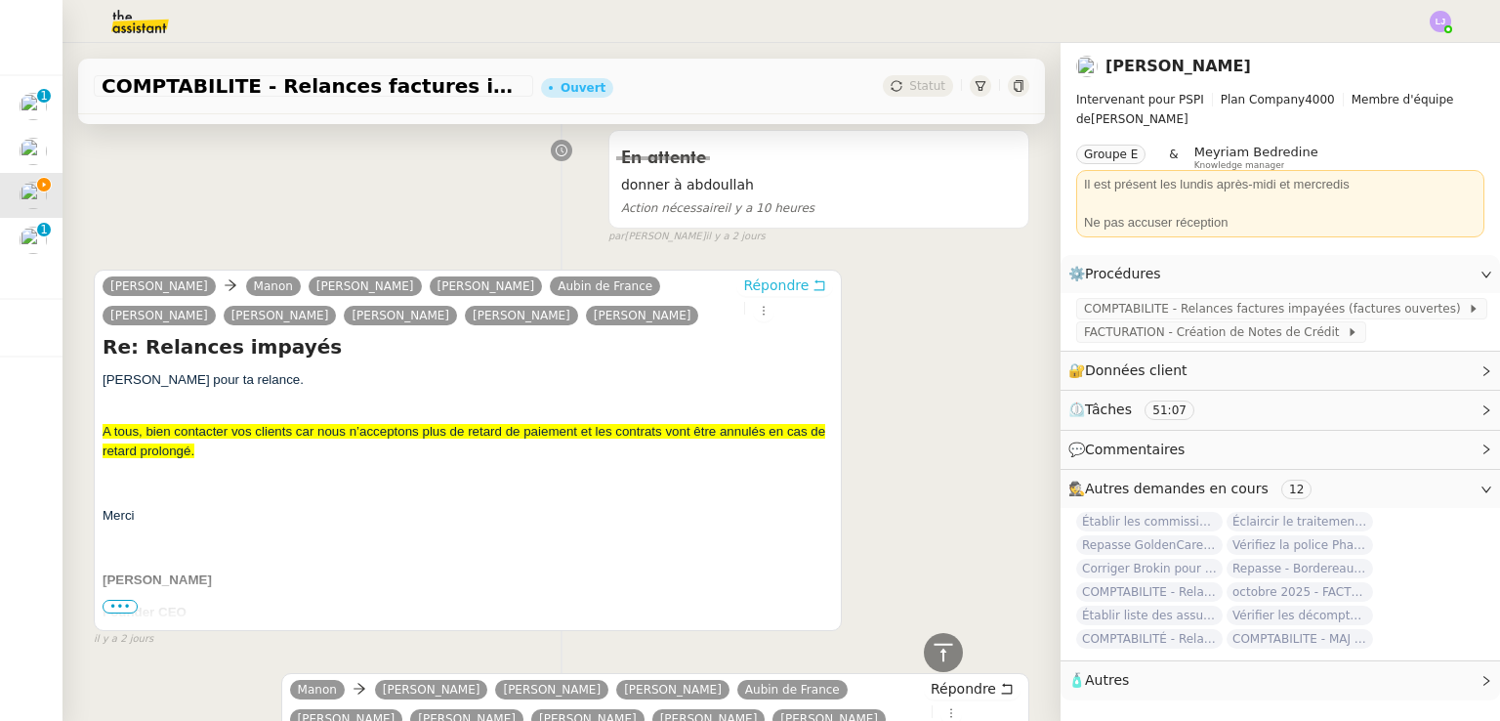
click at [769, 290] on span "Répondre" at bounding box center [775, 285] width 65 height 20
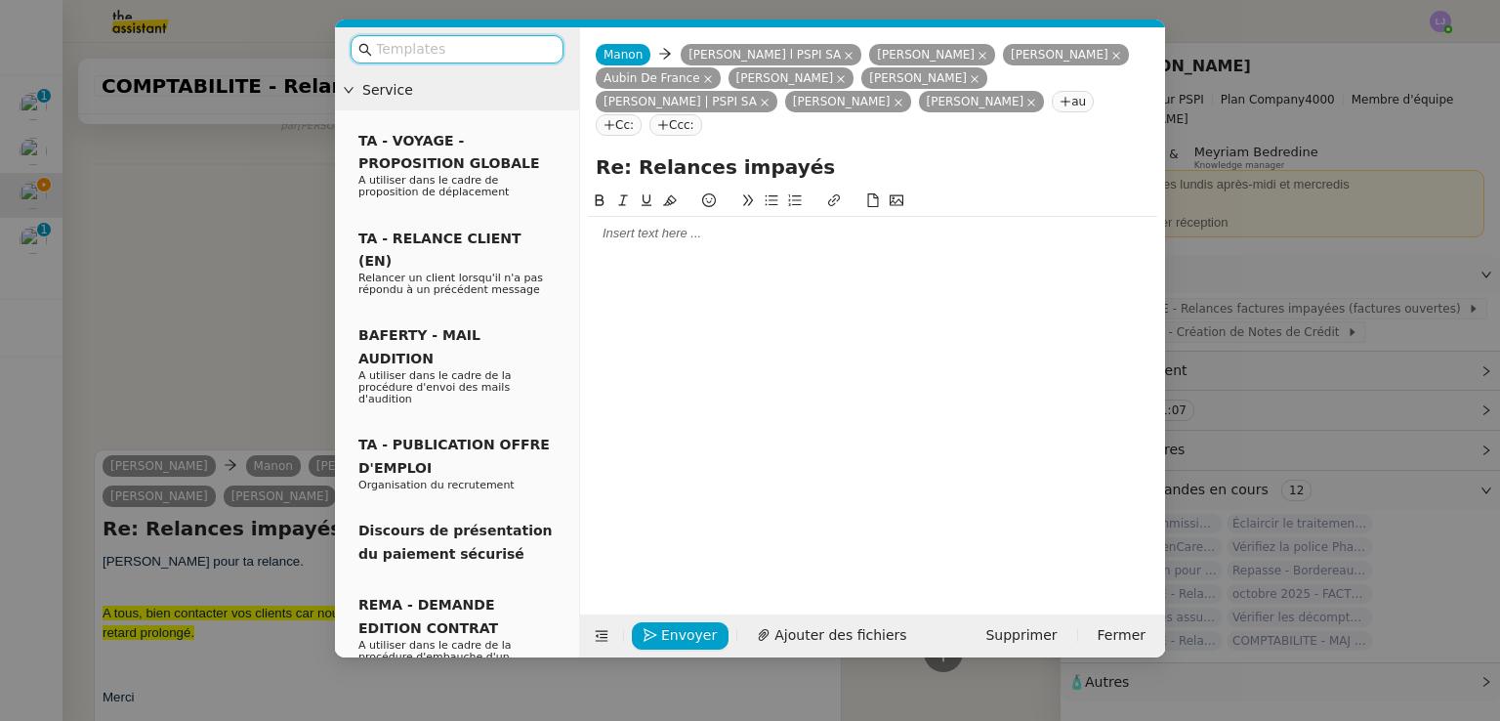
scroll to position [623, 0]
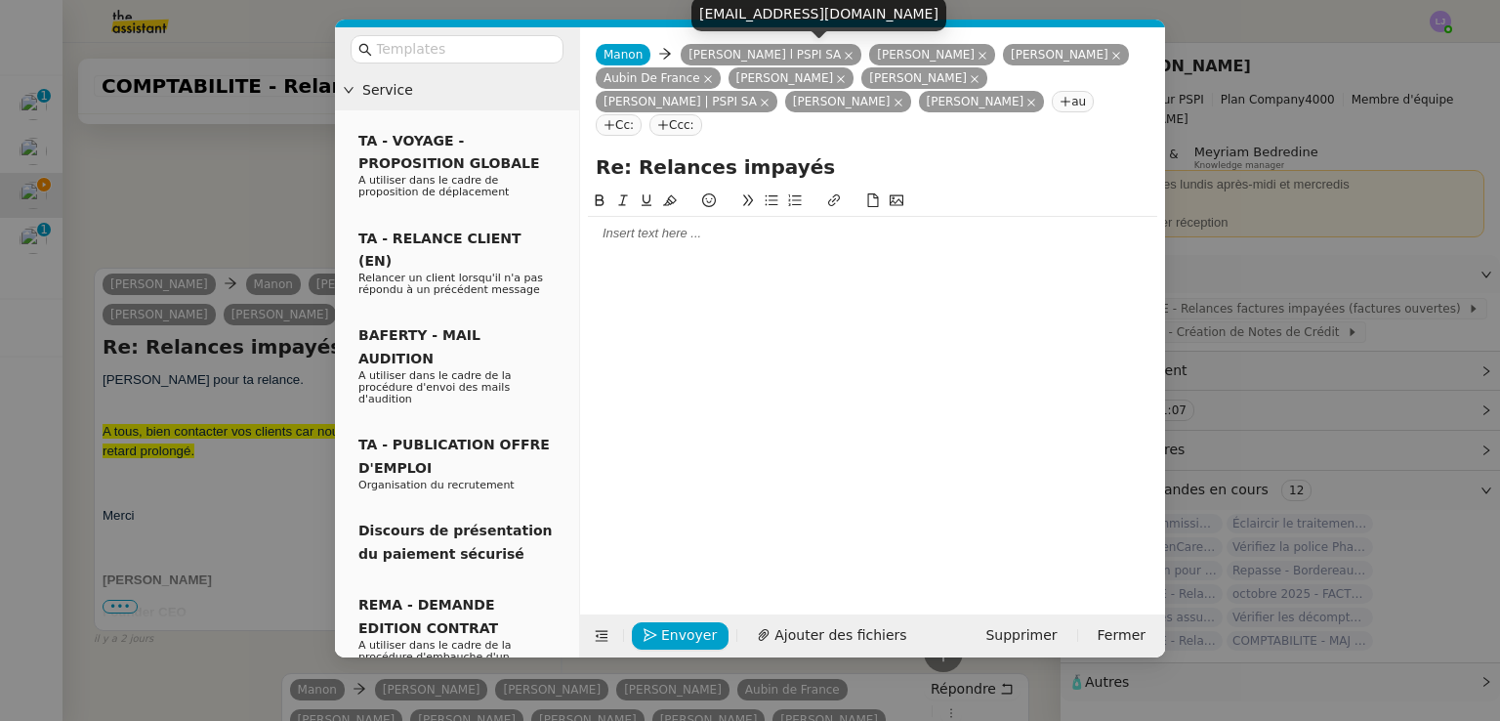
click at [844, 52] on icon at bounding box center [849, 56] width 10 height 10
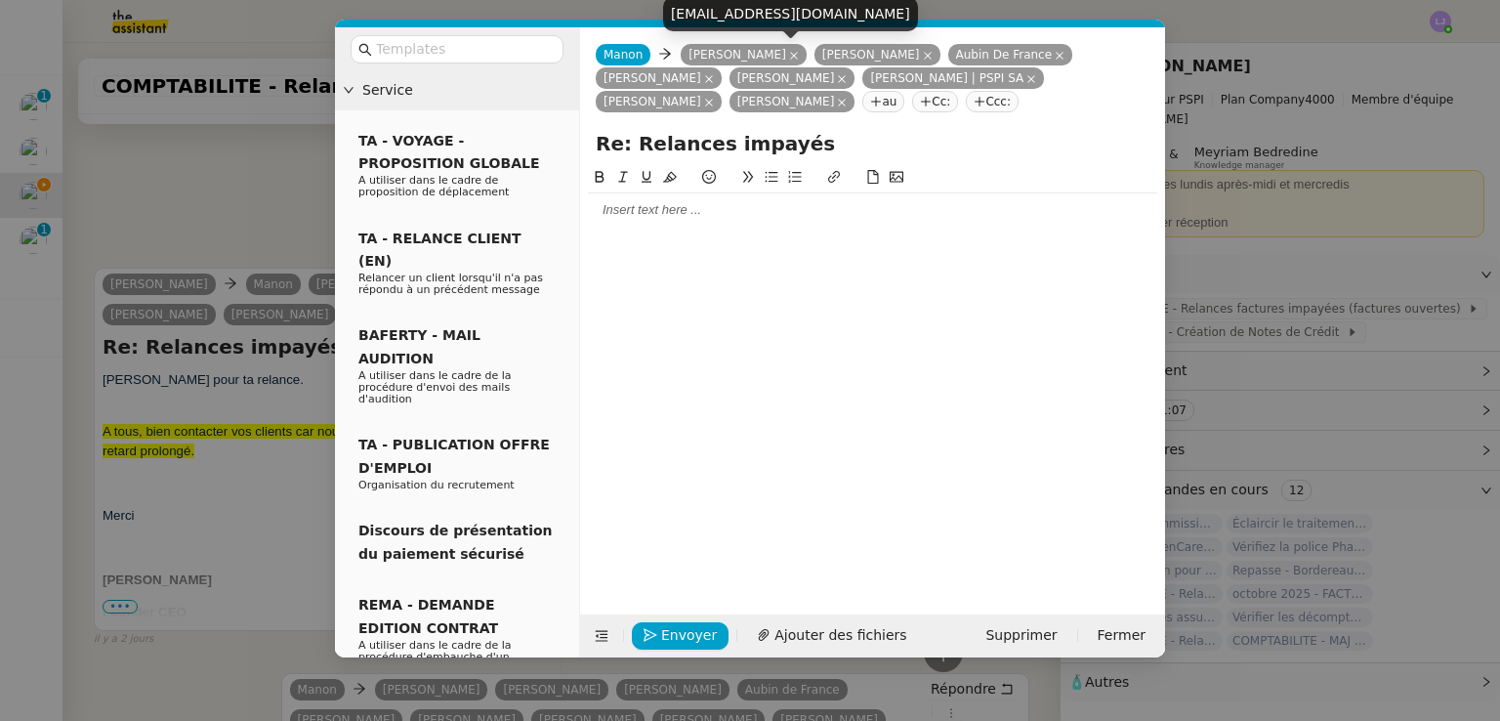
click at [789, 52] on icon at bounding box center [794, 56] width 10 height 10
click at [790, 56] on icon at bounding box center [794, 56] width 8 height 8
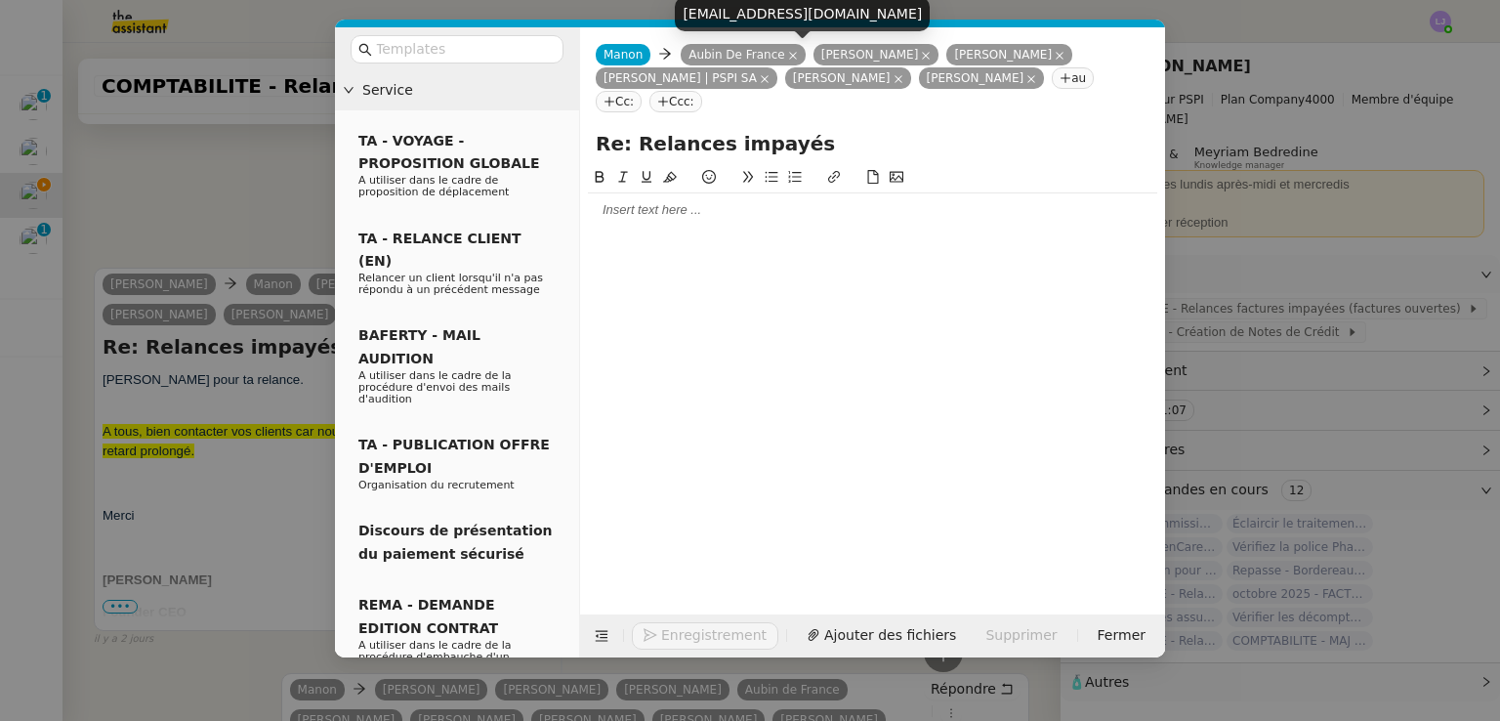
click at [789, 56] on icon at bounding box center [793, 56] width 8 height 8
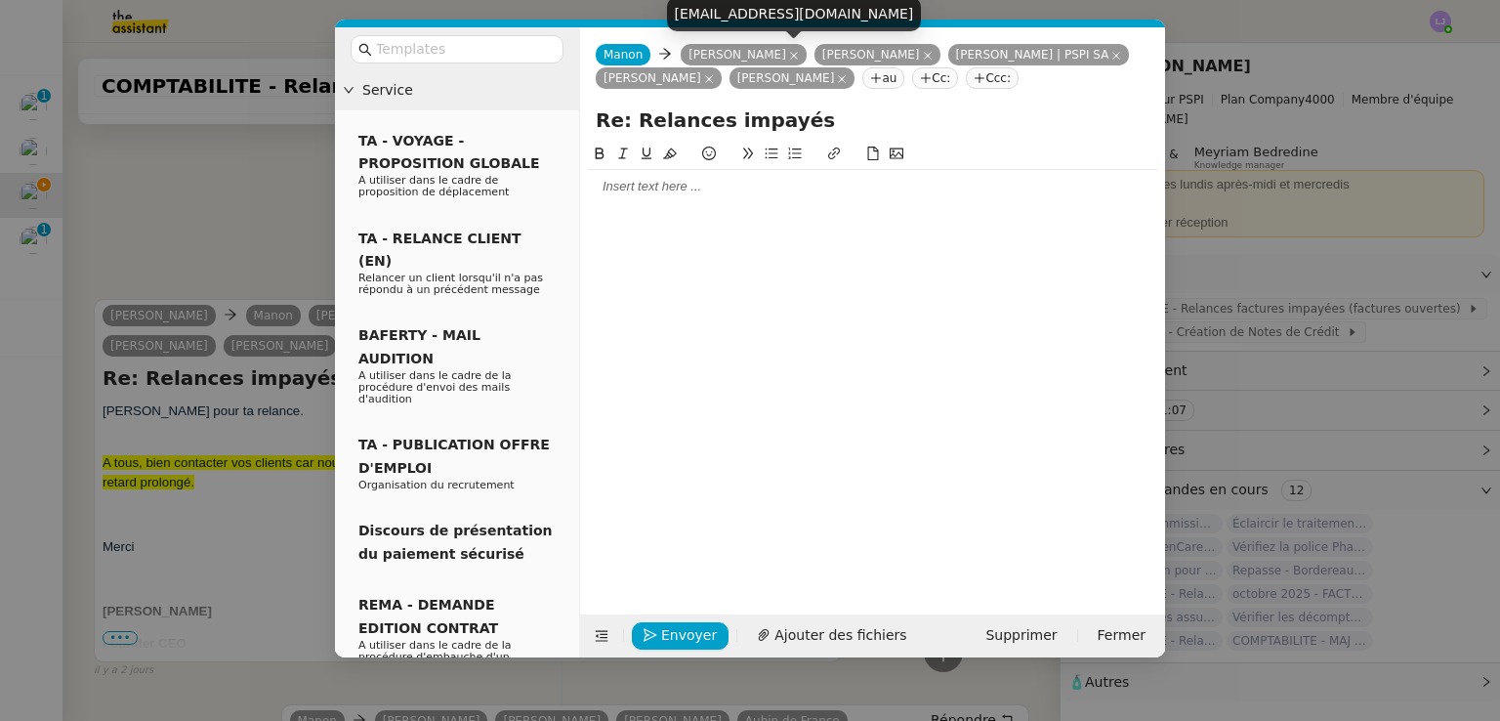
click at [789, 56] on icon at bounding box center [794, 56] width 10 height 10
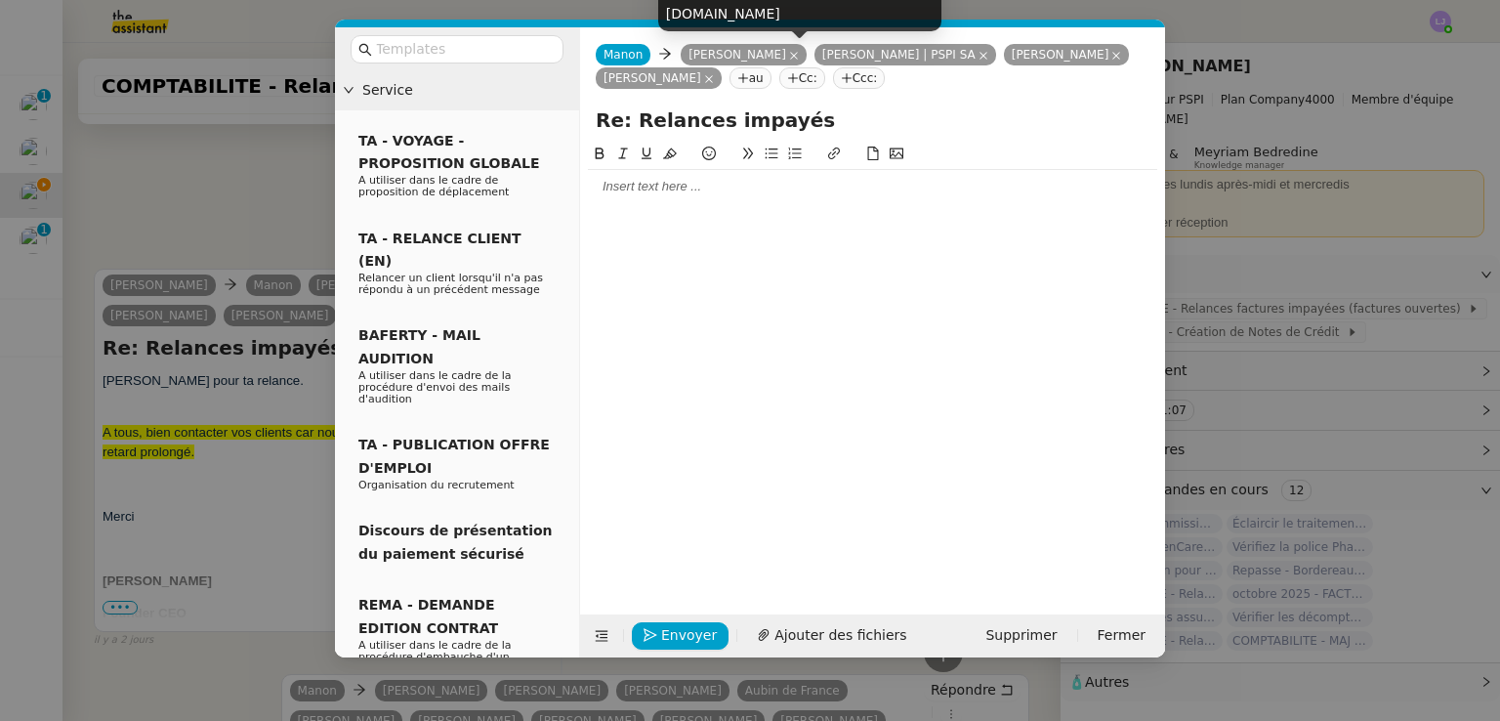
click at [789, 54] on icon at bounding box center [794, 56] width 10 height 10
click at [845, 52] on icon at bounding box center [850, 56] width 10 height 10
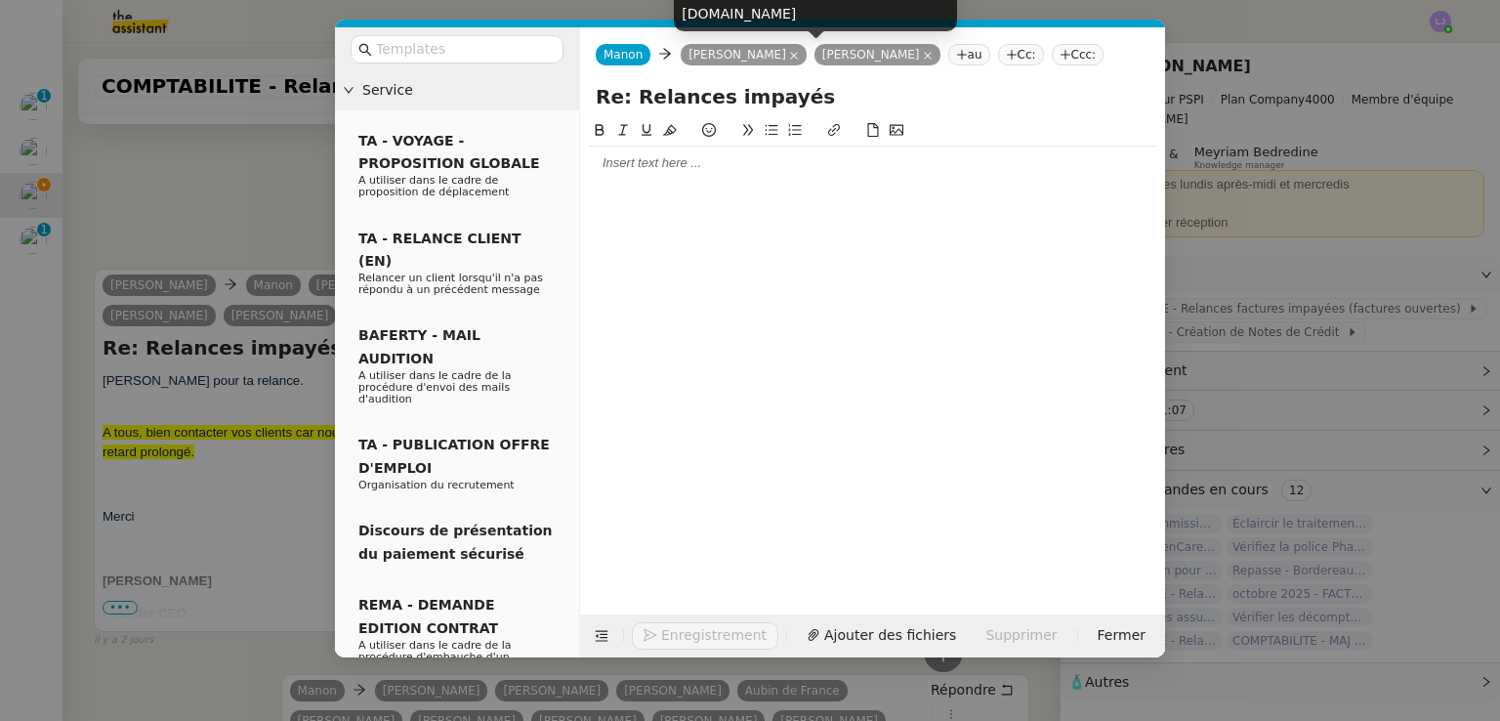
click at [793, 56] on icon at bounding box center [794, 56] width 10 height 10
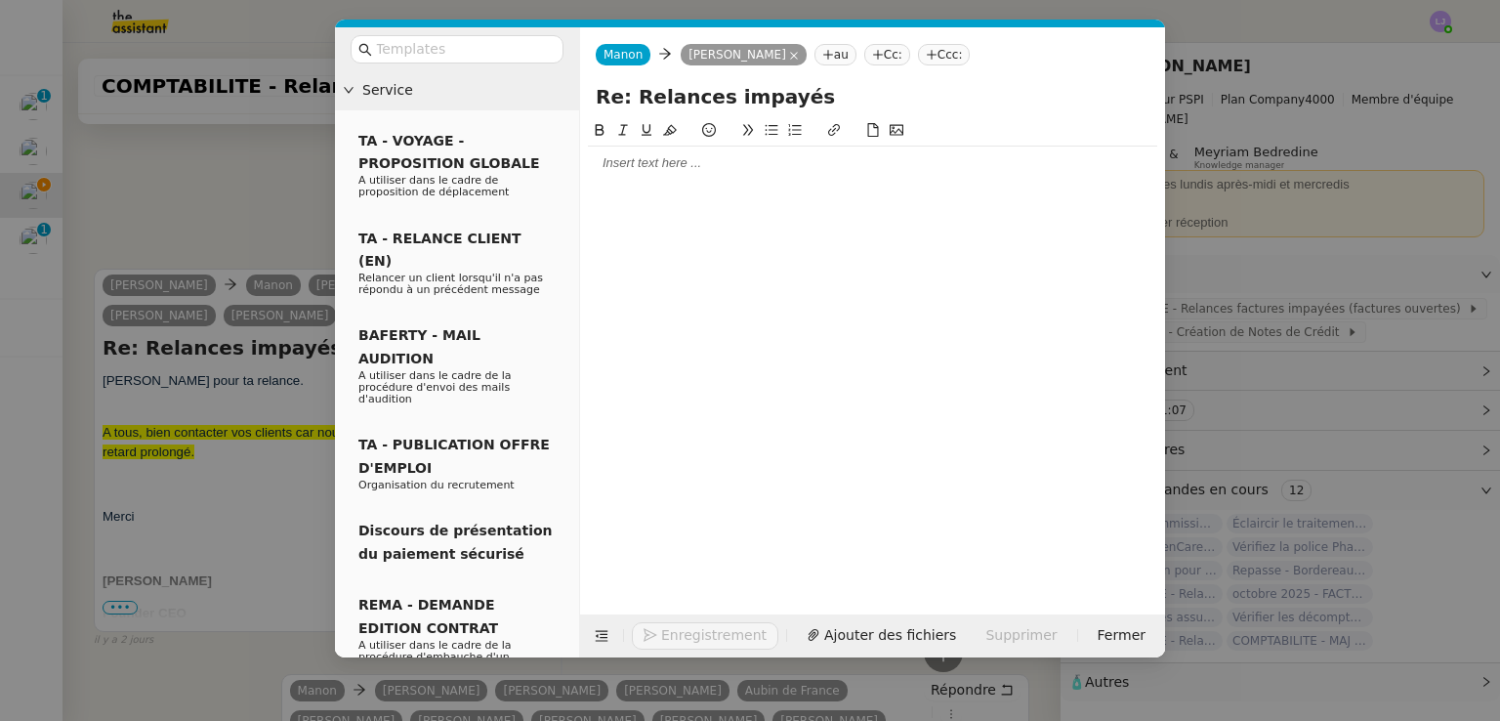
click at [250, 229] on nz-modal-container "Service TA - VOYAGE - PROPOSITION GLOBALE A utiliser dans le cadre de propositi…" at bounding box center [750, 360] width 1500 height 721
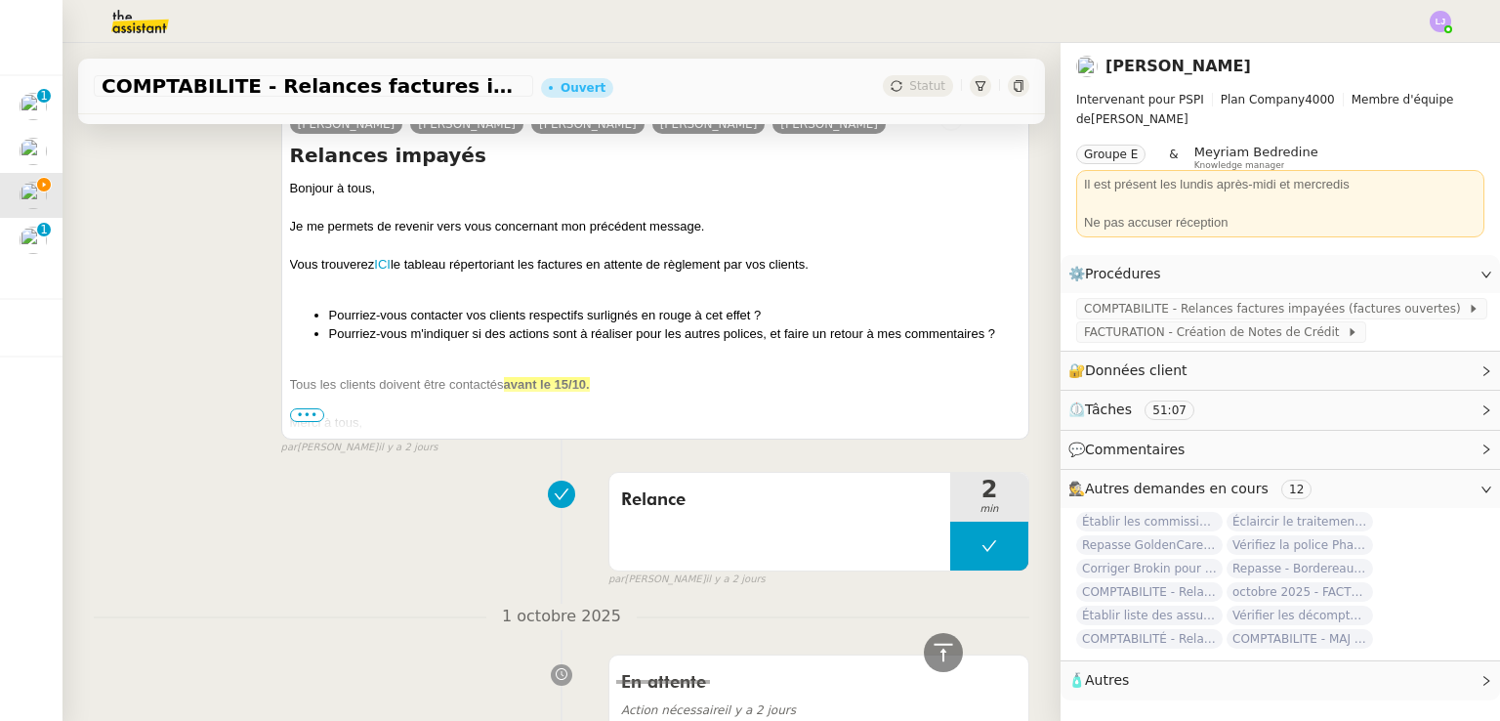
scroll to position [1183, 0]
click at [380, 271] on link "ICI" at bounding box center [382, 264] width 17 height 15
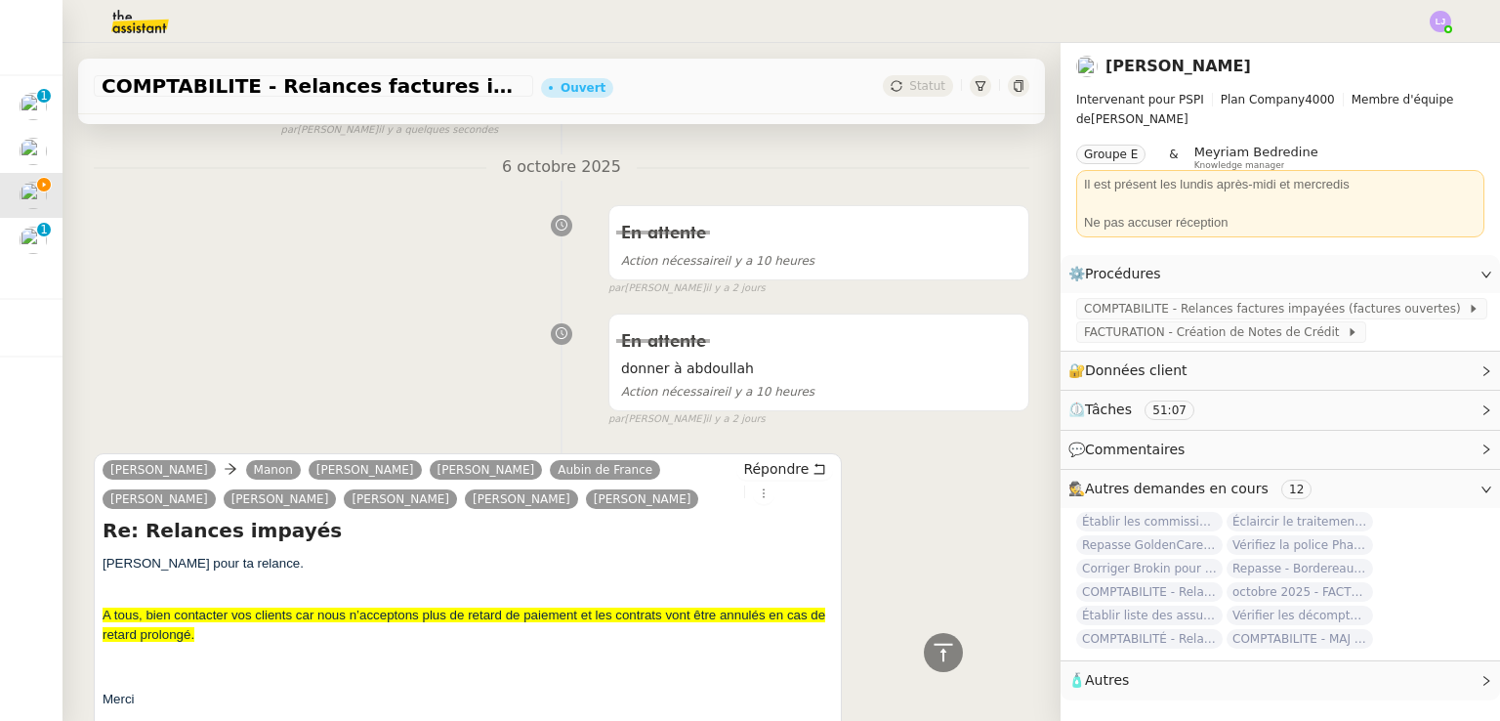
scroll to position [0, 0]
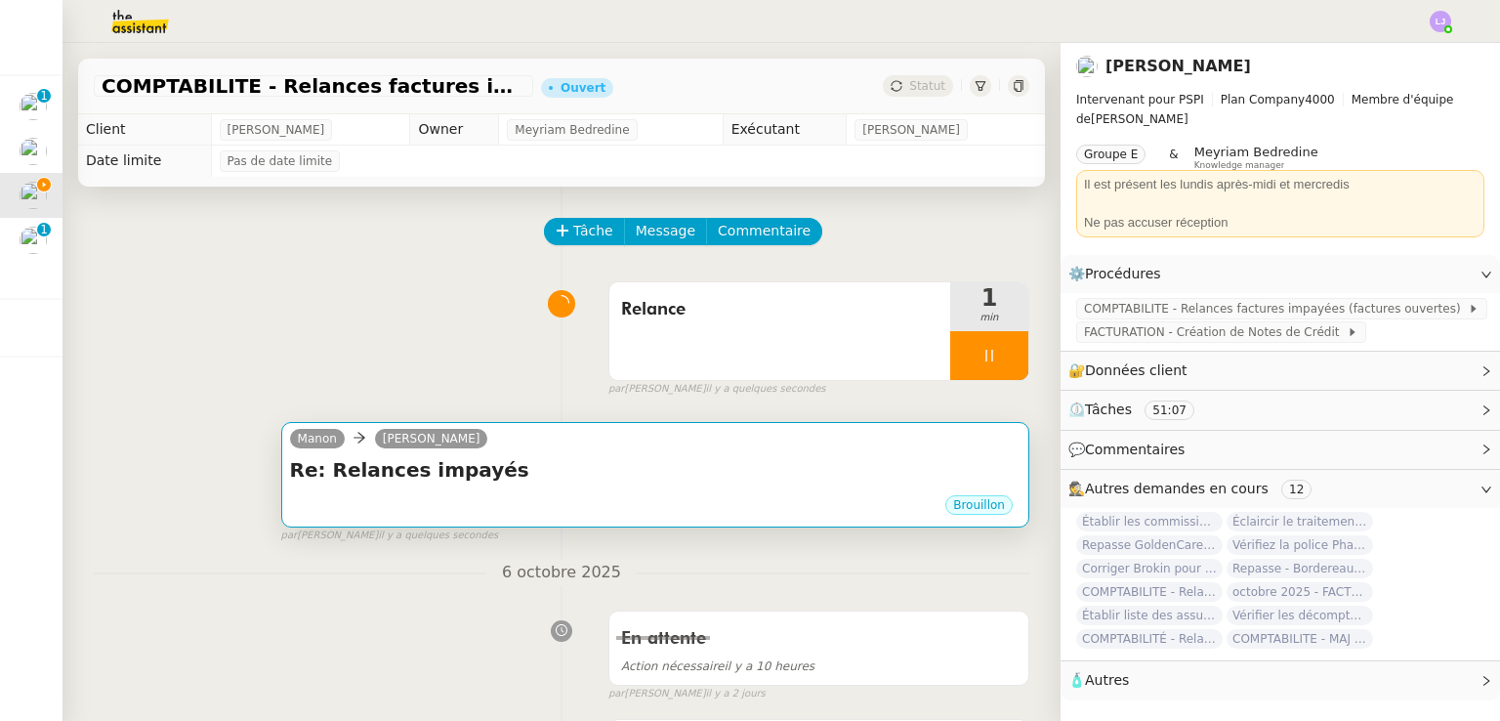
click at [531, 491] on div "Re: Relances impayés •••" at bounding box center [655, 474] width 730 height 37
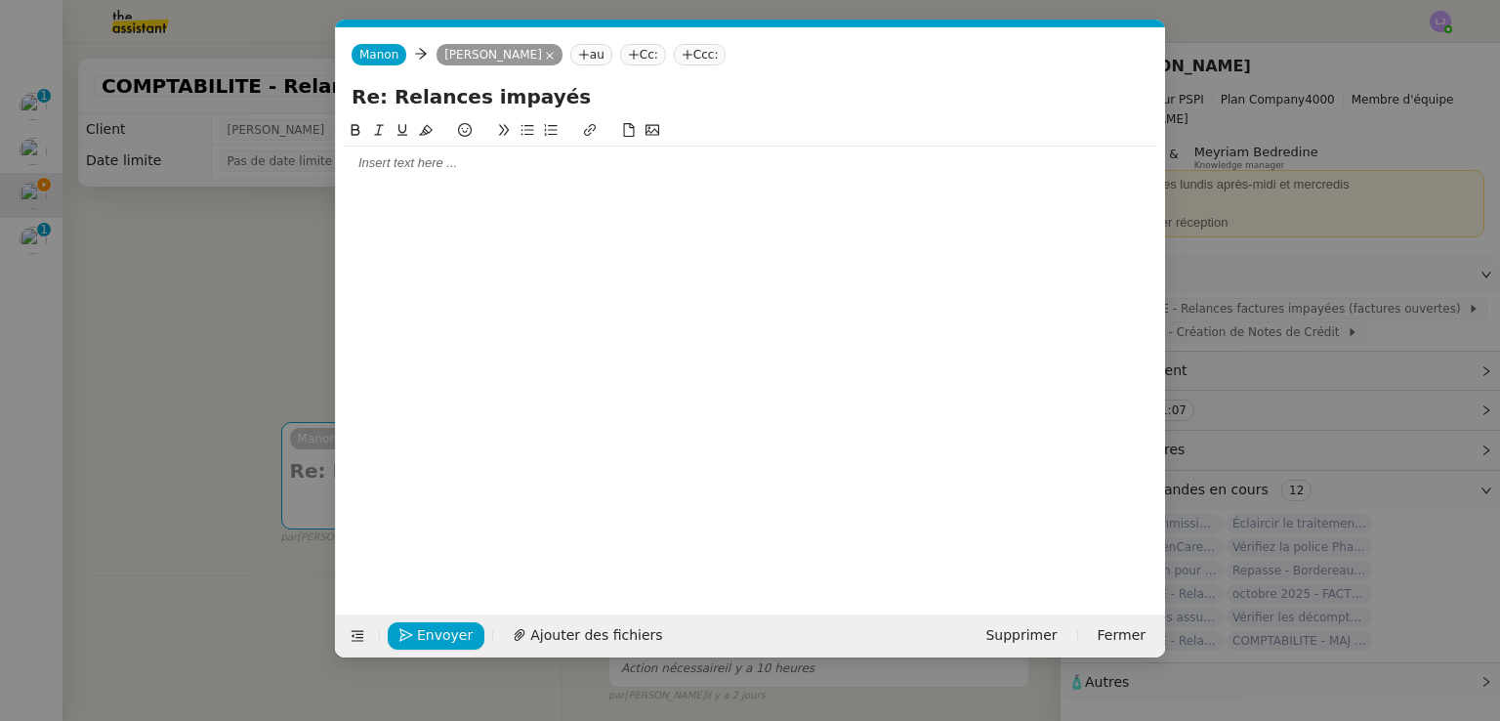
scroll to position [0, 41]
click at [495, 171] on div at bounding box center [750, 163] width 813 height 18
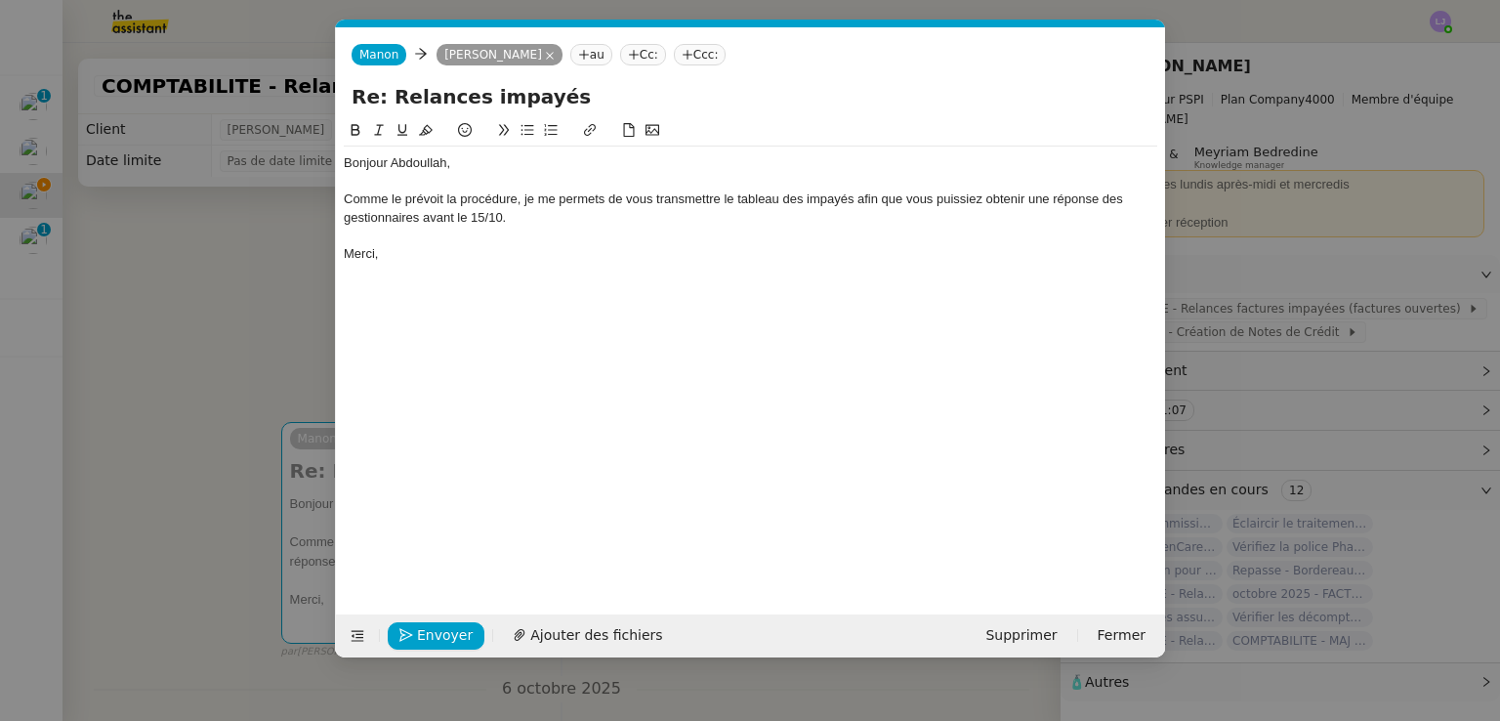
click at [203, 443] on nz-modal-container "Service TA - VOYAGE - PROPOSITION GLOBALE A utiliser dans le cadre de propositi…" at bounding box center [750, 360] width 1500 height 721
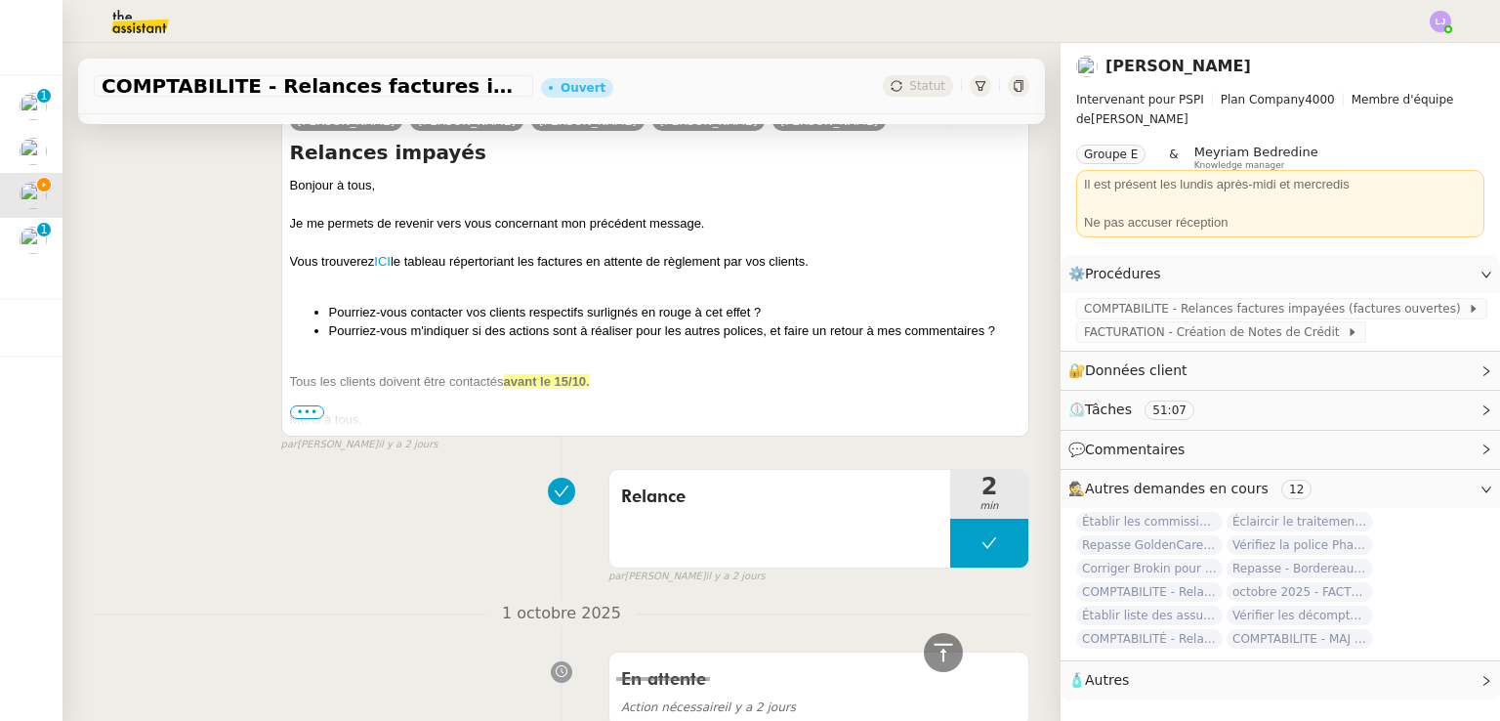
scroll to position [1326, 0]
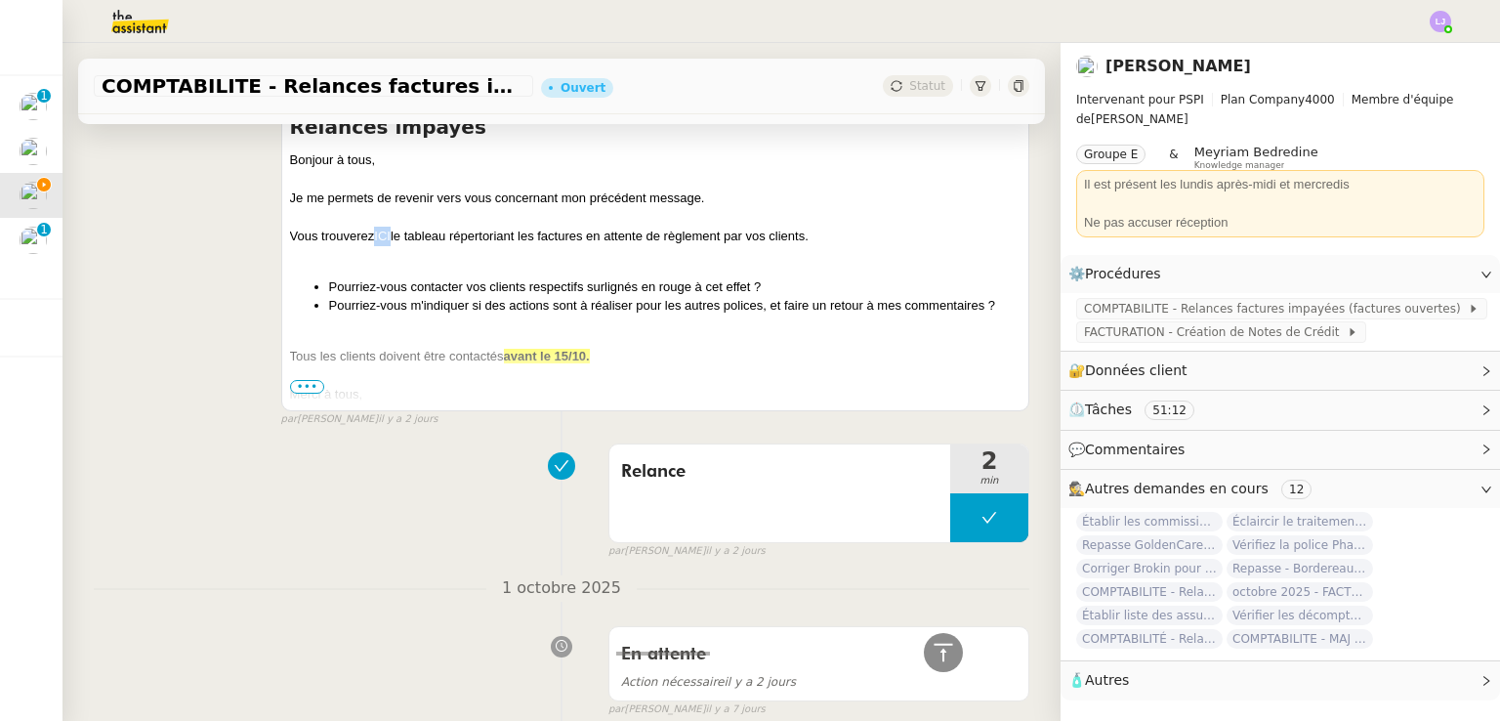
drag, startPoint x: 389, startPoint y: 236, endPoint x: 372, endPoint y: 235, distance: 16.6
click at [372, 235] on div "Vous trouverez ICI le tableau répertoriant les factures en attente de règlement…" at bounding box center [655, 237] width 730 height 20
copy link "ICI"
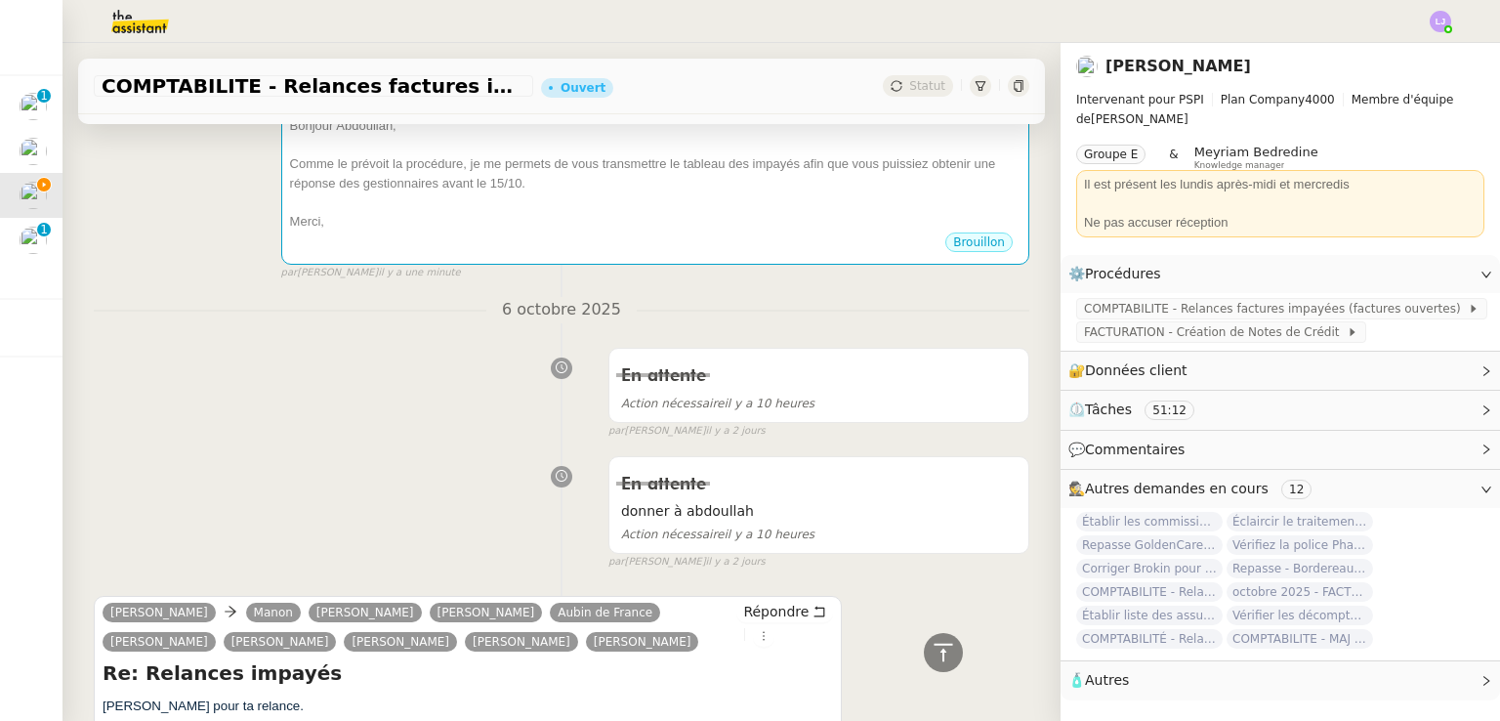
scroll to position [0, 0]
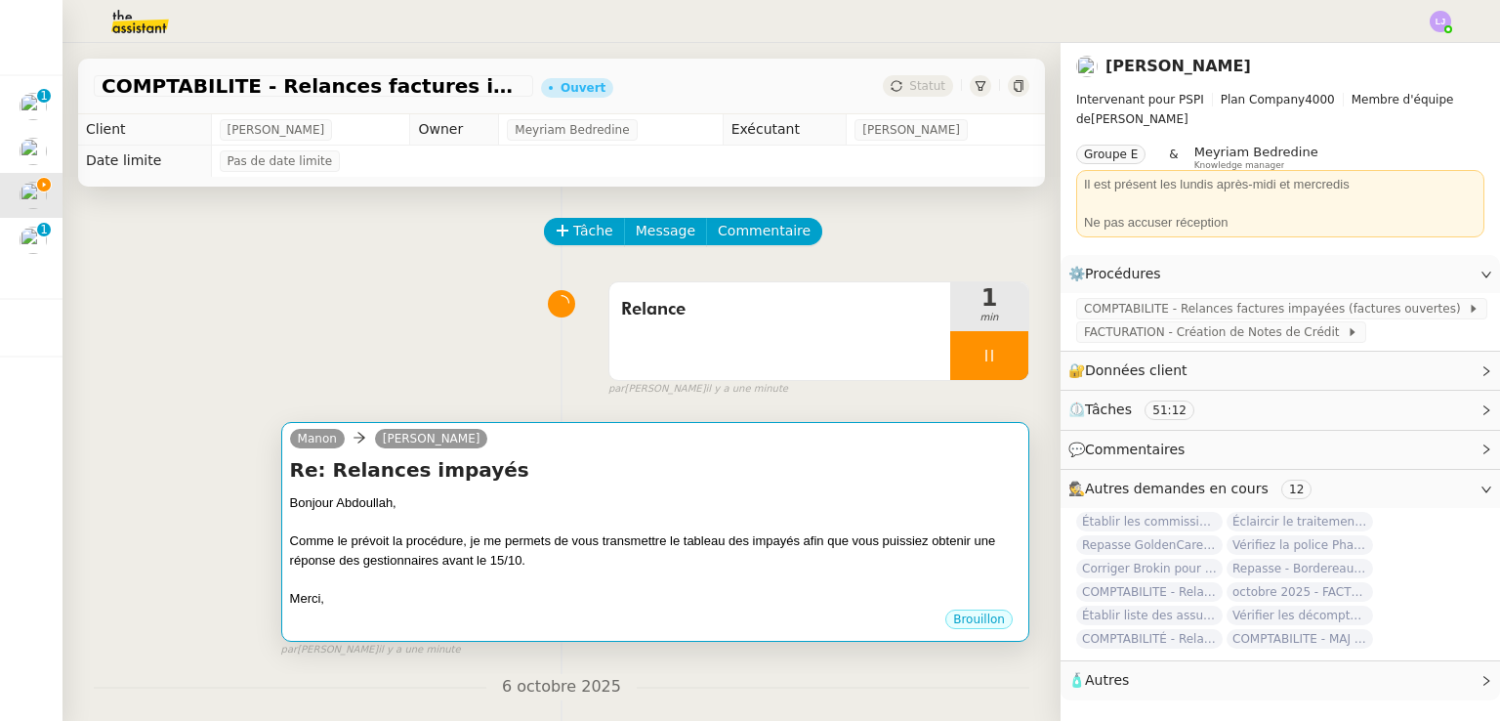
click at [510, 532] on div at bounding box center [655, 523] width 730 height 20
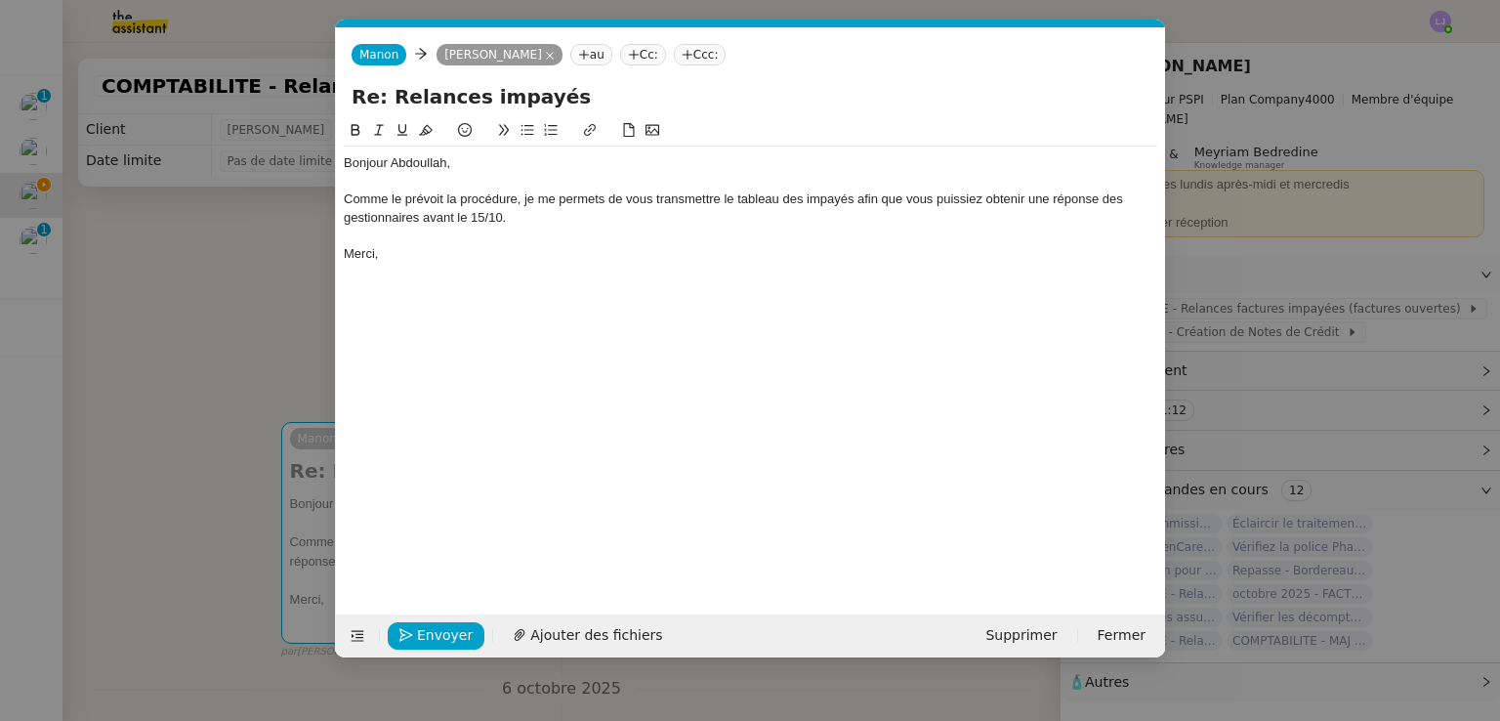
scroll to position [0, 41]
click at [724, 193] on div "Comme le prévoit la procédure, je me permets de vous transmettre le tableau des…" at bounding box center [750, 208] width 813 height 36
click at [431, 622] on button "Envoyer" at bounding box center [436, 635] width 97 height 27
click at [431, 622] on button "Confirmer l'envoi" at bounding box center [467, 635] width 158 height 27
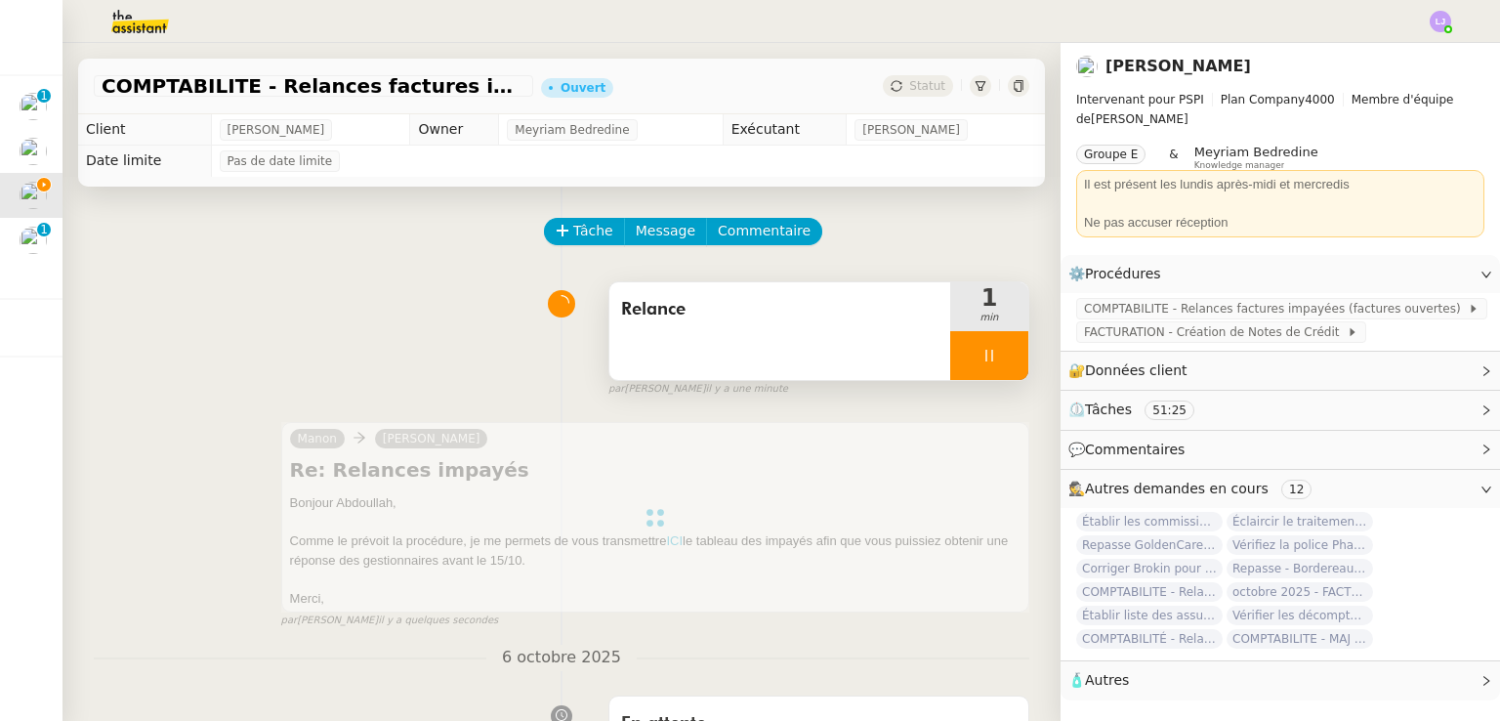
click at [980, 358] on div at bounding box center [989, 355] width 78 height 49
click at [1001, 358] on icon at bounding box center [1009, 356] width 16 height 16
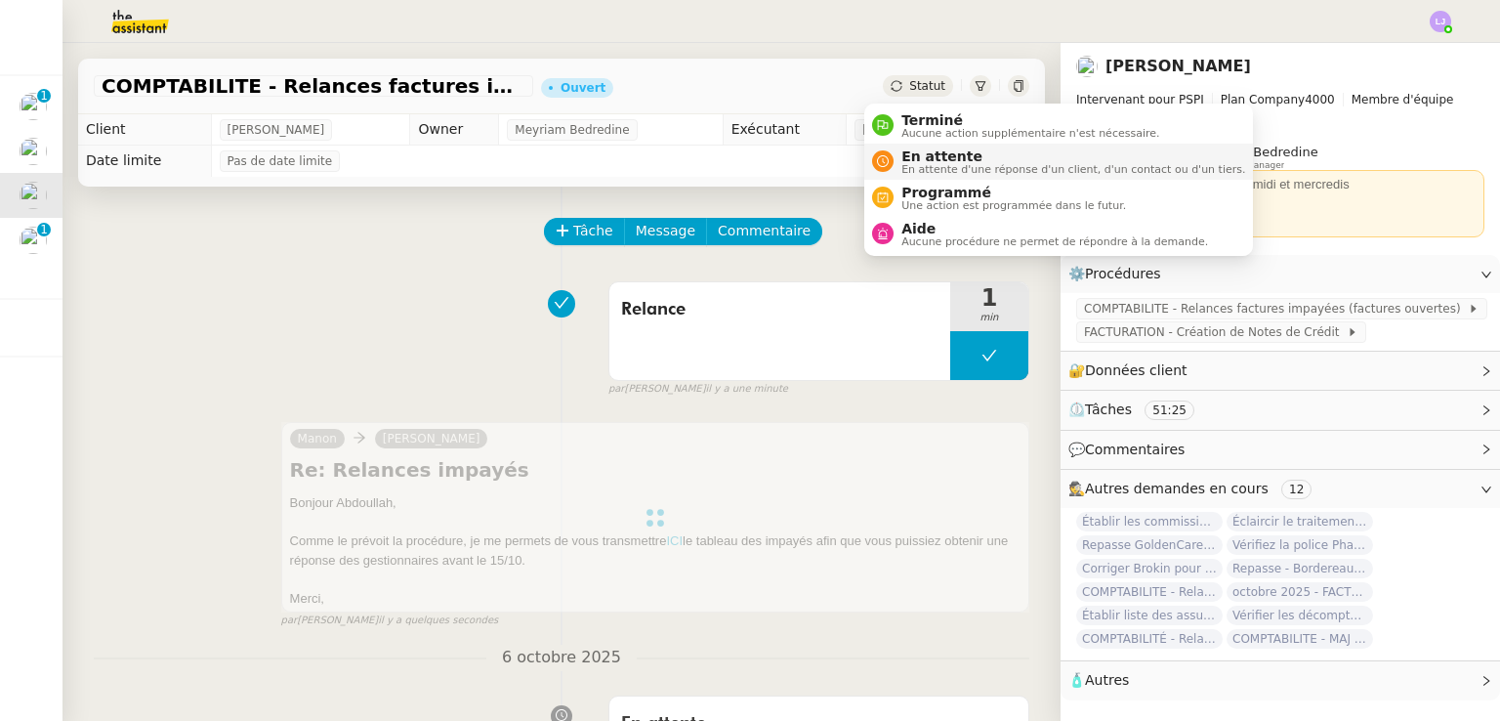
click at [945, 166] on span "En attente d'une réponse d'un client, d'un contact ou d'un tiers." at bounding box center [1073, 169] width 344 height 11
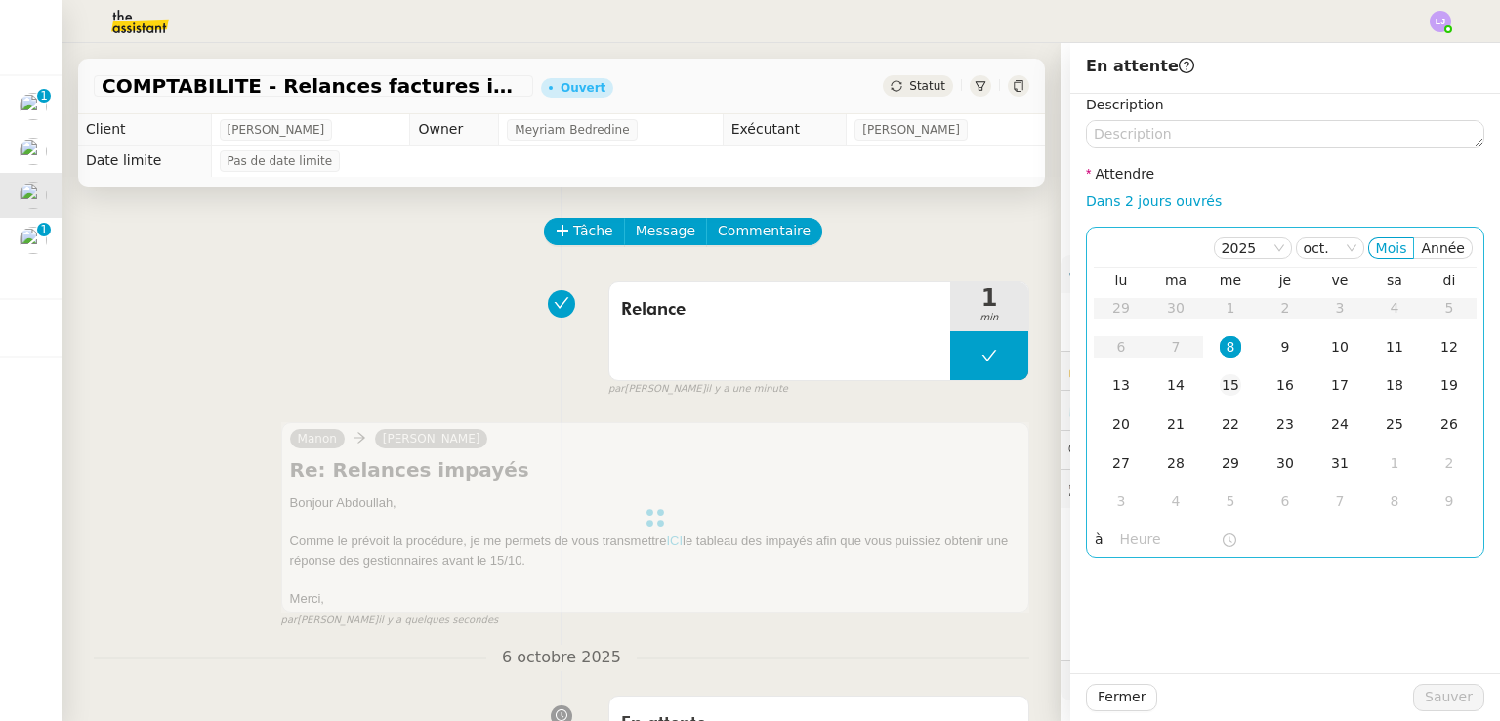
click at [1222, 393] on div "15" at bounding box center [1229, 384] width 21 height 21
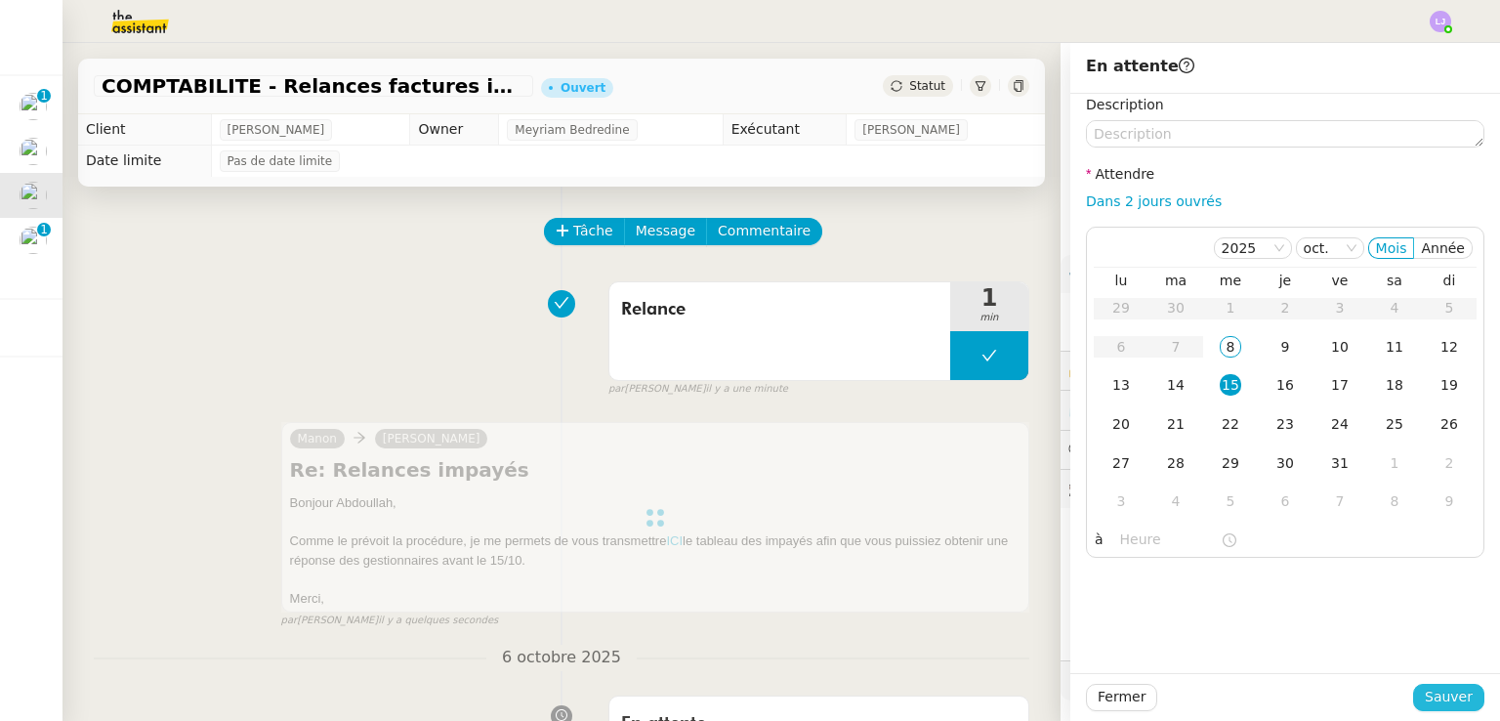
click at [1451, 694] on span "Sauver" at bounding box center [1448, 696] width 48 height 22
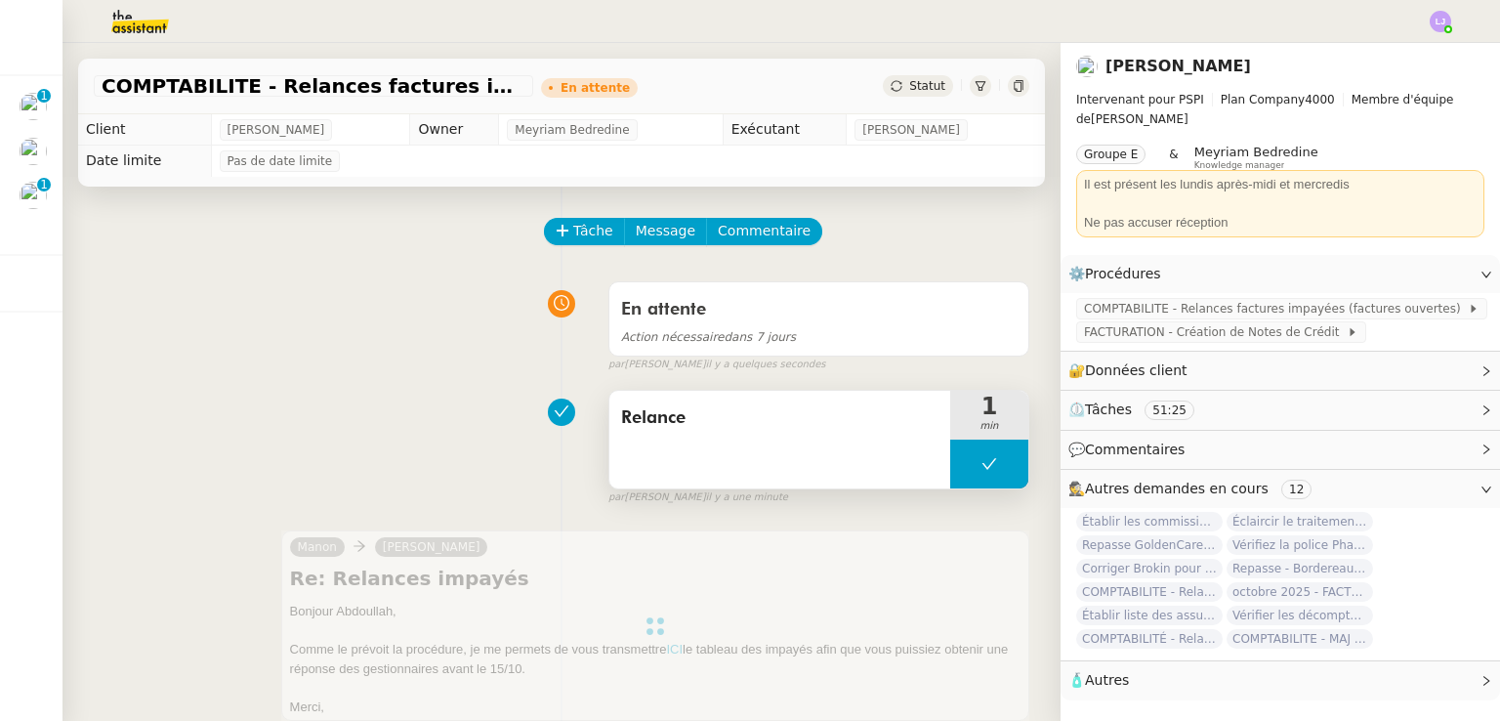
click at [950, 465] on button at bounding box center [989, 463] width 78 height 49
click at [962, 465] on icon at bounding box center [970, 464] width 16 height 16
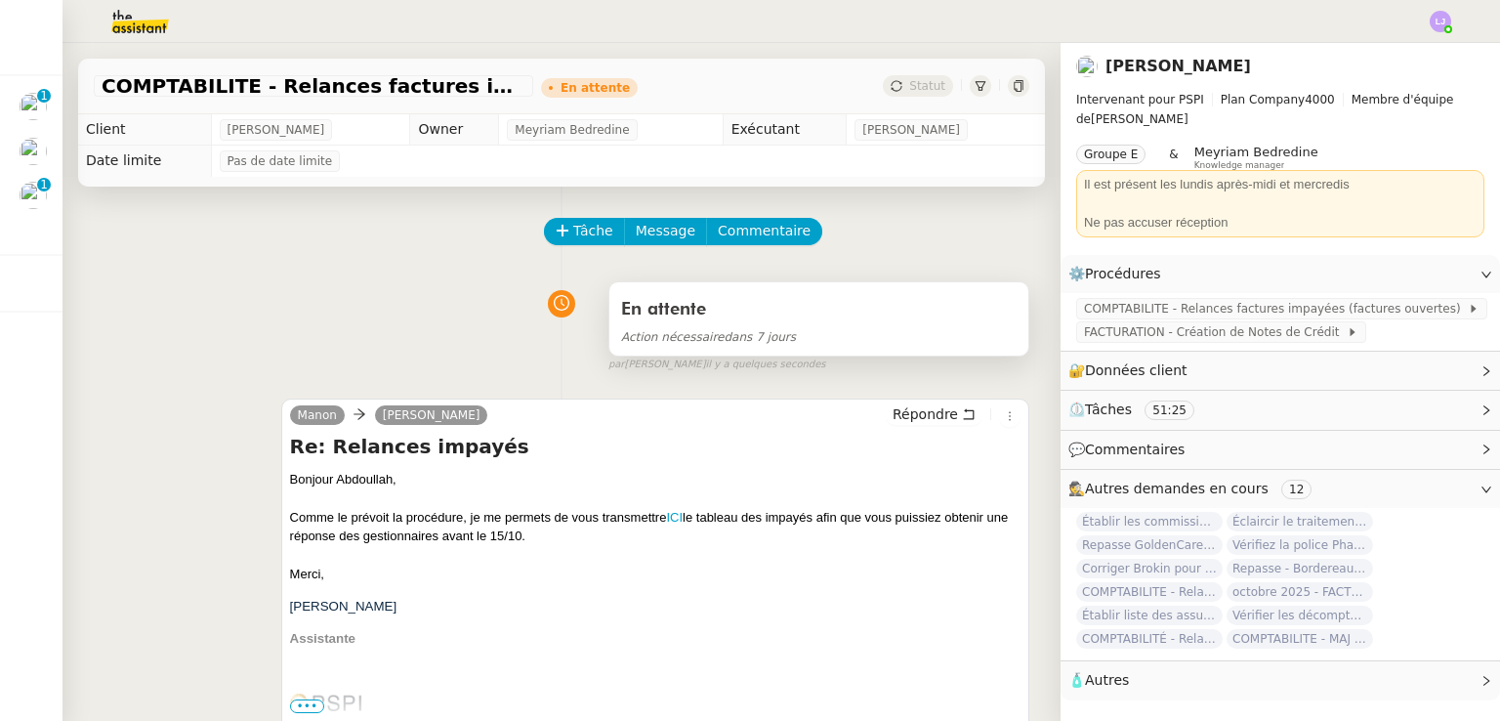
click at [893, 323] on div "En attente" at bounding box center [818, 309] width 395 height 31
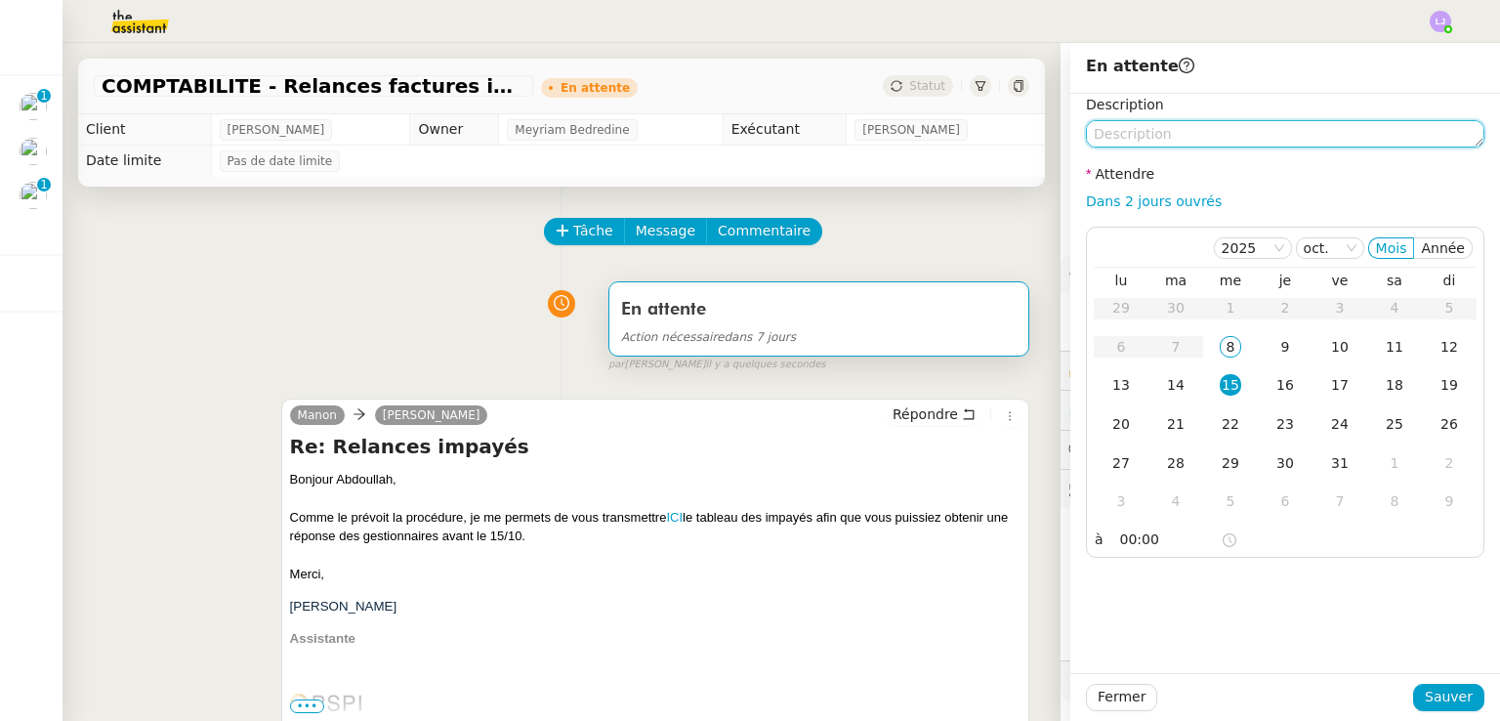
click at [1210, 142] on textarea at bounding box center [1285, 133] width 398 height 27
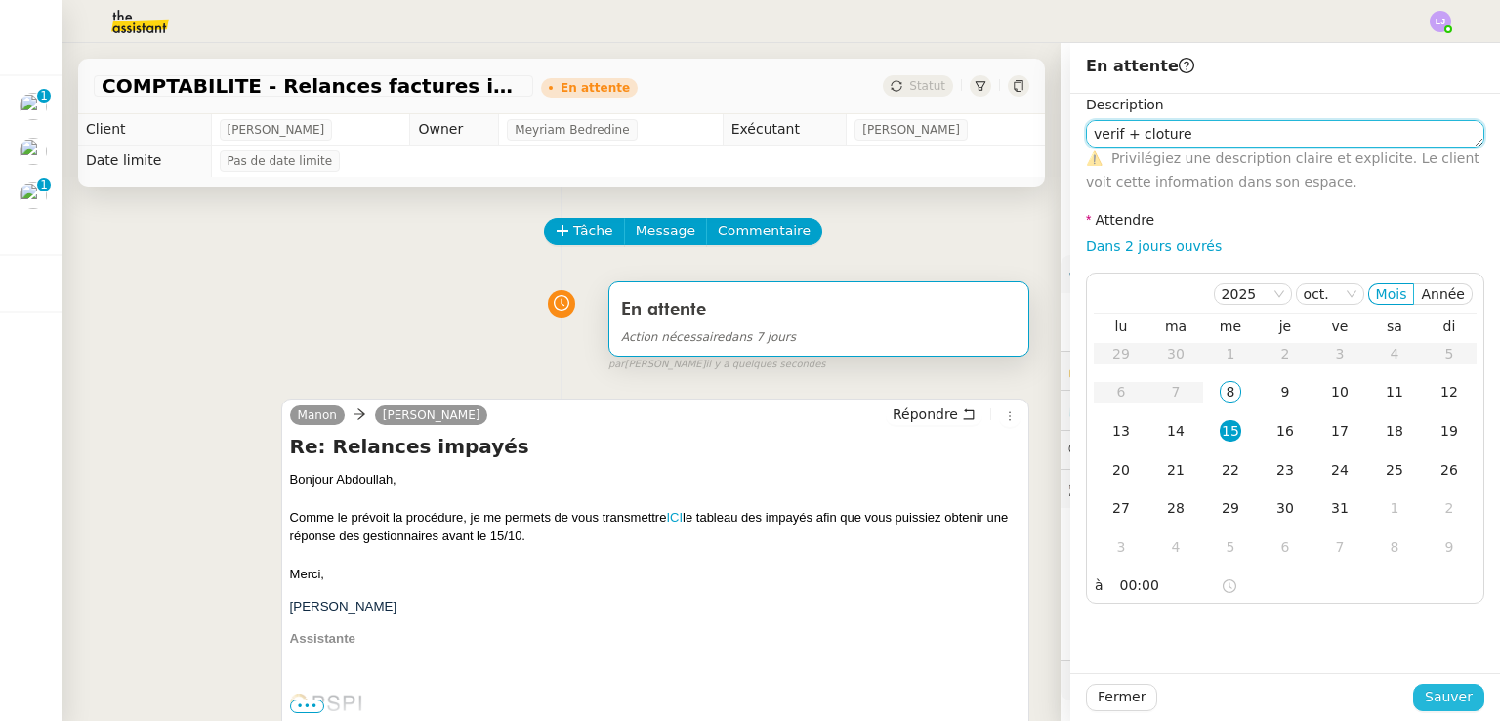
type textarea "verif + cloture"
click at [1424, 694] on span "Sauver" at bounding box center [1448, 696] width 48 height 22
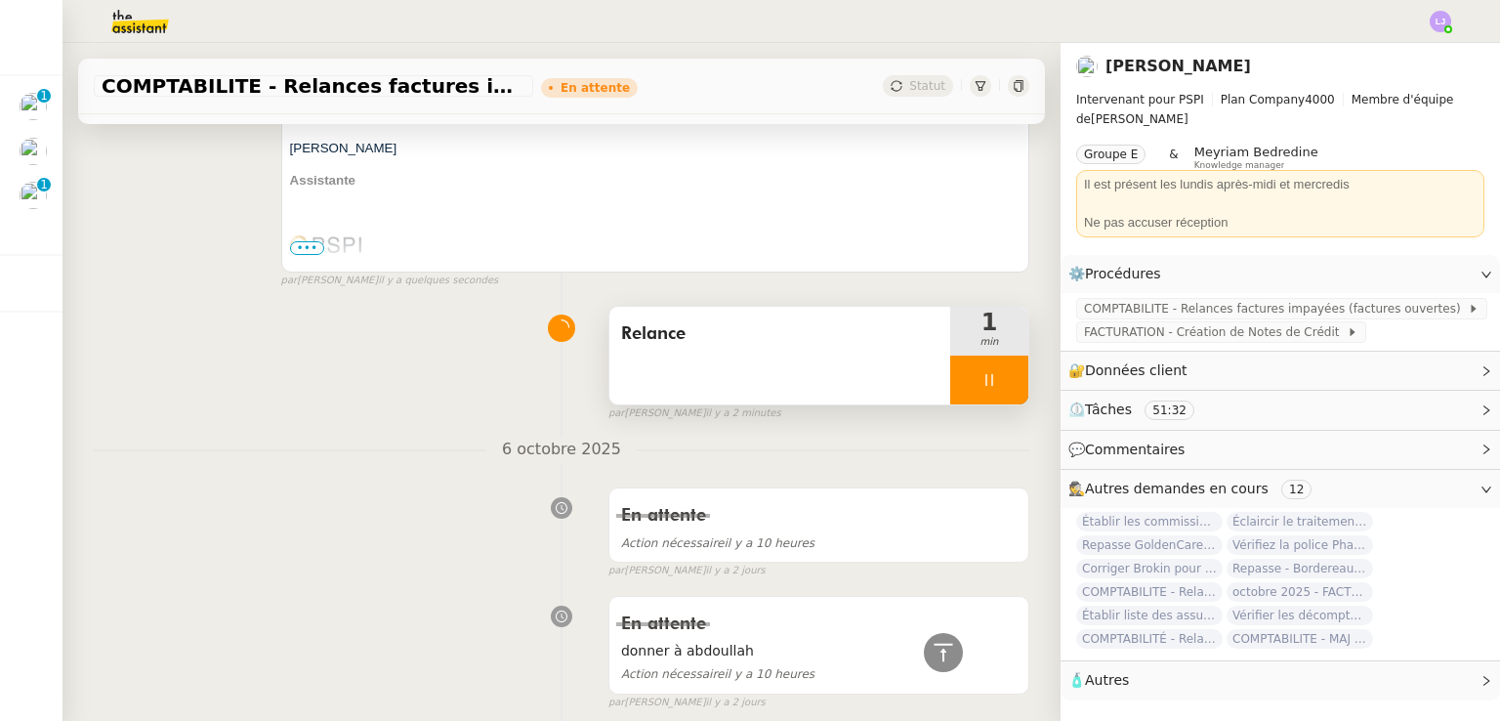
scroll to position [479, 0]
click at [983, 394] on div at bounding box center [989, 380] width 78 height 49
click at [989, 394] on button at bounding box center [1008, 380] width 39 height 49
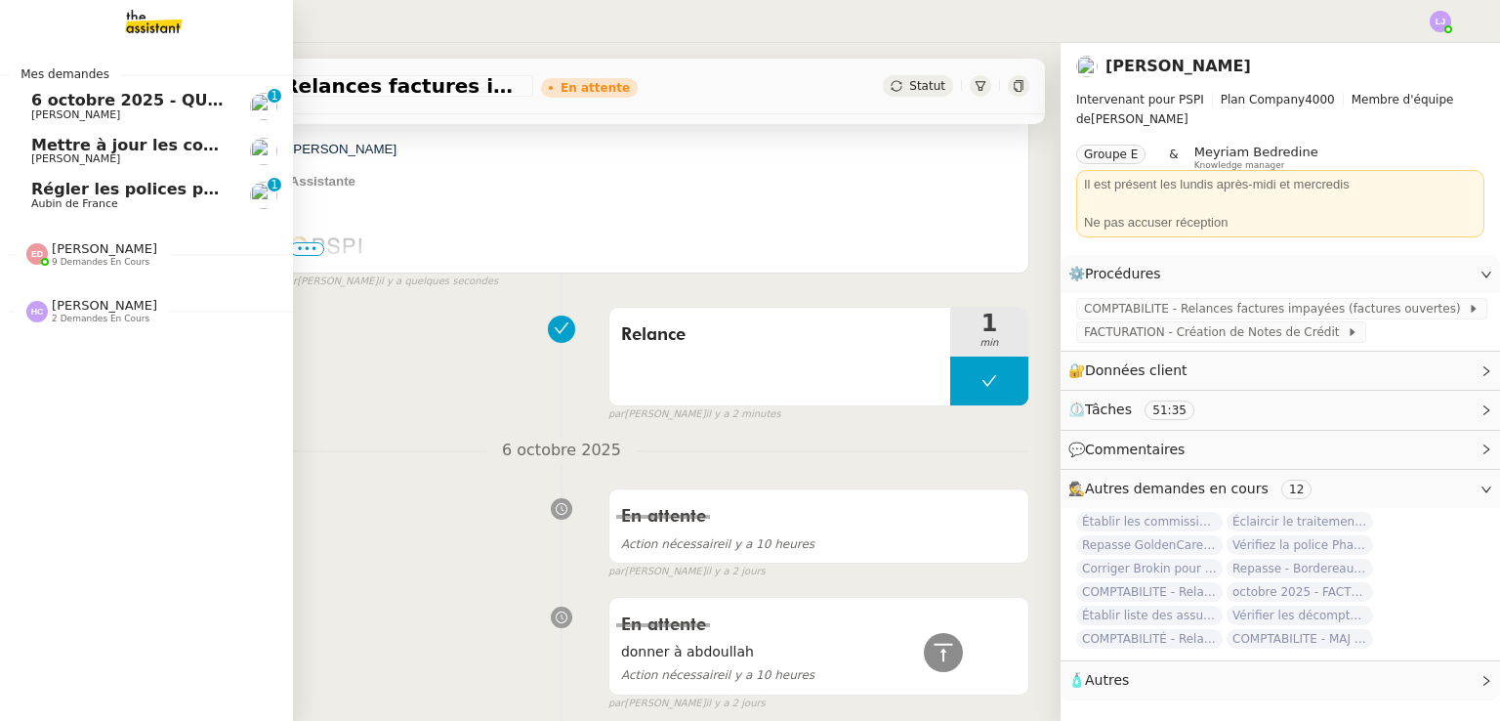
click at [83, 194] on span "Régler les polices pour les Lefort" at bounding box center [176, 189] width 291 height 19
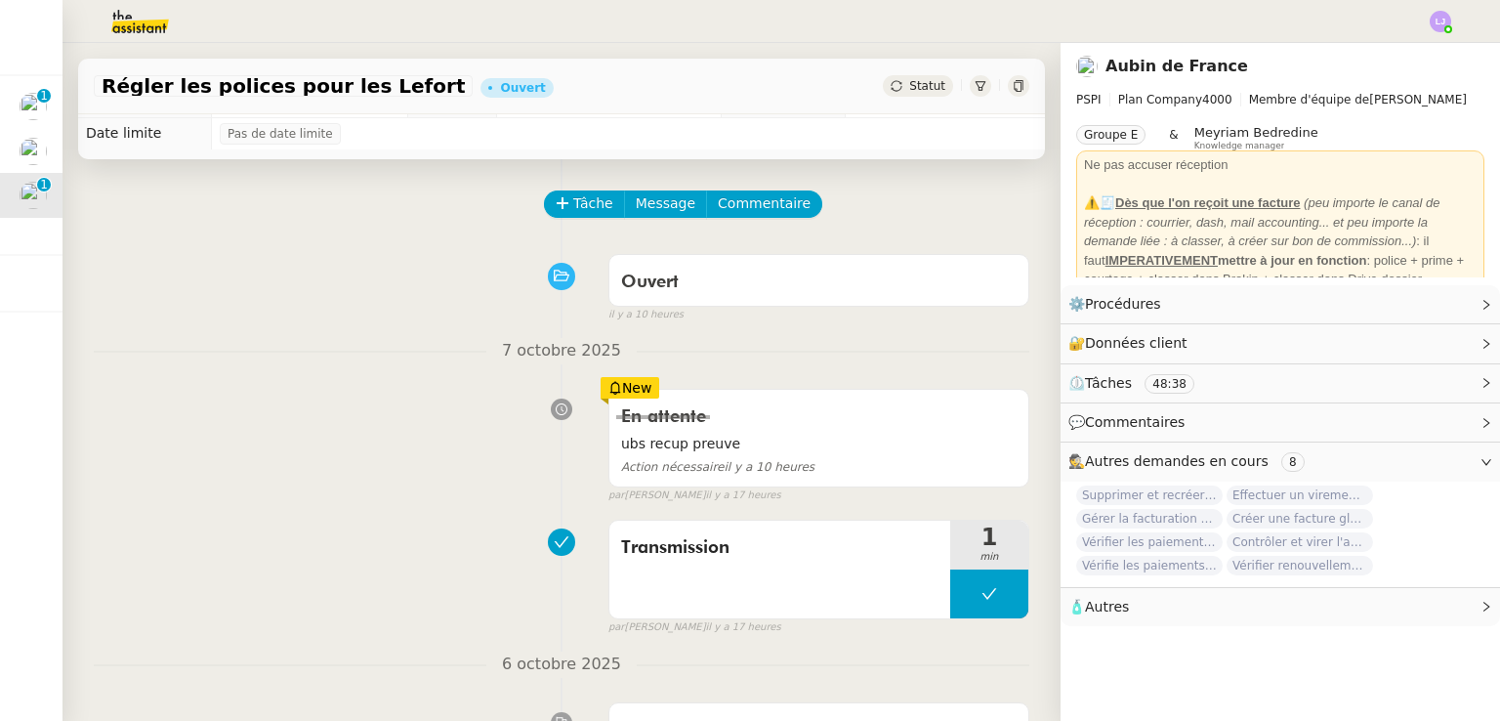
scroll to position [23, 0]
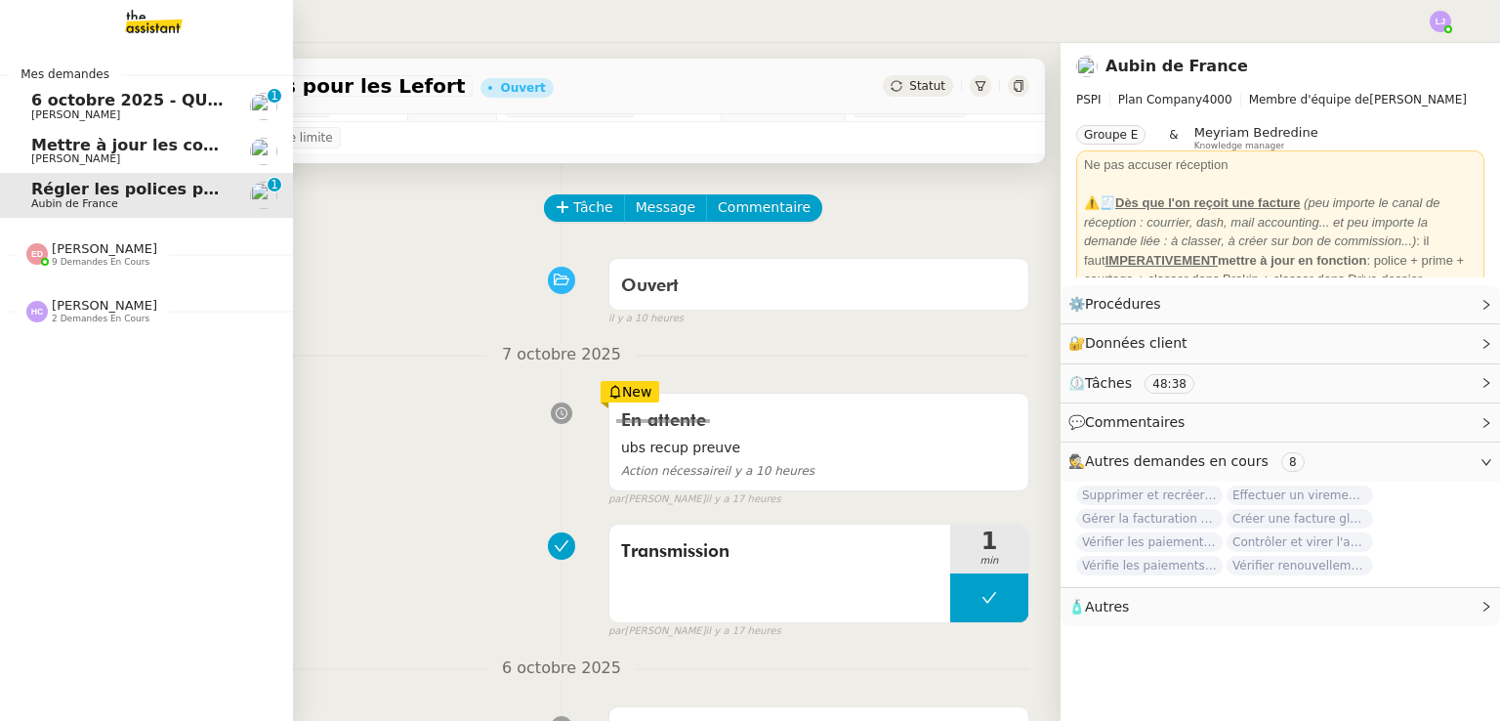
click at [90, 160] on span "[PERSON_NAME]" at bounding box center [129, 159] width 197 height 12
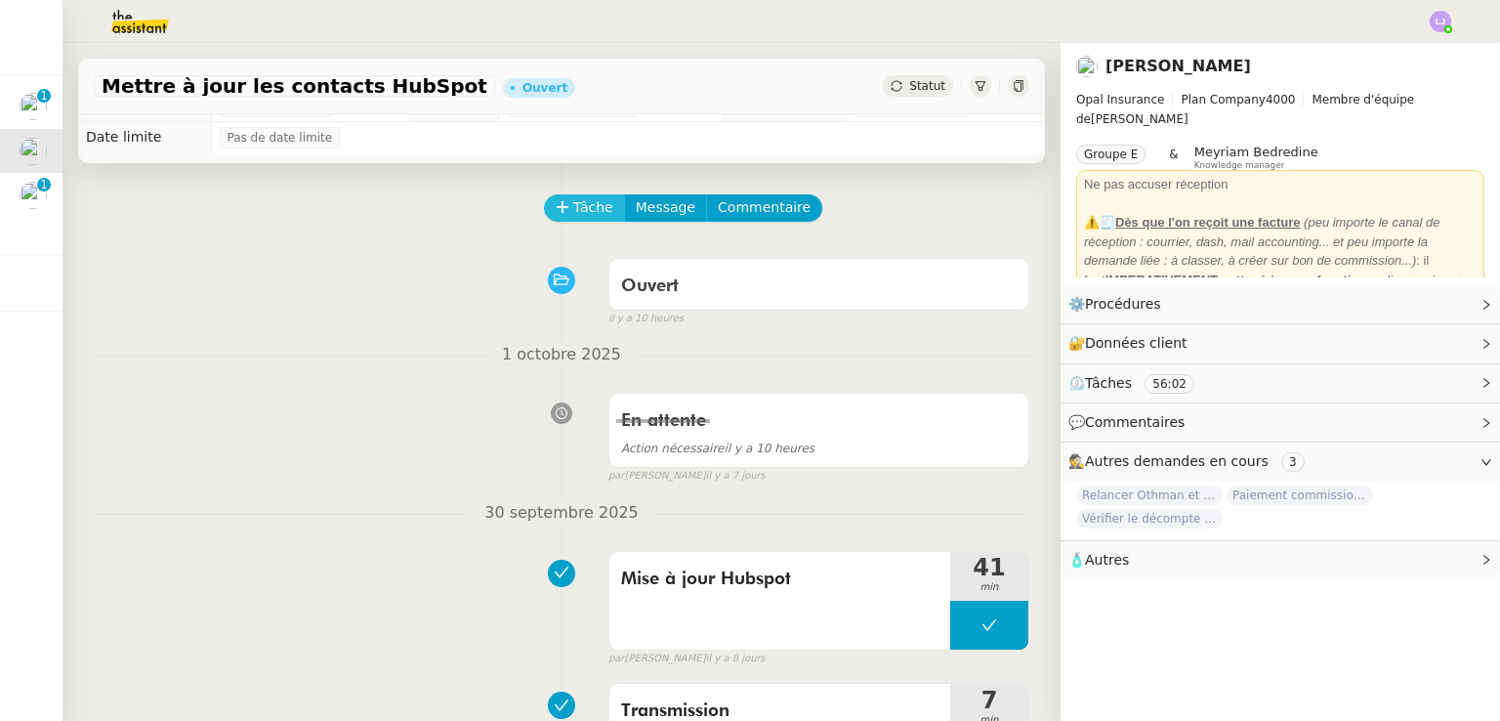
click at [573, 204] on span "Tâche" at bounding box center [593, 207] width 40 height 22
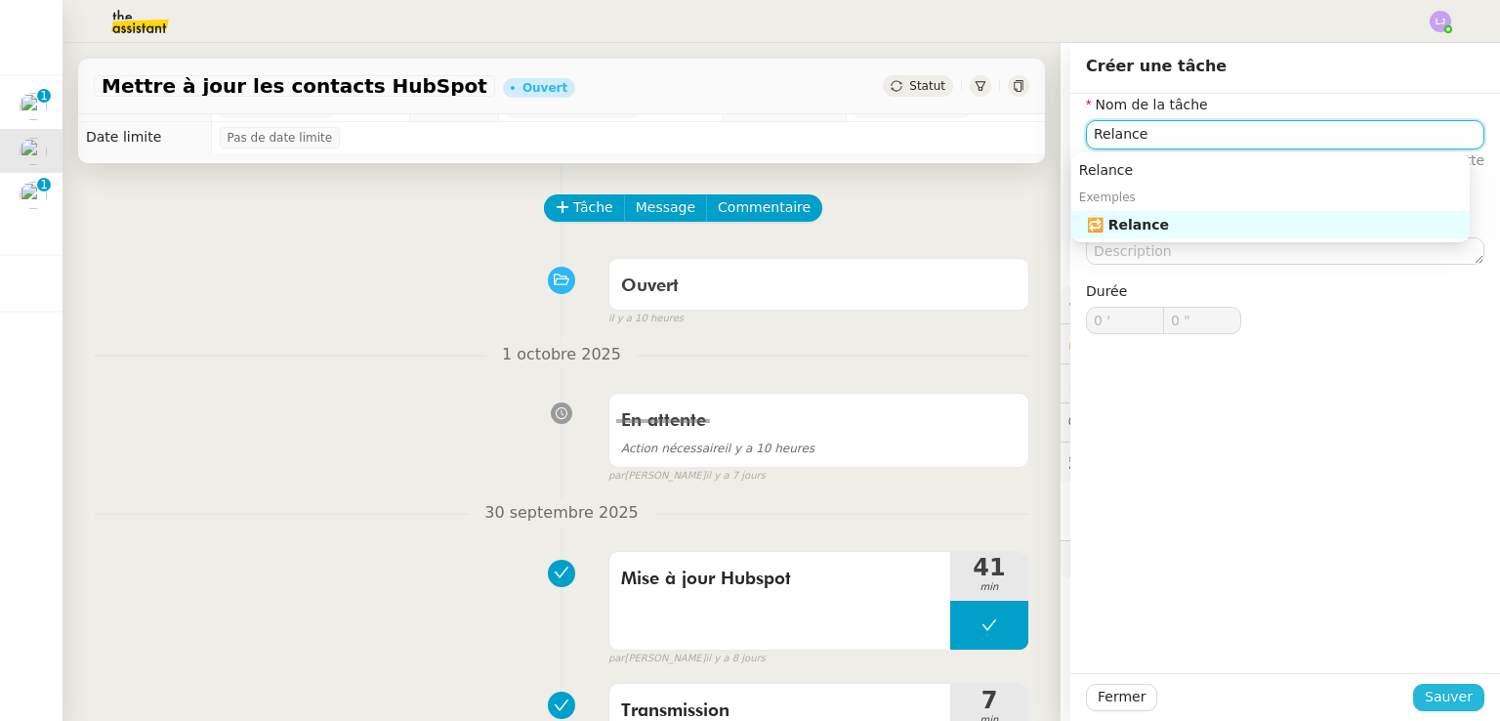
type input "Relance"
click at [1440, 698] on span "Sauver" at bounding box center [1448, 696] width 48 height 22
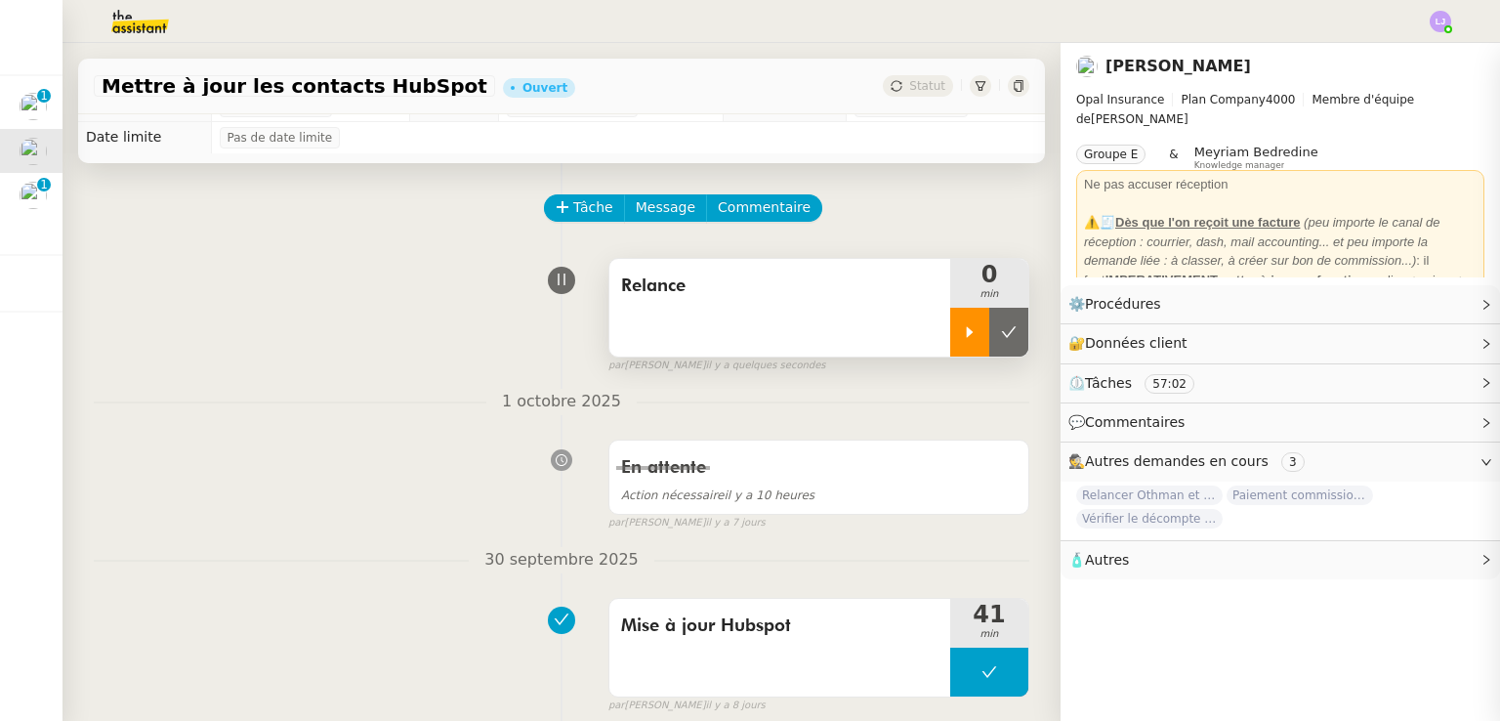
click at [962, 340] on icon at bounding box center [970, 332] width 16 height 16
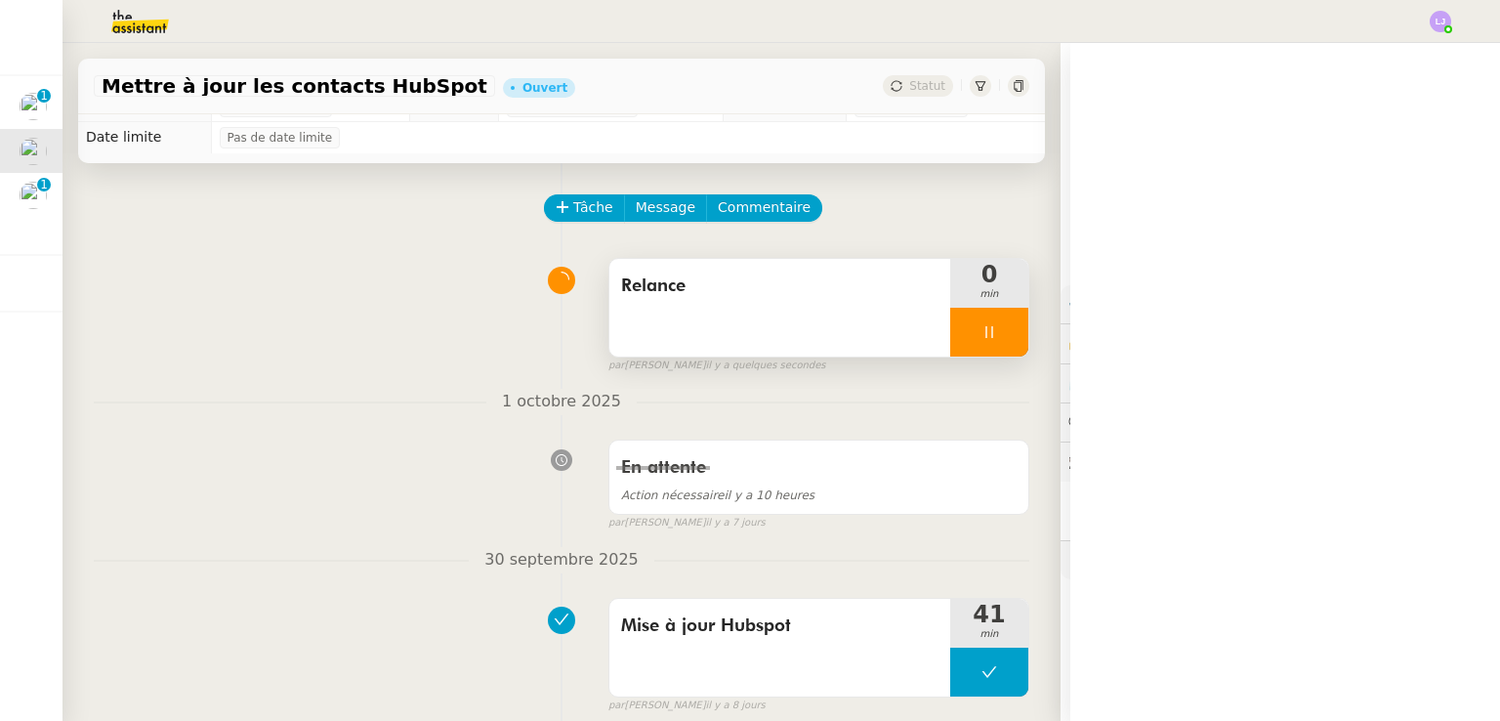
scroll to position [578, 0]
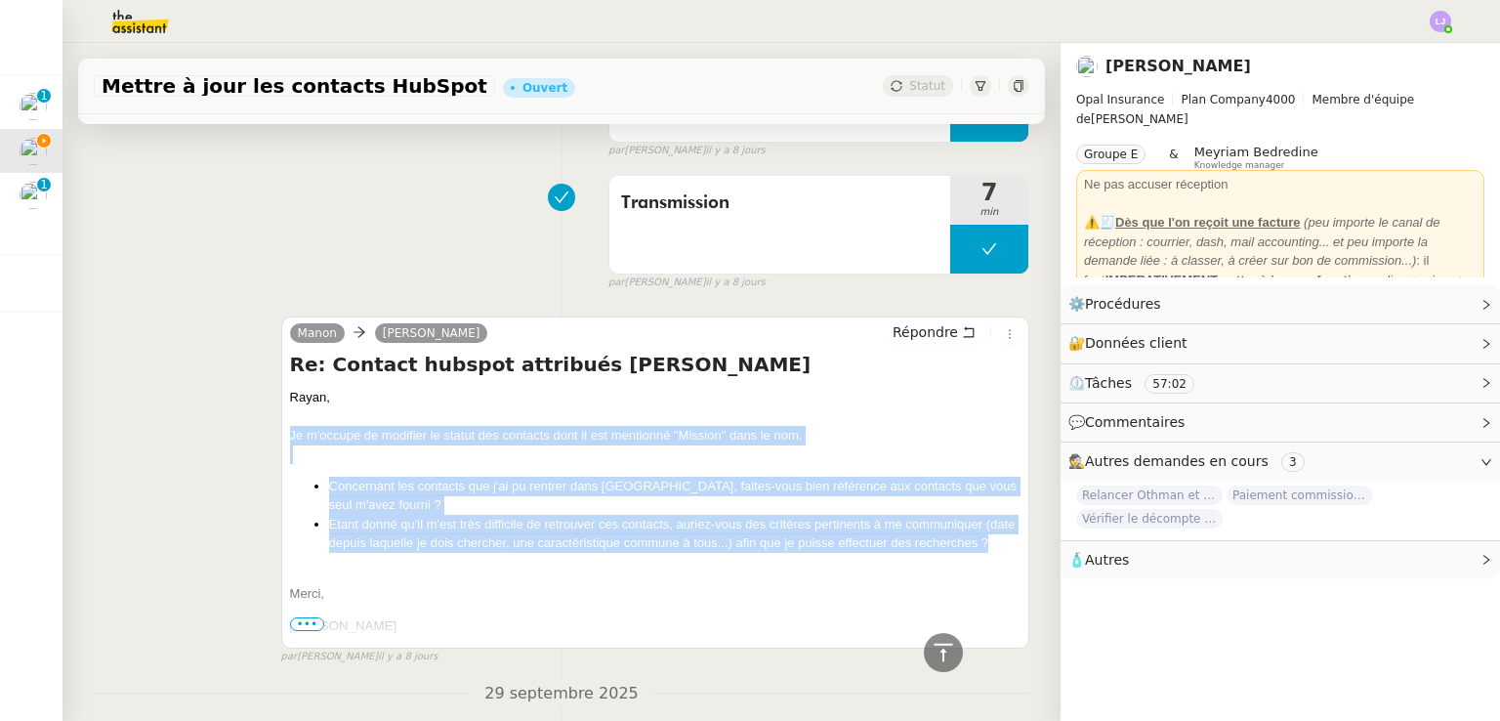
drag, startPoint x: 395, startPoint y: 560, endPoint x: 262, endPoint y: 433, distance: 184.4
click at [262, 433] on div "[PERSON_NAME] Répondre Re: Contact hubspot attribués [PERSON_NAME][GEOGRAPHIC_D…" at bounding box center [561, 482] width 935 height 366
copy div "Je m'occupe de modifier le statut des contacts dont il est mentionné "Mission" …"
click at [921, 328] on span "Répondre" at bounding box center [924, 332] width 65 height 20
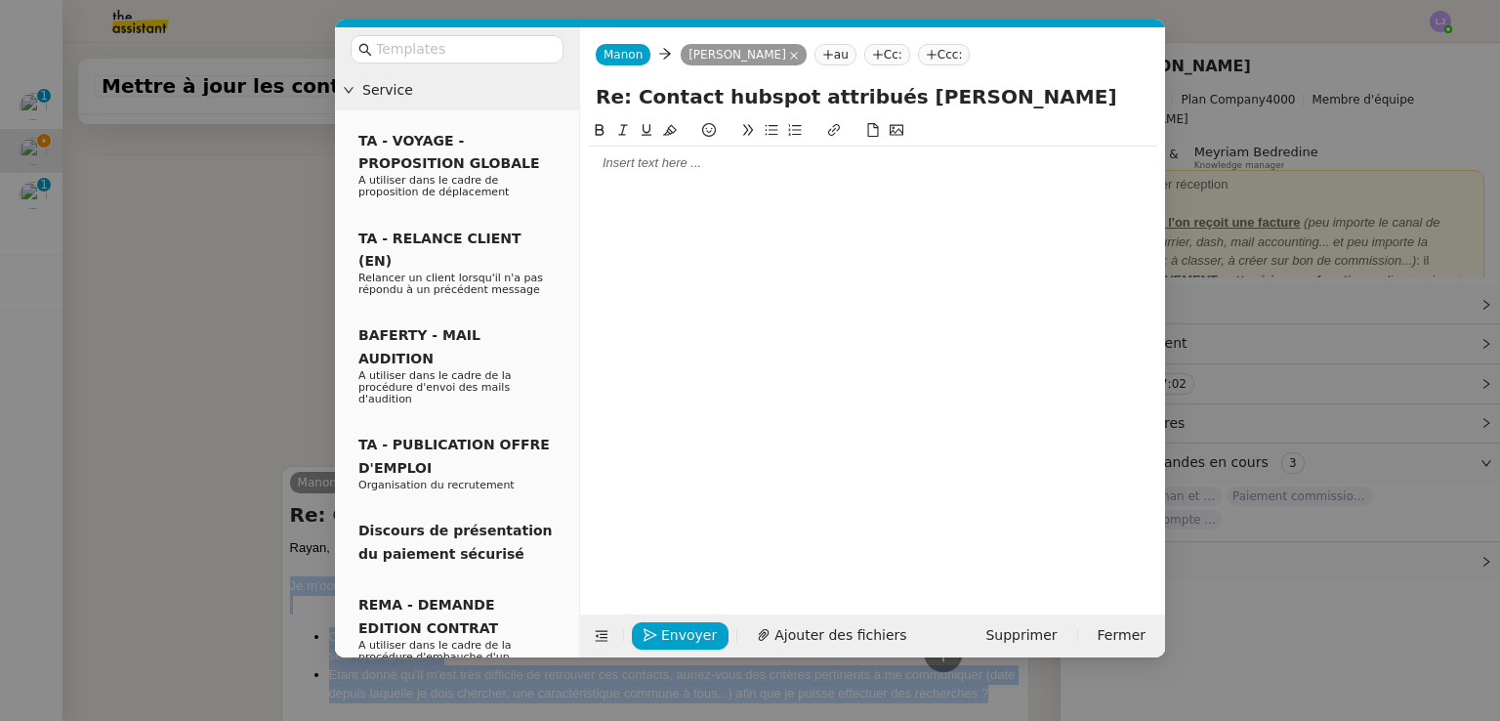
scroll to position [729, 0]
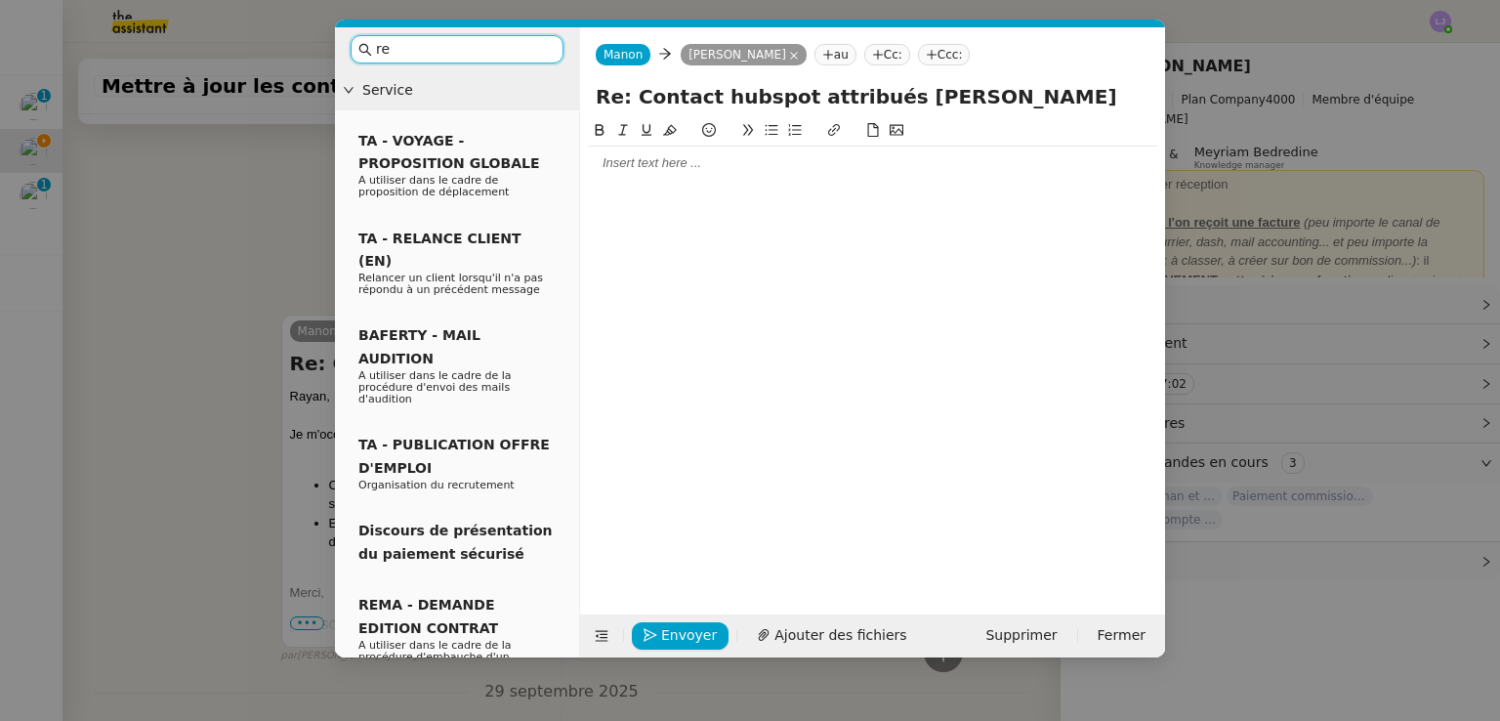
click at [476, 52] on input "re" at bounding box center [464, 49] width 176 height 22
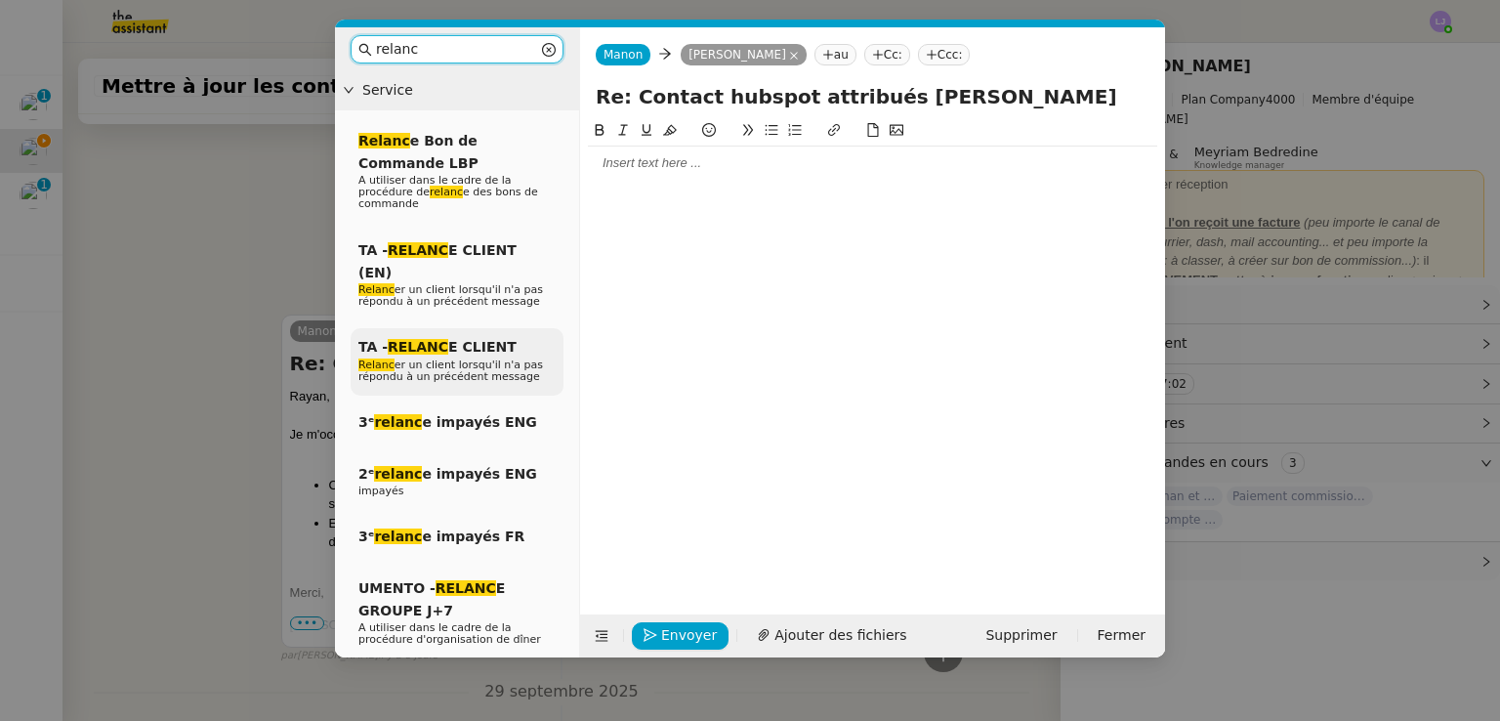
type input "relanc"
click at [515, 358] on span "Relanc er un client lorsqu'il n'a pas répondu à un précédent message" at bounding box center [450, 370] width 185 height 24
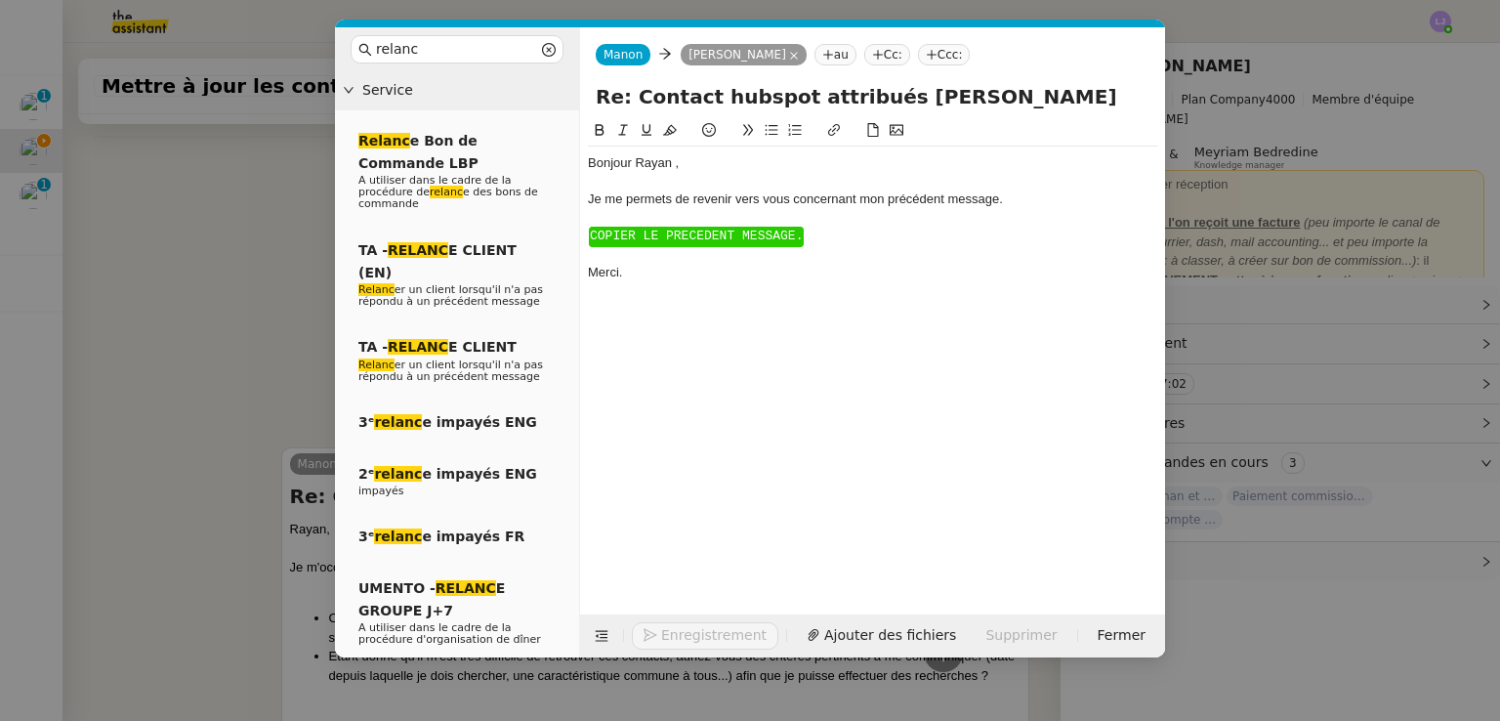
scroll to position [862, 0]
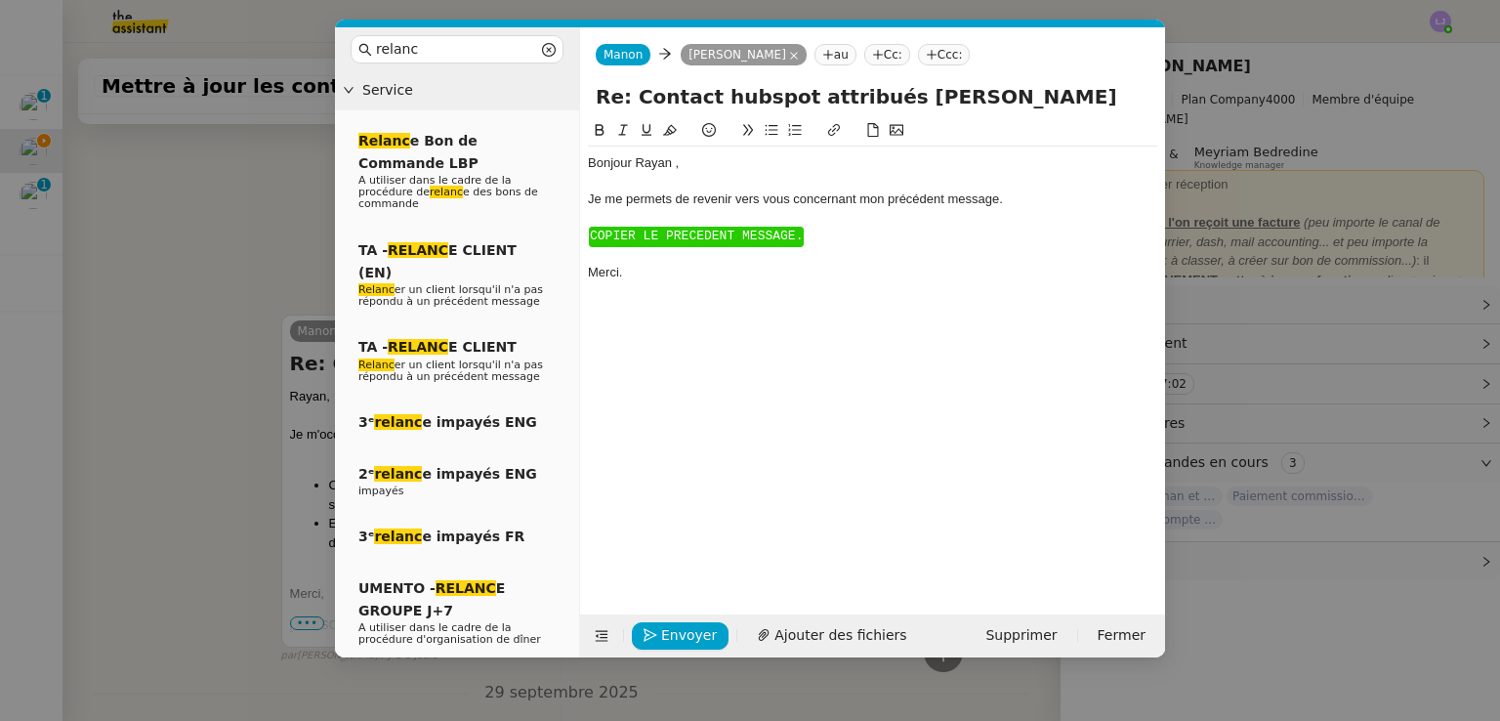
click at [706, 243] on span "COPIER LE PRECEDENT MESSAGE." at bounding box center [696, 235] width 213 height 15
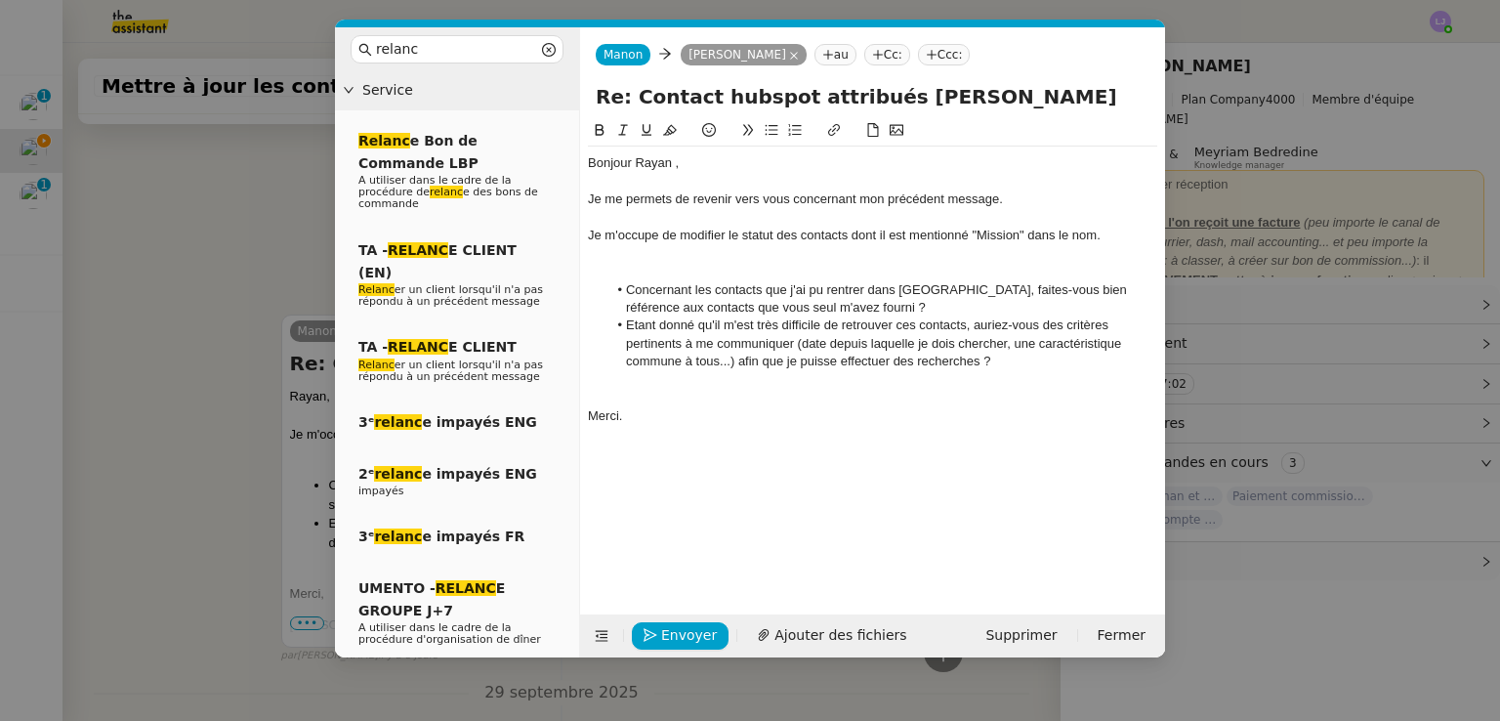
scroll to position [984, 0]
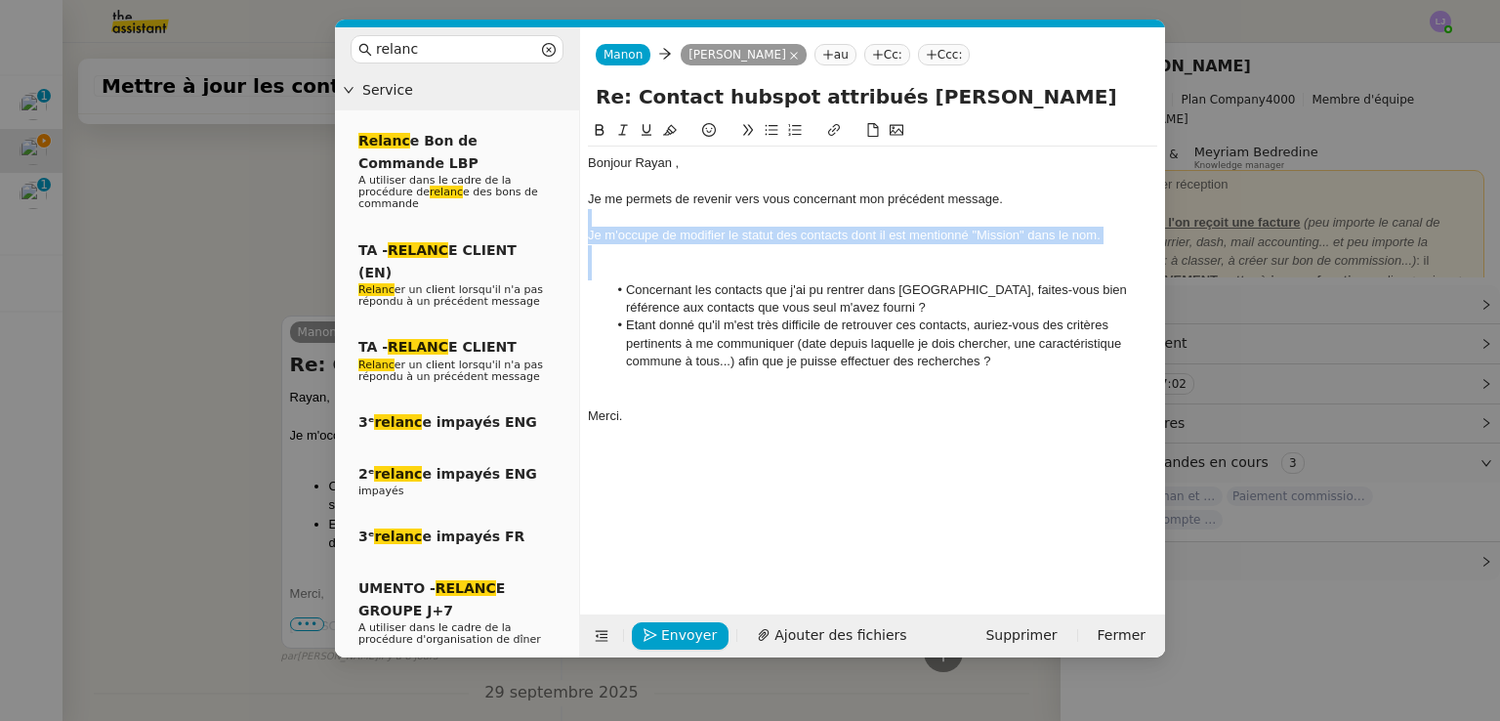
drag, startPoint x: 750, startPoint y: 263, endPoint x: 573, endPoint y: 220, distance: 181.9
click at [573, 220] on nz-layout "relanc Service Relanc e Bon de Commande LBP A utiliser dans le cadre de la proc…" at bounding box center [750, 342] width 830 height 630
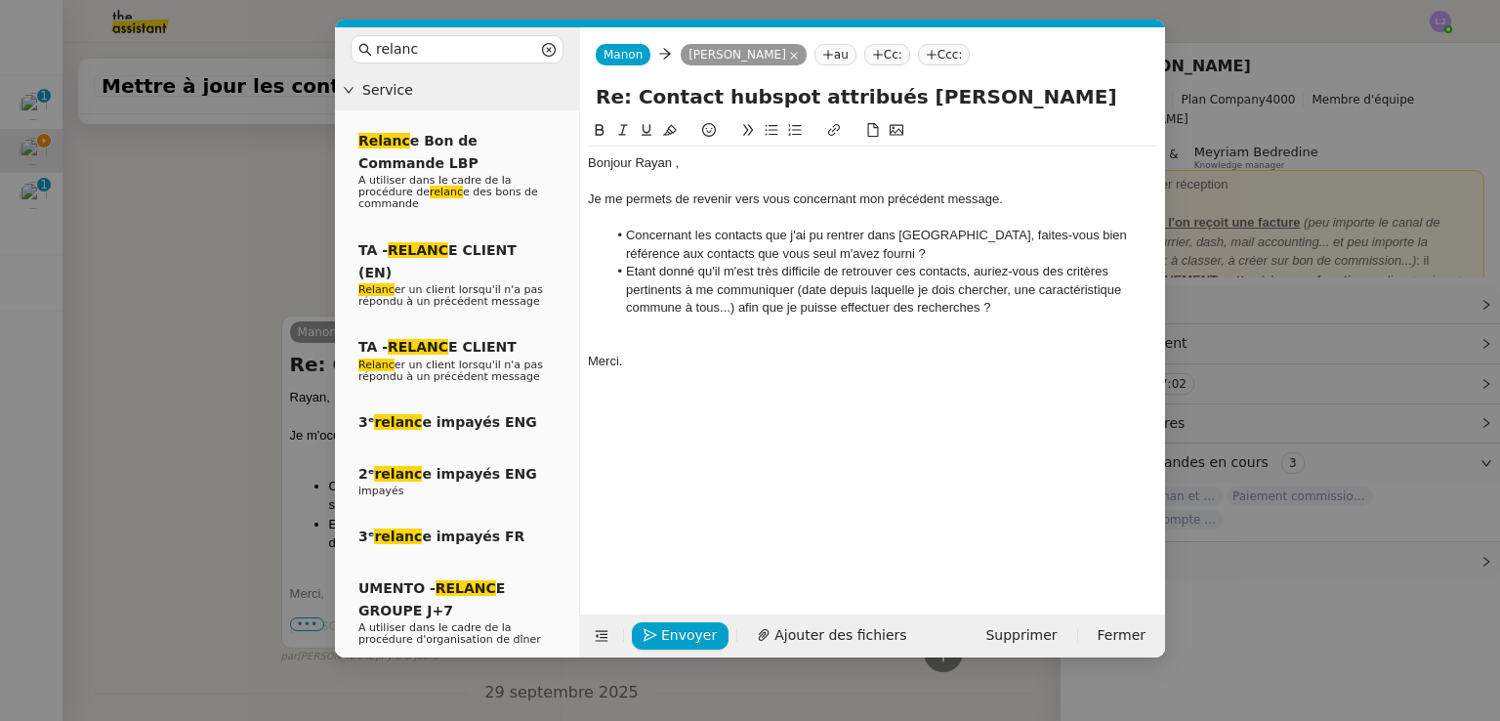
scroll to position [983, 0]
click at [629, 338] on div at bounding box center [872, 344] width 569 height 18
click at [672, 641] on span "Envoyer" at bounding box center [689, 635] width 56 height 22
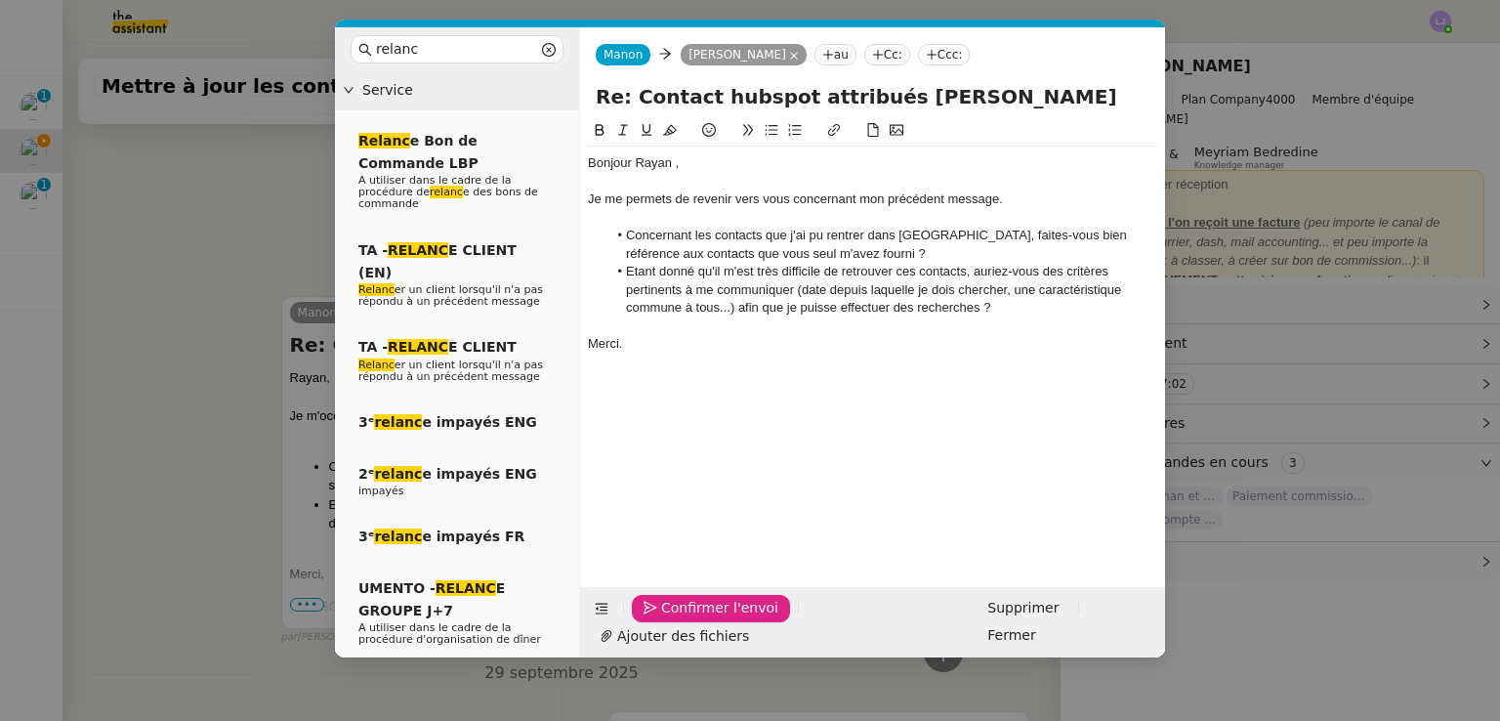
click at [672, 619] on span "Confirmer l'envoi" at bounding box center [719, 608] width 117 height 22
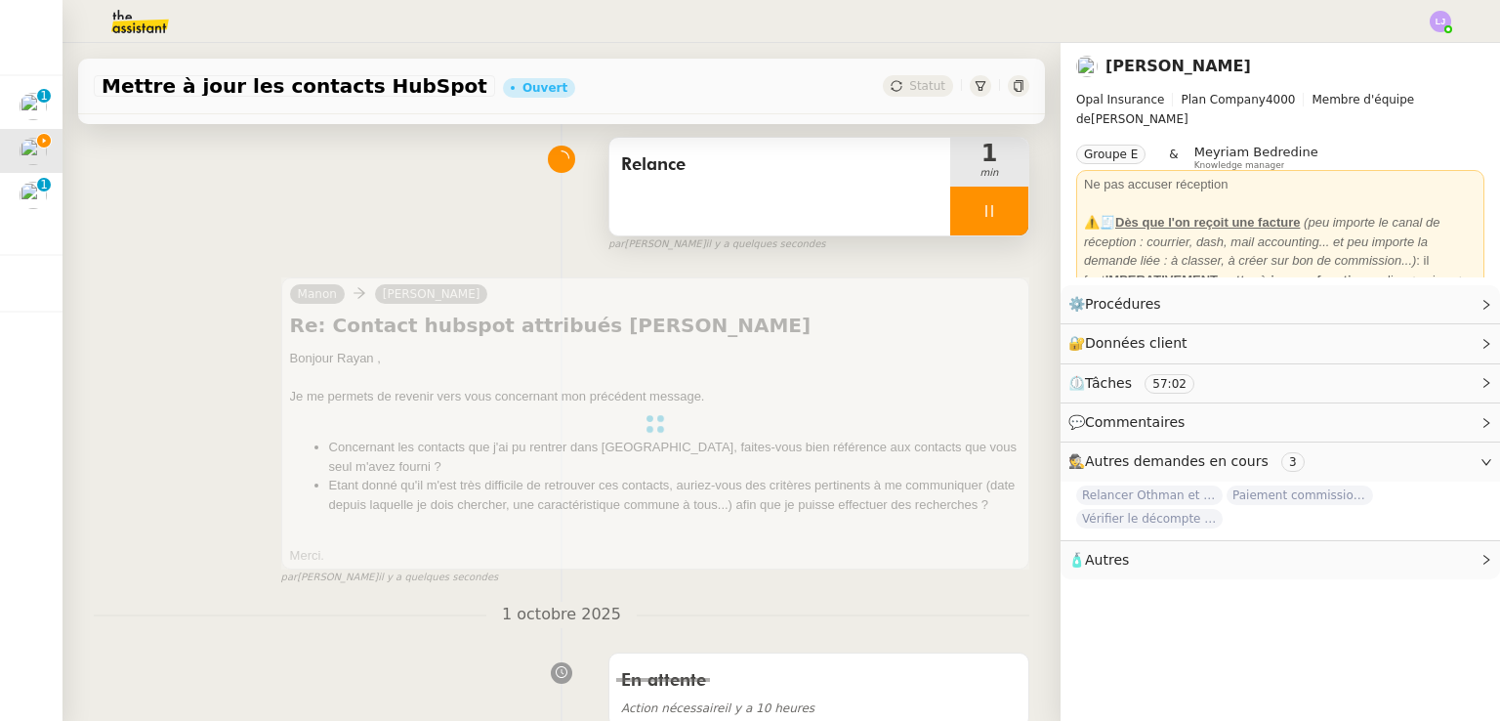
scroll to position [0, 0]
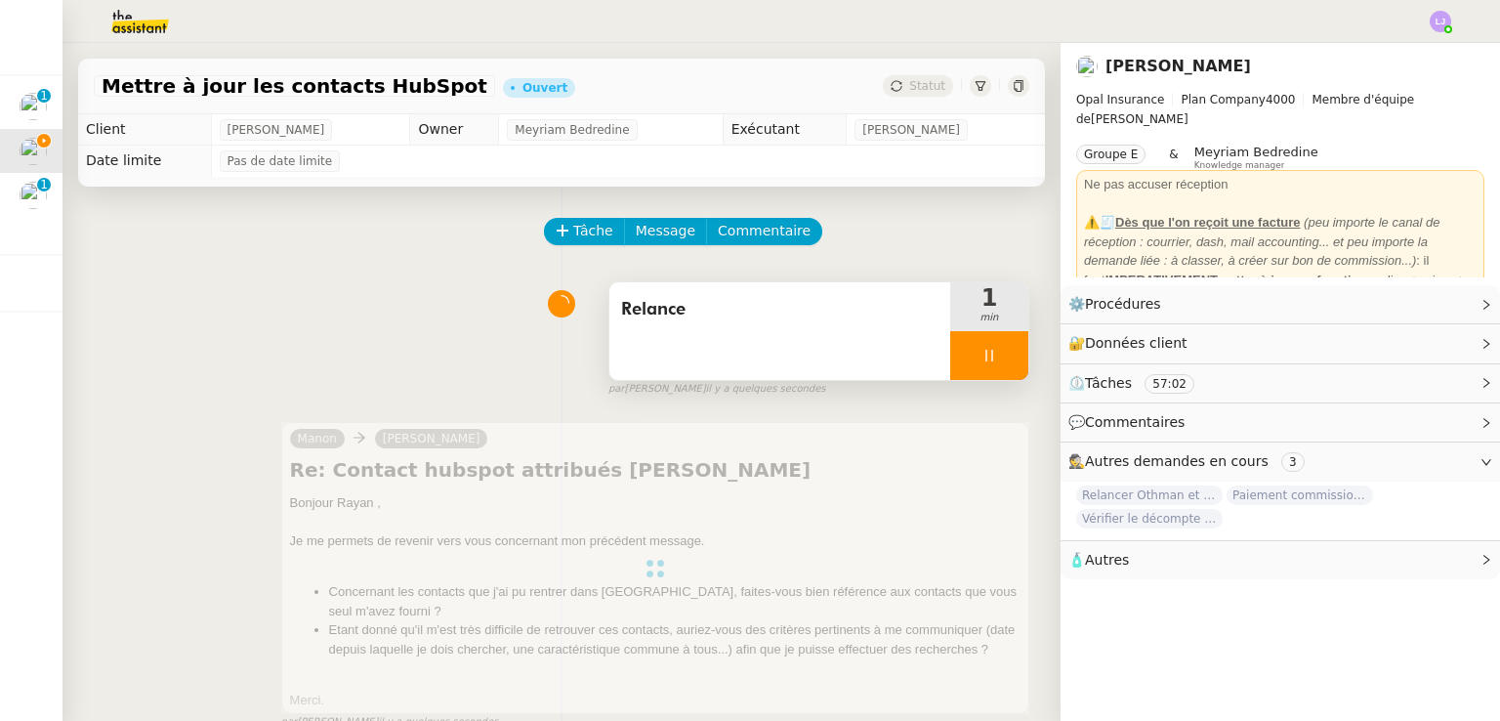
click at [980, 355] on div at bounding box center [989, 355] width 78 height 49
click at [1001, 355] on icon at bounding box center [1009, 356] width 16 height 16
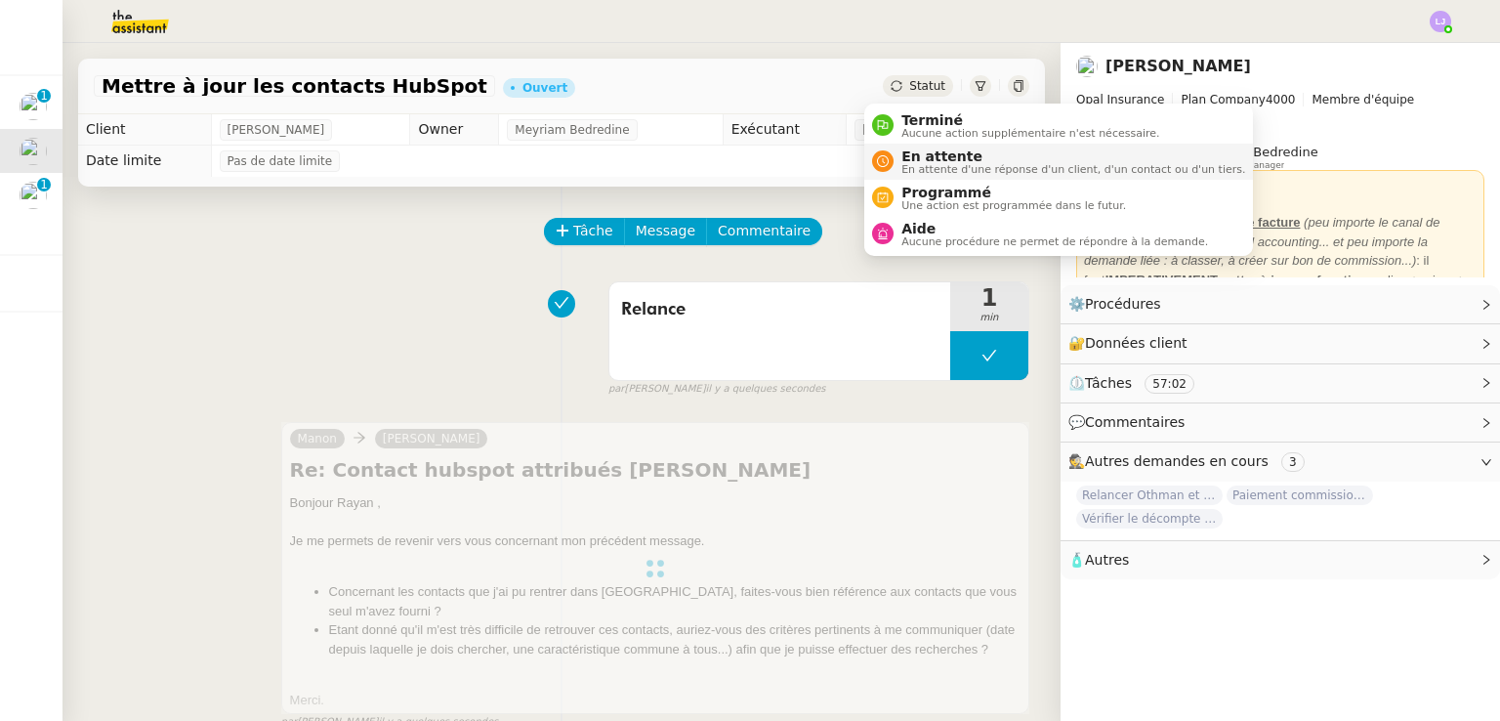
click at [924, 164] on span "En attente d'une réponse d'un client, d'un contact ou d'un tiers." at bounding box center [1073, 169] width 344 height 11
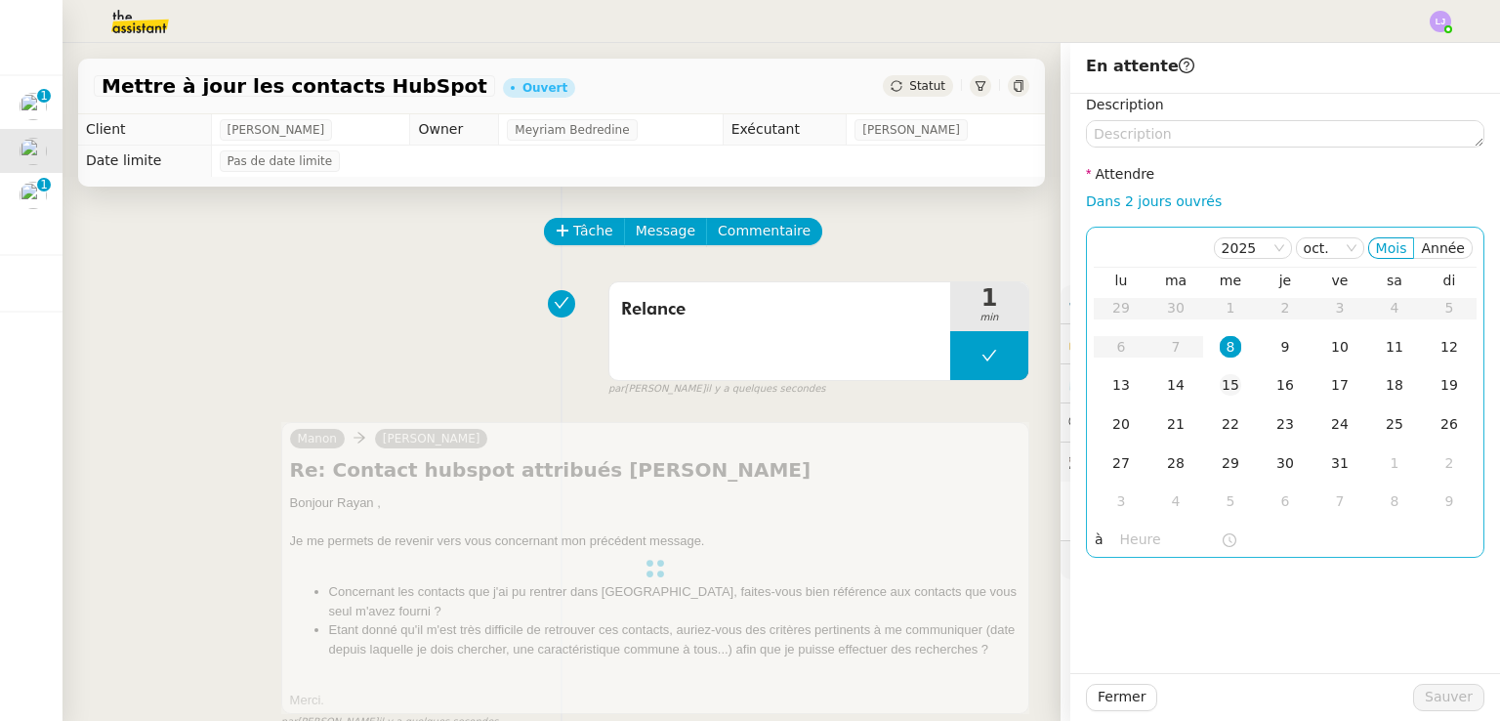
click at [1219, 393] on div "15" at bounding box center [1229, 384] width 21 height 21
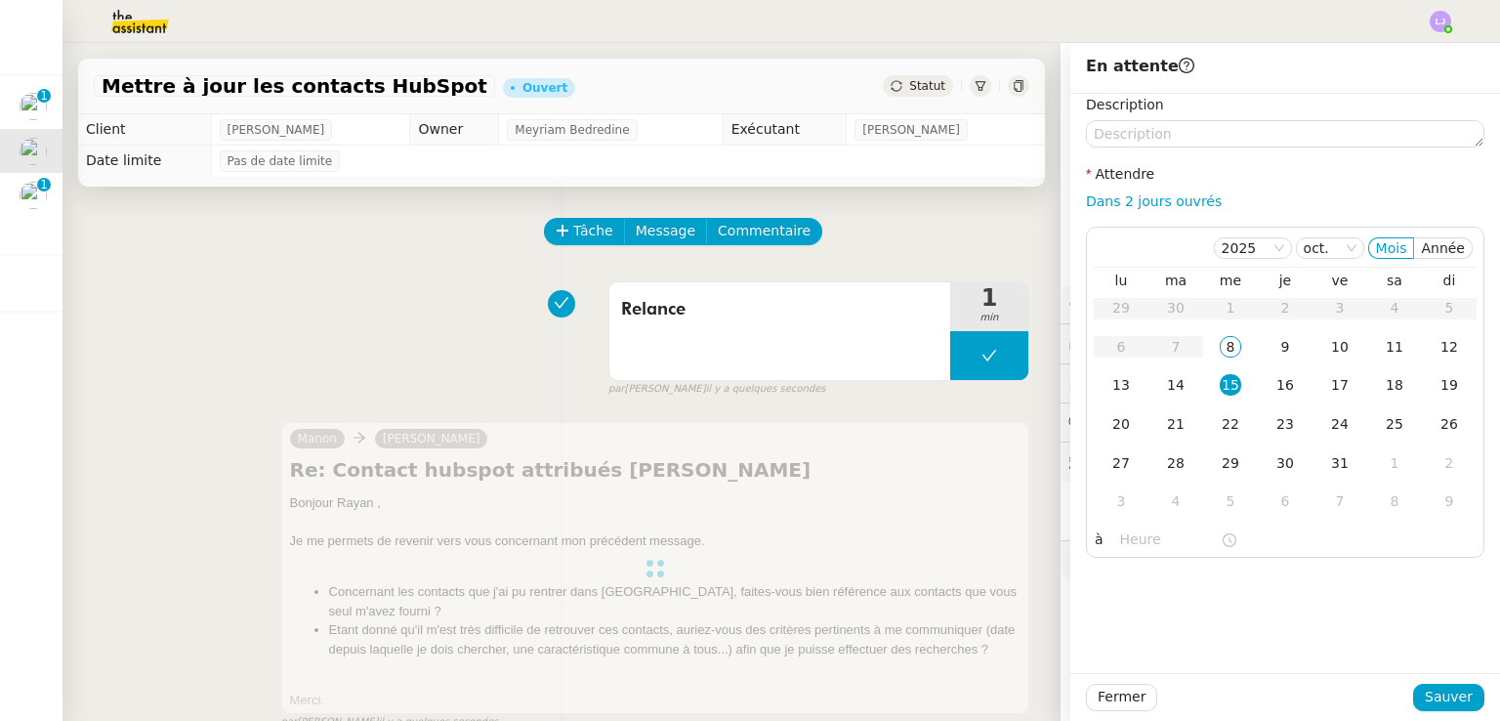
click at [1471, 692] on div "Fermer Sauver" at bounding box center [1285, 697] width 430 height 48
type textarea "f"
click at [1204, 129] on textarea "f" at bounding box center [1285, 133] width 398 height 27
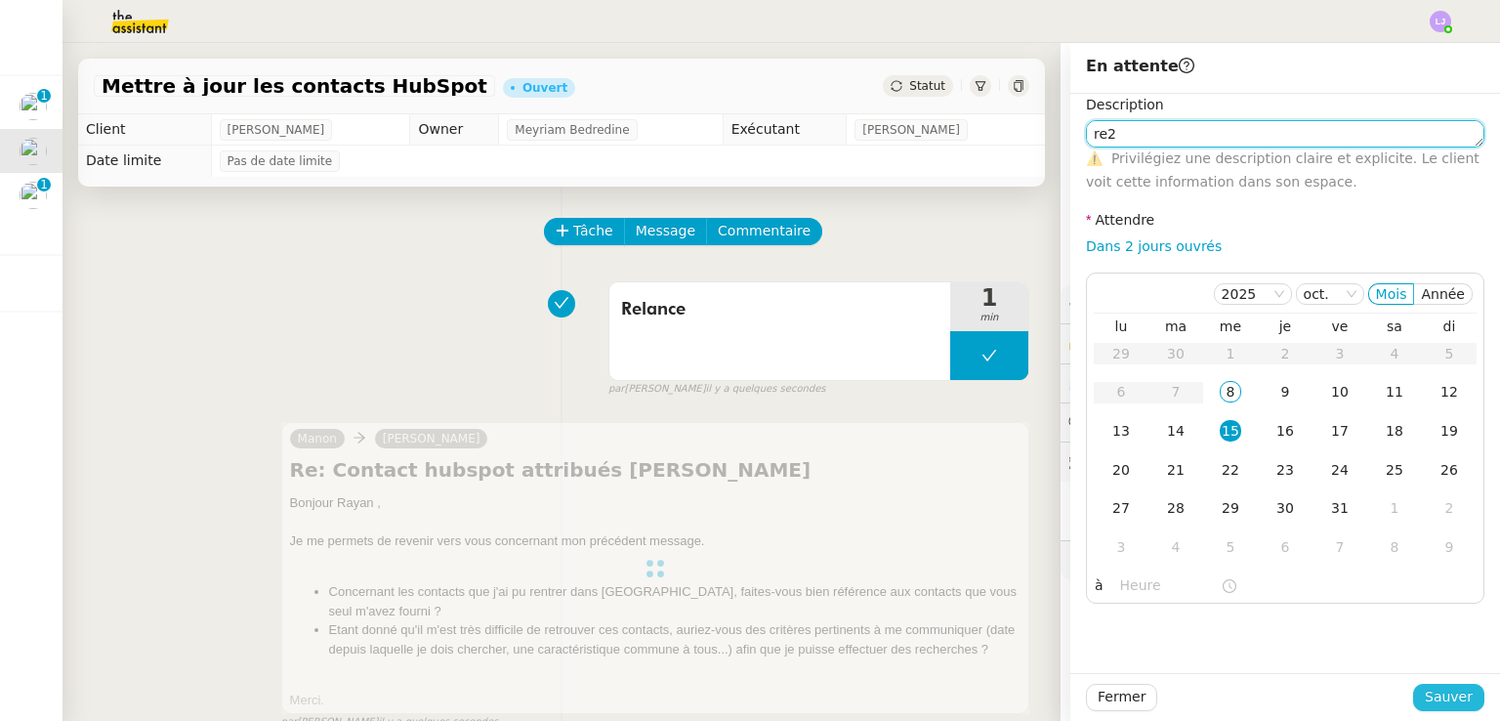
type textarea "re2"
click at [1464, 704] on button "Sauver" at bounding box center [1448, 696] width 71 height 27
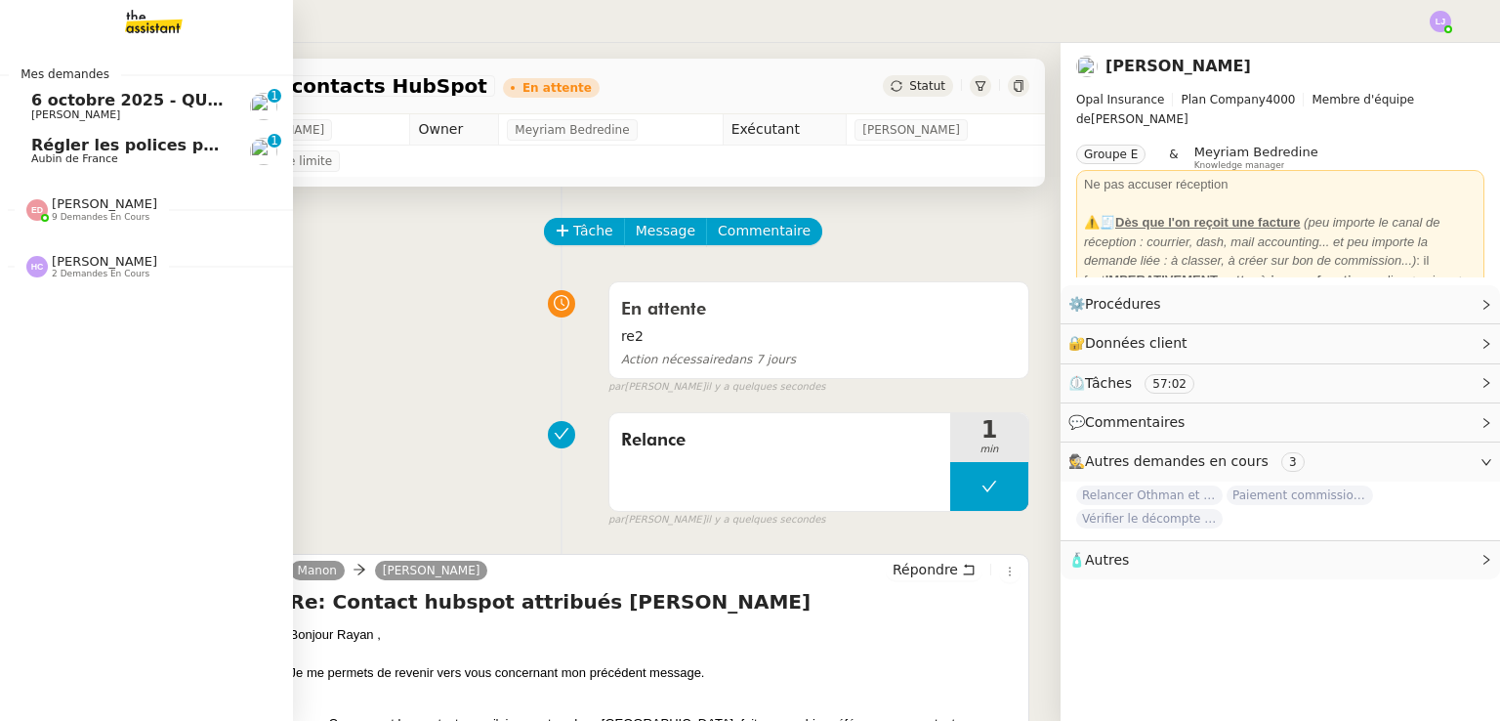
click at [91, 105] on span "6 octobre 2025 - QUOTIDIEN Gestion boite mail Accounting" at bounding box center [290, 100] width 519 height 19
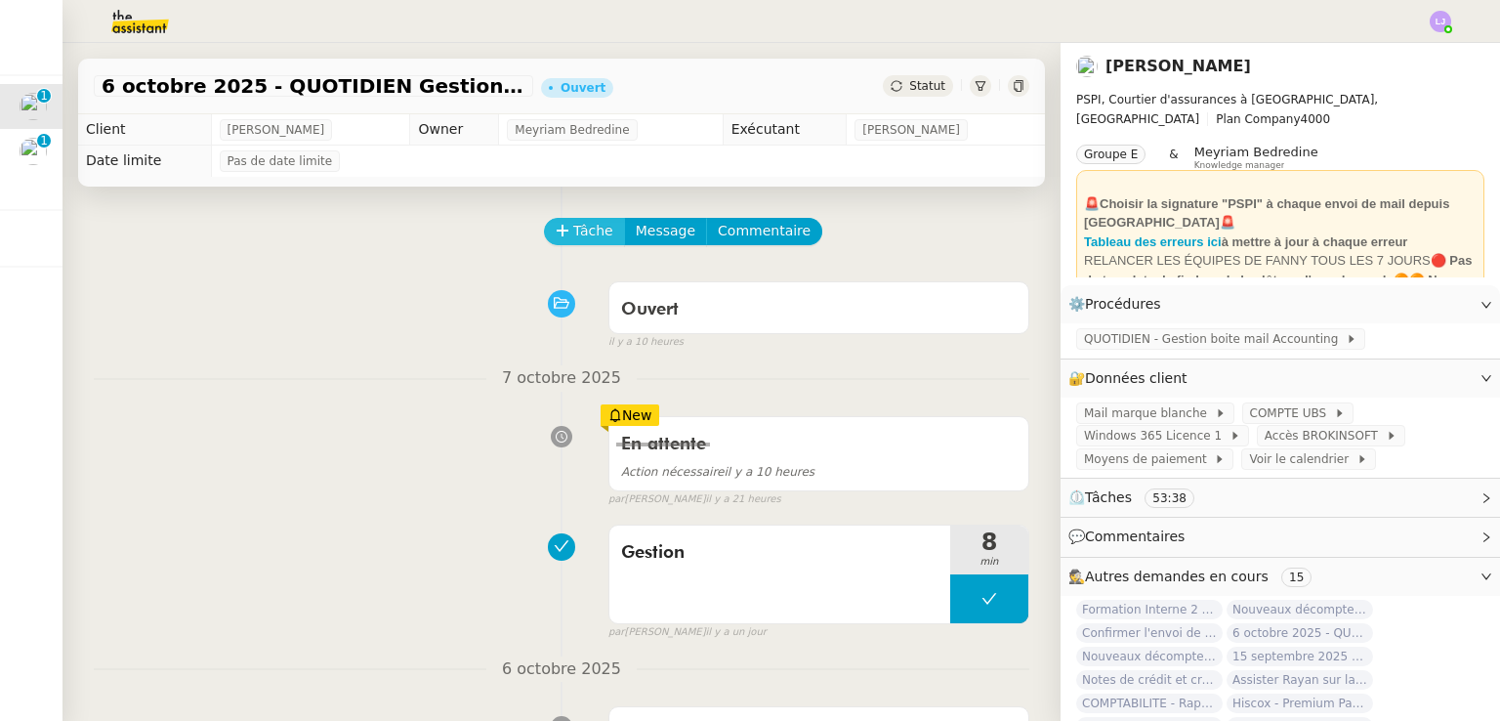
click at [573, 242] on span "Tâche" at bounding box center [593, 231] width 40 height 22
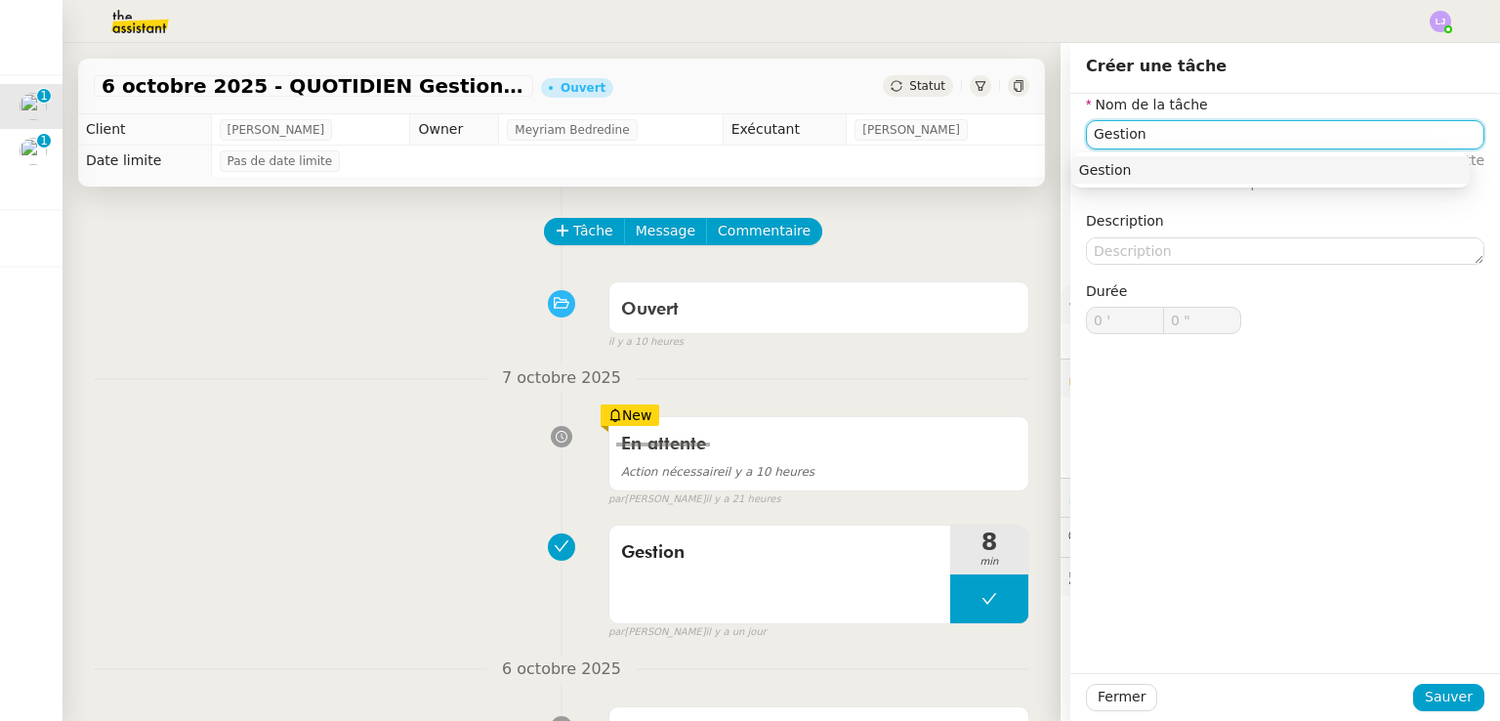
type input "Gestion"
click at [1417, 675] on div "Fermer Sauver" at bounding box center [1285, 697] width 430 height 48
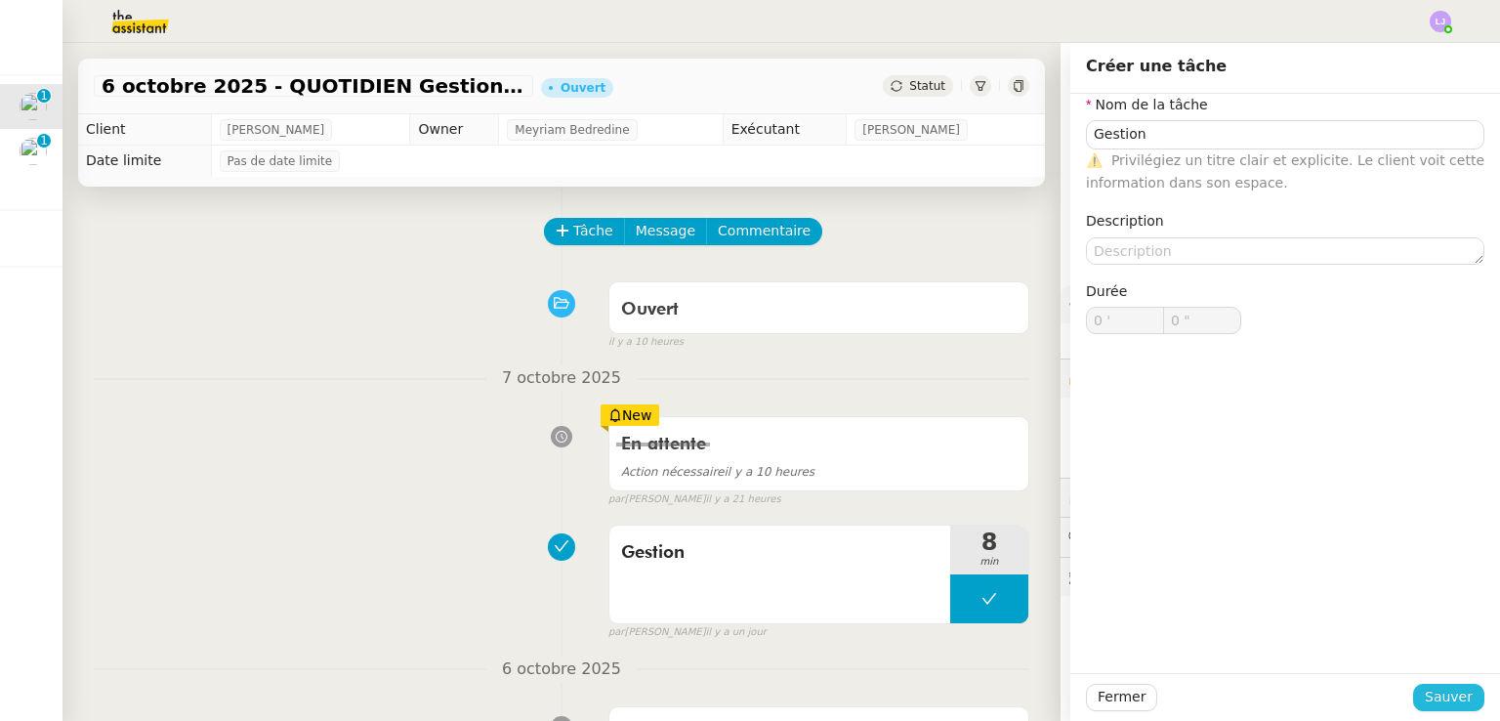
click at [1424, 686] on span "Sauver" at bounding box center [1448, 696] width 48 height 22
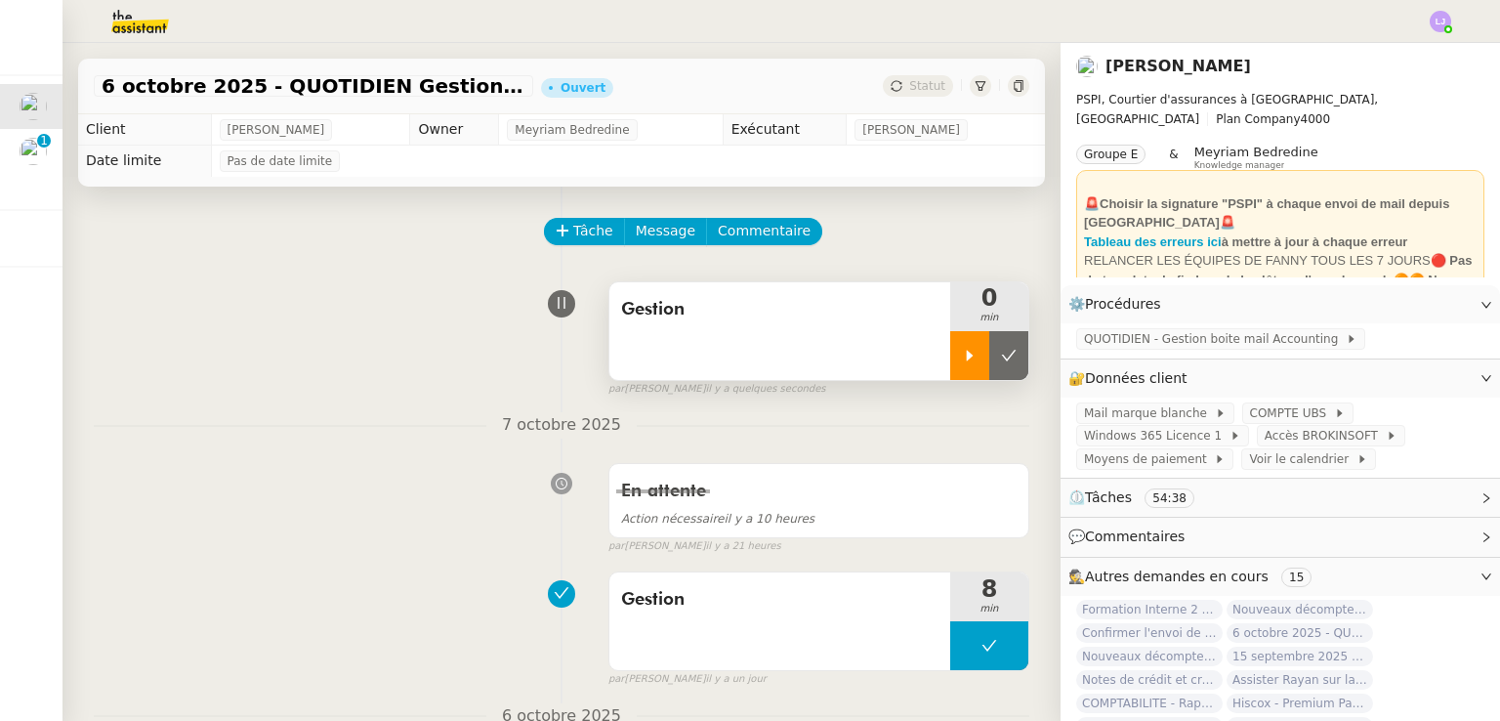
click at [950, 352] on div at bounding box center [969, 355] width 39 height 49
click at [985, 361] on icon at bounding box center [988, 356] width 7 height 12
